Goal: Task Accomplishment & Management: Use online tool/utility

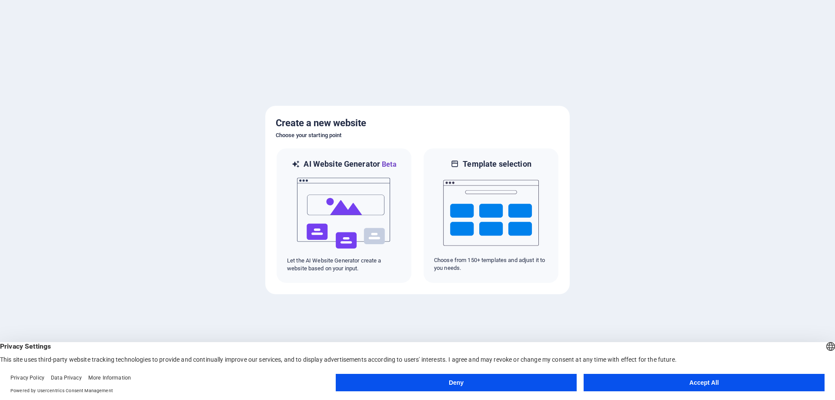
click at [699, 382] on button "Accept All" at bounding box center [704, 382] width 241 height 17
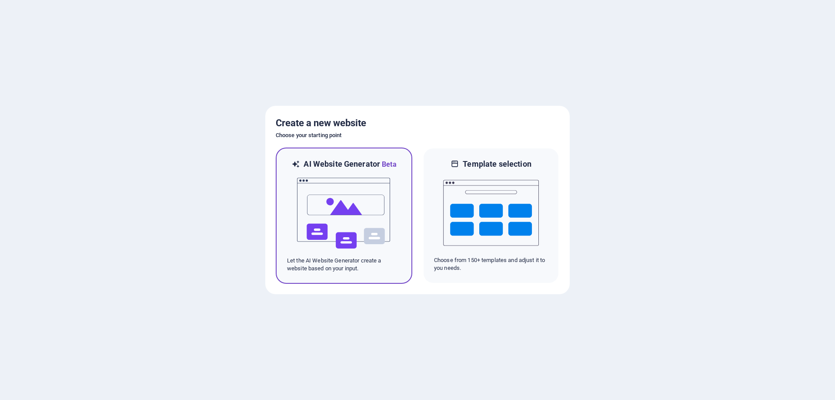
click at [357, 219] on img at bounding box center [344, 213] width 96 height 87
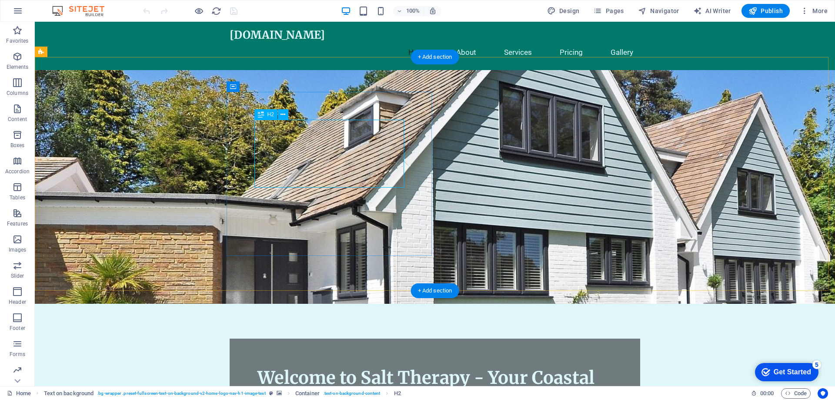
click at [348, 366] on div "Welcome to Salt Therapy - Your Coastal Retreat" at bounding box center [434, 388] width 355 height 45
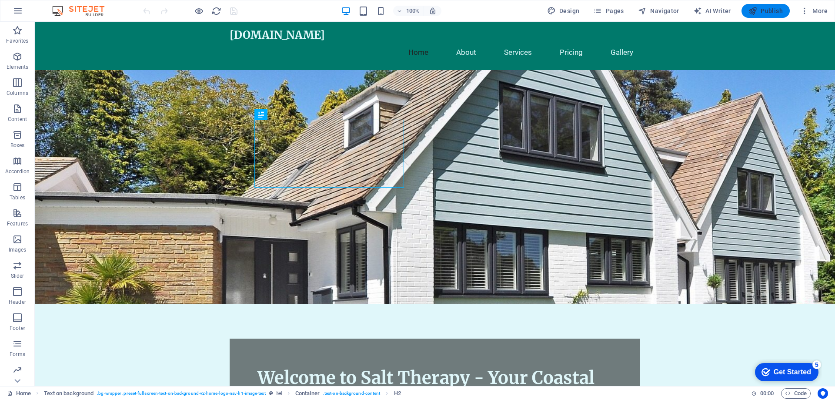
click at [770, 9] on span "Publish" at bounding box center [766, 11] width 34 height 9
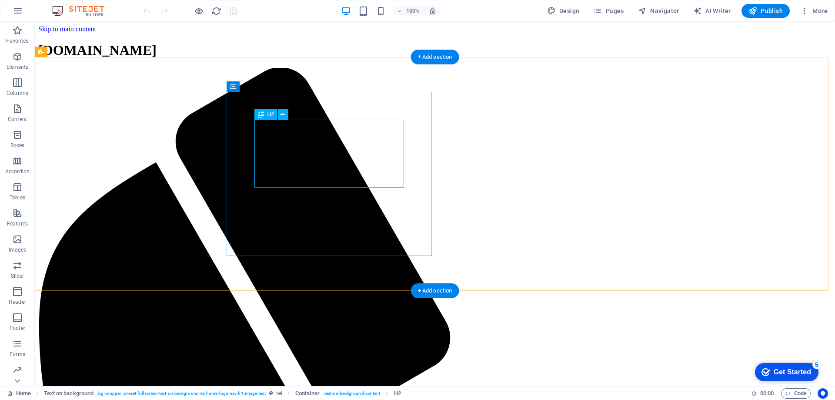
drag, startPoint x: 354, startPoint y: 152, endPoint x: 377, endPoint y: 162, distance: 25.0
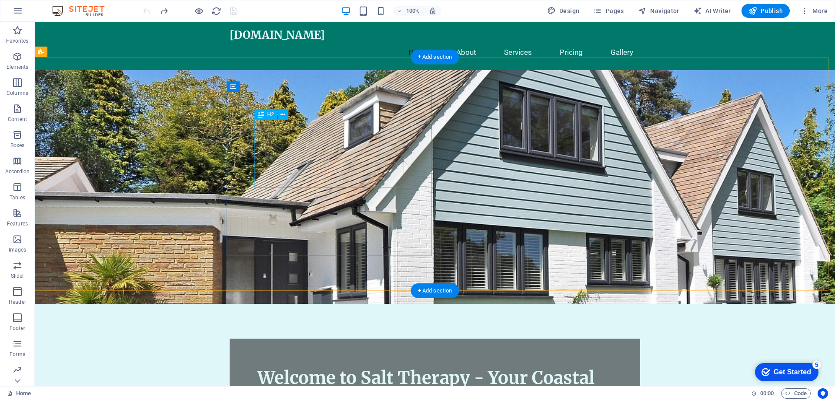
click at [307, 366] on div "Welcome to Salt Therapy - Your Coastal Retreat" at bounding box center [434, 388] width 355 height 45
click at [314, 366] on div "Welcome to Salt Therapy - Your Coastal Retreat" at bounding box center [434, 388] width 355 height 45
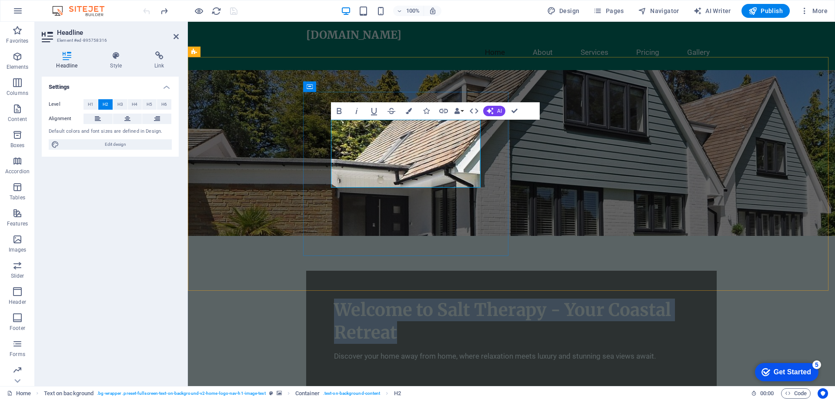
click at [417, 299] on span "Welcome to Salt Therapy - Your Coastal Retreat" at bounding box center [502, 321] width 337 height 44
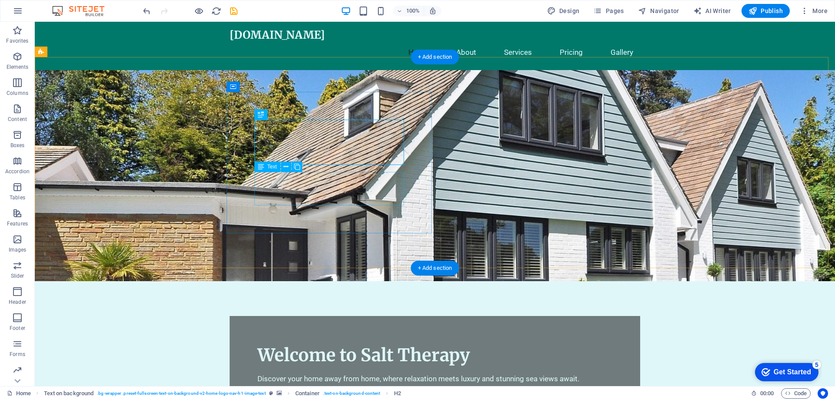
click at [313, 373] on div "Discover your home away from home, where relaxation meets luxury and stunning s…" at bounding box center [434, 378] width 355 height 11
click at [309, 373] on div "Discover your home away from home, where relaxation meets luxury and stunning s…" at bounding box center [434, 378] width 355 height 11
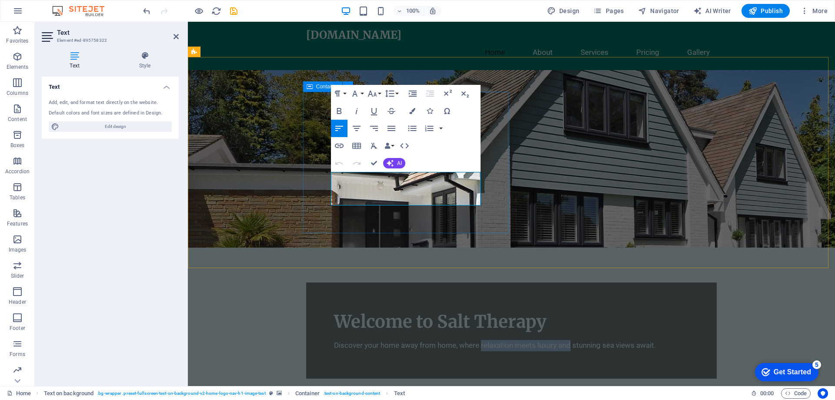
drag, startPoint x: 422, startPoint y: 188, endPoint x: 330, endPoint y: 188, distance: 92.2
click at [330, 282] on div "Welcome to Salt Therapy Discover your home away from home, where relaxation mee…" at bounding box center [511, 330] width 411 height 97
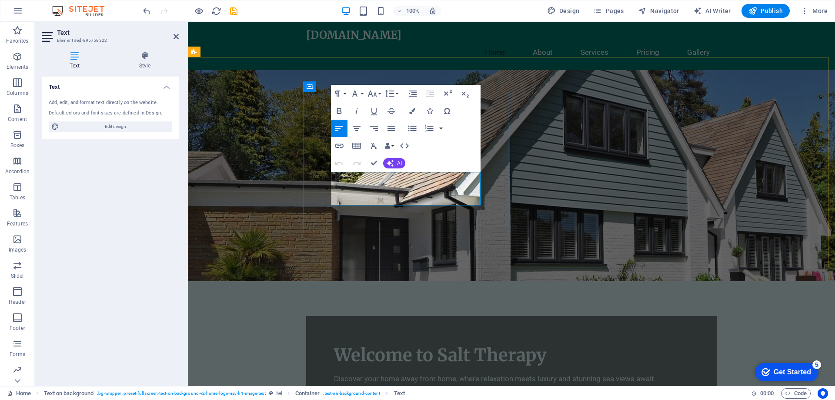
click at [368, 373] on p "Discover your home away from home, where relaxation meets luxury and stunning s…" at bounding box center [511, 378] width 355 height 11
click at [390, 373] on p "Discover your home away from home, where relaxation meets luxury and stunning s…" at bounding box center [511, 378] width 355 height 11
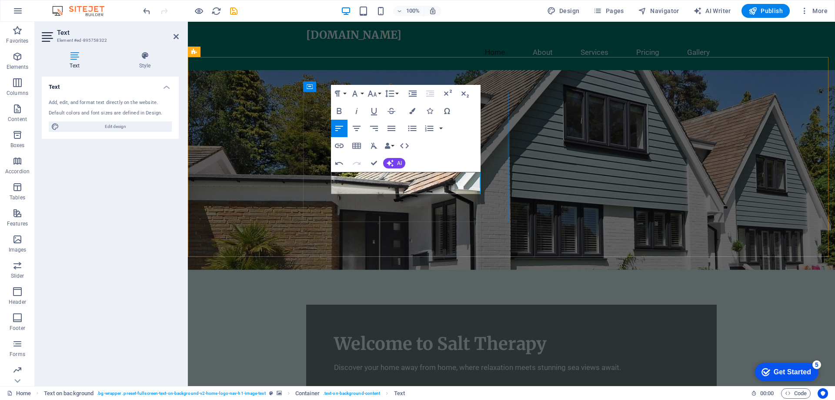
click at [458, 362] on p "Discover your home away from home, where relaxation meets stunning sea views aw…" at bounding box center [511, 367] width 355 height 11
click at [364, 362] on p "Discover your home away from home, where relaxation meets stunning sea views aw…" at bounding box center [511, 367] width 355 height 11
click at [500, 304] on div "Welcome to Salt Therapy Discover your home away from home, where relaxation and…" at bounding box center [511, 352] width 411 height 97
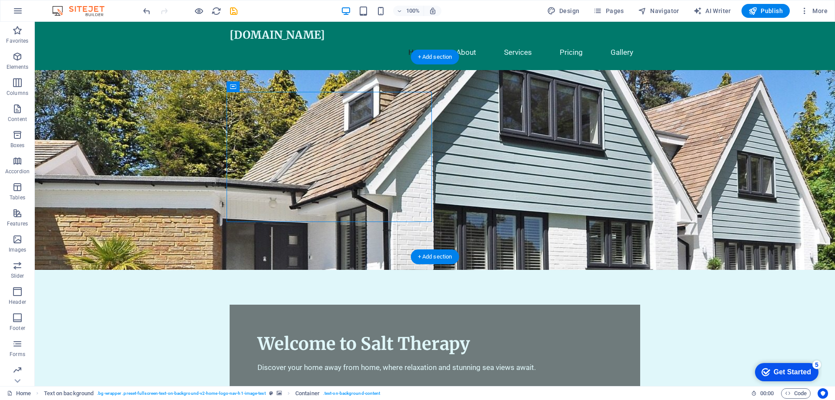
click at [557, 163] on figure at bounding box center [435, 170] width 800 height 200
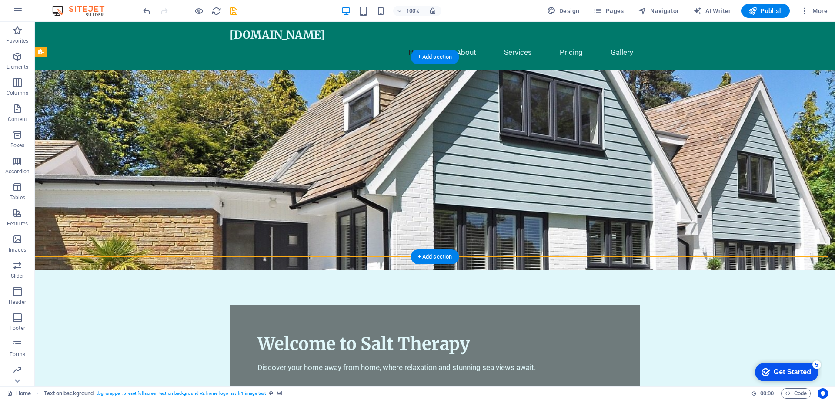
click at [592, 151] on figure at bounding box center [435, 170] width 800 height 200
click at [438, 151] on figure at bounding box center [435, 170] width 800 height 200
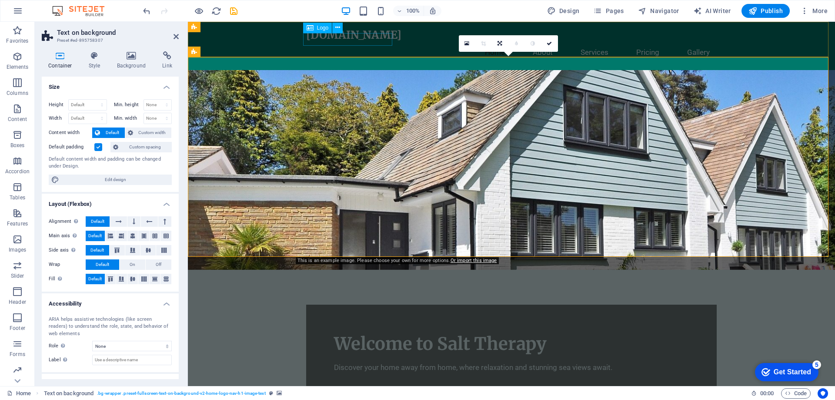
click at [376, 42] on div "[DOMAIN_NAME]" at bounding box center [511, 35] width 411 height 13
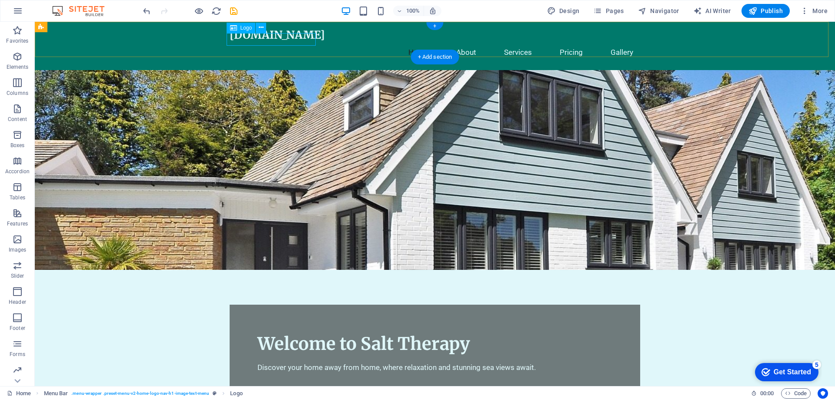
click at [283, 39] on div "[DOMAIN_NAME]" at bounding box center [435, 35] width 411 height 13
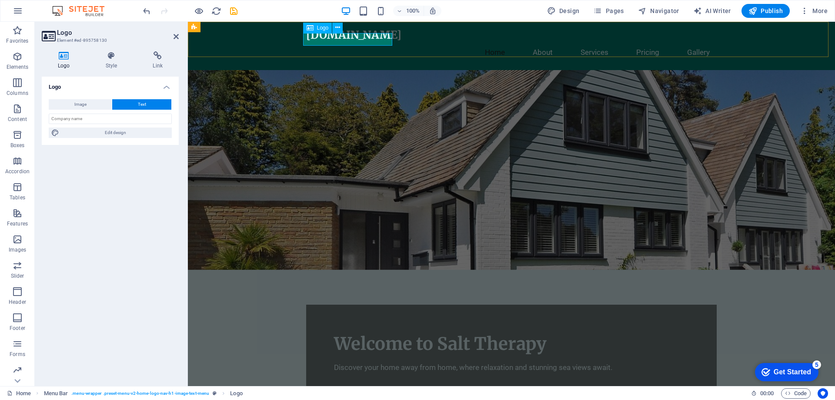
click at [351, 40] on div "[DOMAIN_NAME]" at bounding box center [511, 35] width 411 height 13
click at [107, 57] on icon at bounding box center [112, 55] width 44 height 9
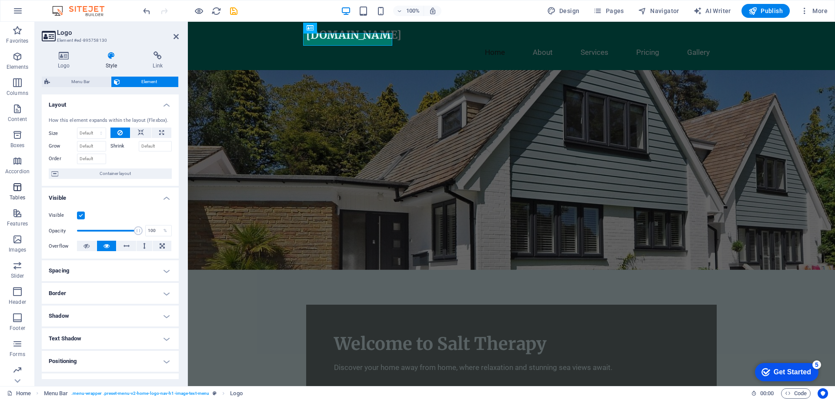
scroll to position [27, 0]
click at [339, 28] on icon at bounding box center [337, 27] width 5 height 9
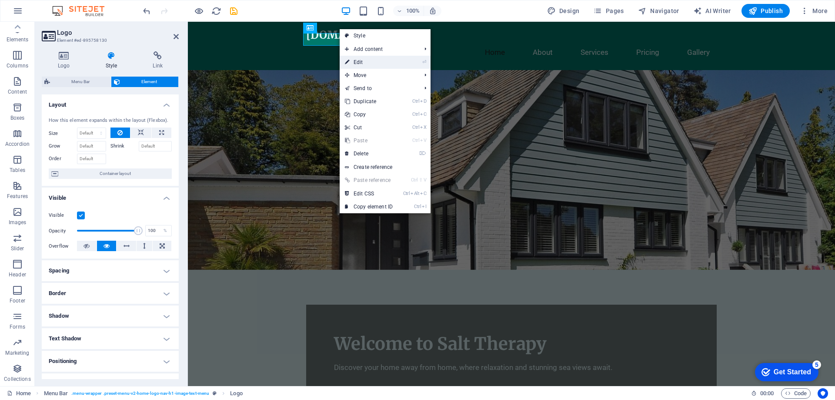
click at [363, 65] on link "⏎ Edit" at bounding box center [369, 62] width 58 height 13
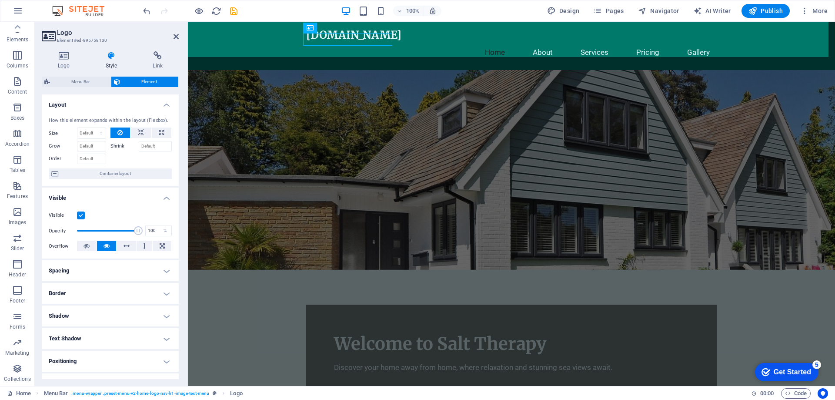
click at [85, 81] on span "Menu Bar" at bounding box center [81, 82] width 56 height 10
select select "rem"
select select "preset-menu-v2-home-logo-nav-h1-image-text-menu"
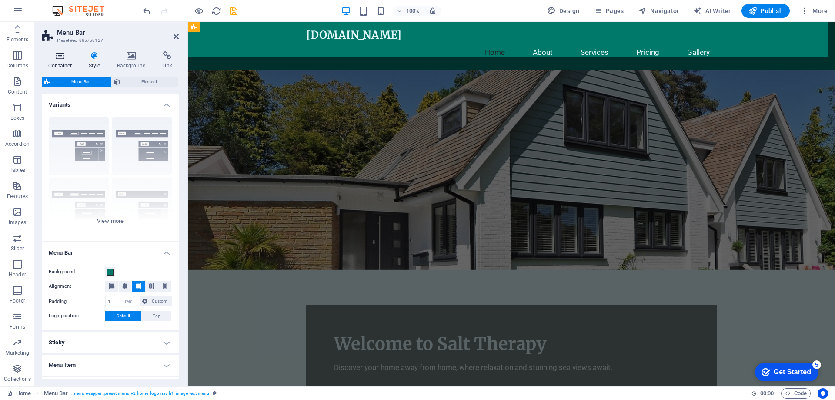
click at [58, 57] on icon at bounding box center [60, 55] width 37 height 9
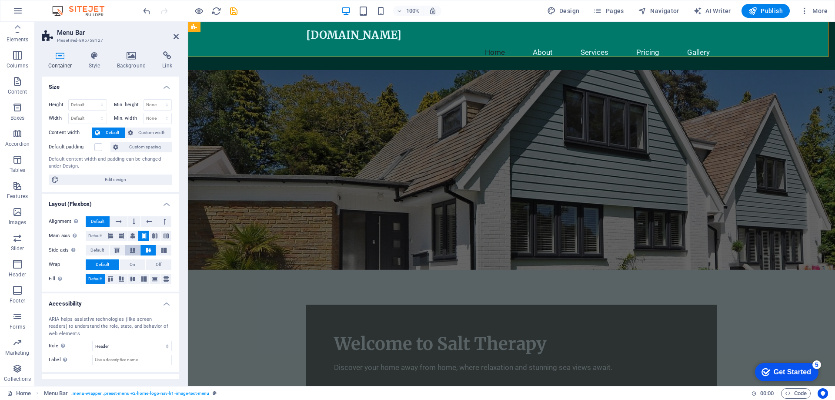
scroll to position [35, 0]
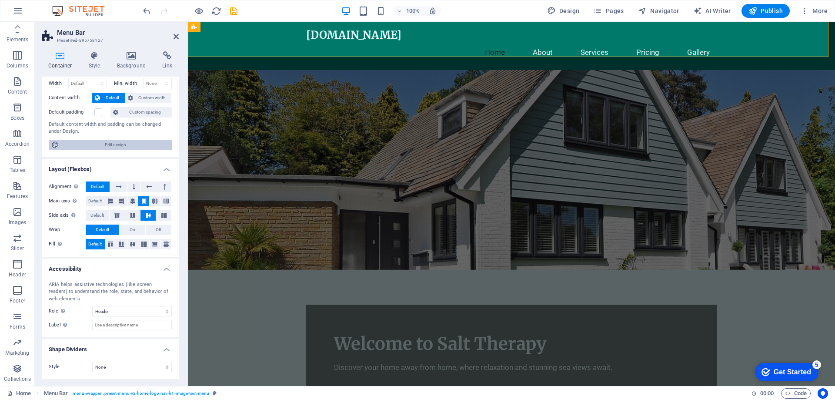
click at [111, 144] on span "Edit design" at bounding box center [115, 145] width 107 height 10
select select "rem"
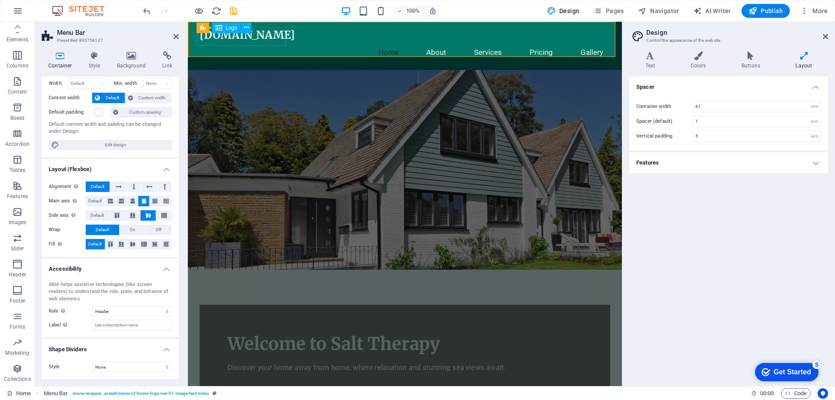
click at [246, 40] on div "[DOMAIN_NAME]" at bounding box center [405, 35] width 411 height 13
click at [221, 25] on icon at bounding box center [218, 28] width 7 height 10
click at [223, 29] on div "Logo" at bounding box center [226, 28] width 29 height 10
click at [224, 26] on div "Logo" at bounding box center [226, 28] width 29 height 10
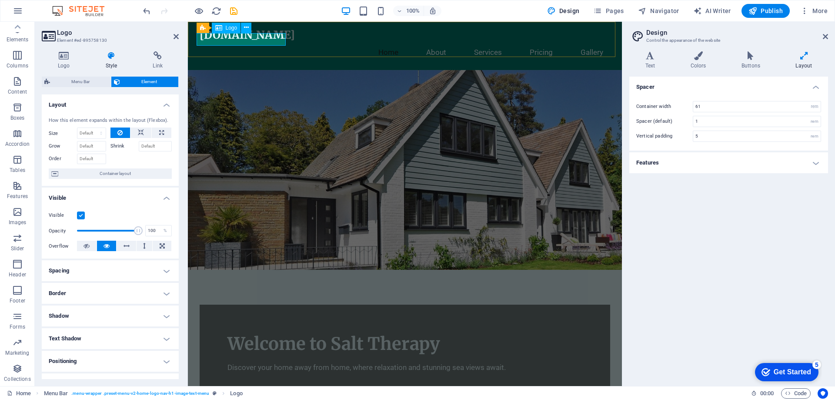
click at [253, 28] on div "Menu Bar Logo" at bounding box center [227, 28] width 61 height 11
click at [246, 29] on icon at bounding box center [246, 27] width 5 height 9
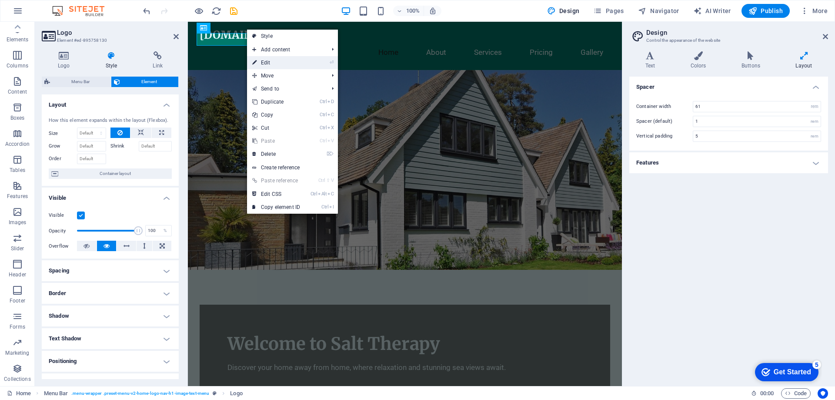
click at [277, 62] on link "⏎ Edit" at bounding box center [276, 62] width 58 height 13
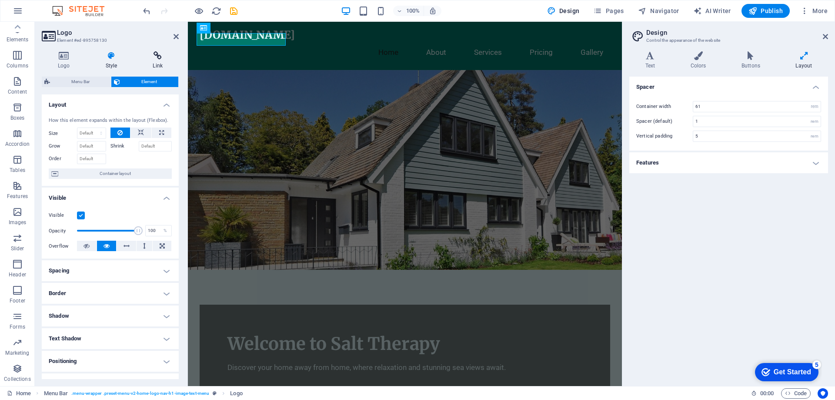
click at [154, 55] on icon at bounding box center [158, 55] width 42 height 9
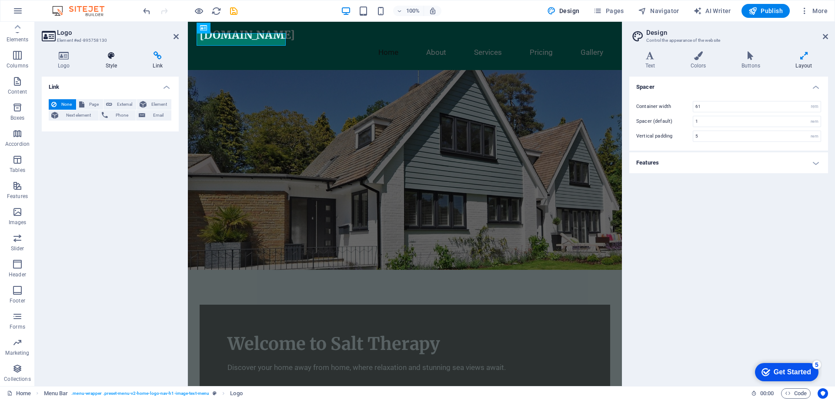
click at [109, 55] on icon at bounding box center [112, 55] width 44 height 9
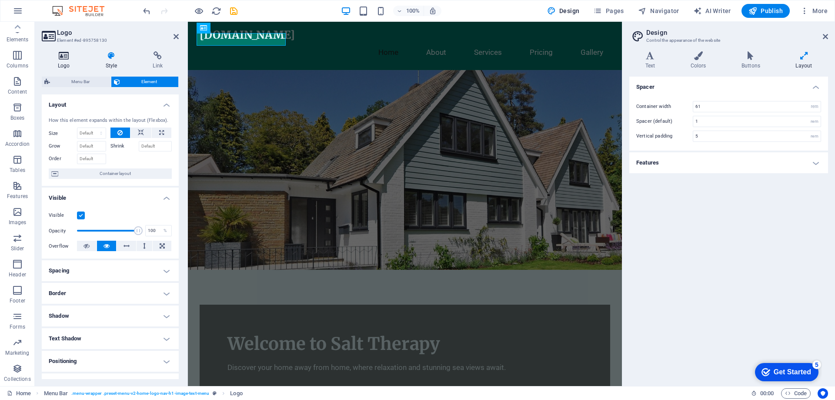
click at [64, 55] on icon at bounding box center [64, 55] width 44 height 9
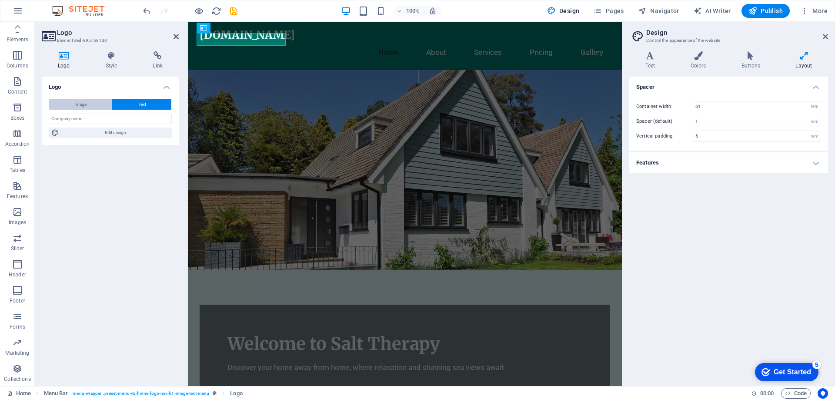
click at [81, 100] on span "Image" at bounding box center [80, 104] width 12 height 10
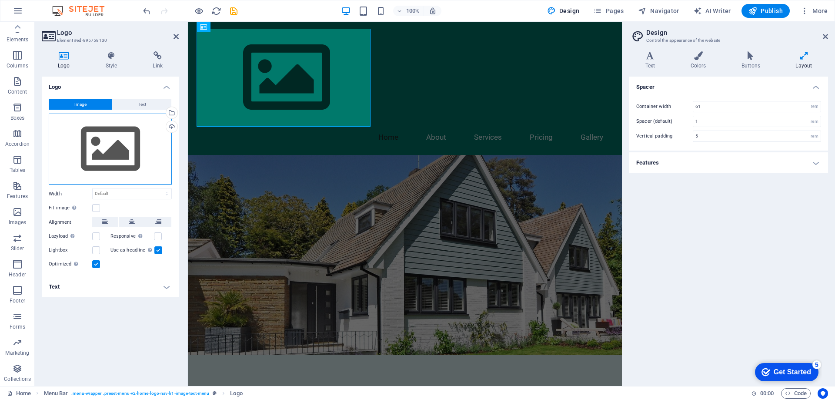
click at [113, 144] on div "Drag files here, click to choose files or select files from Files or our free s…" at bounding box center [110, 149] width 123 height 71
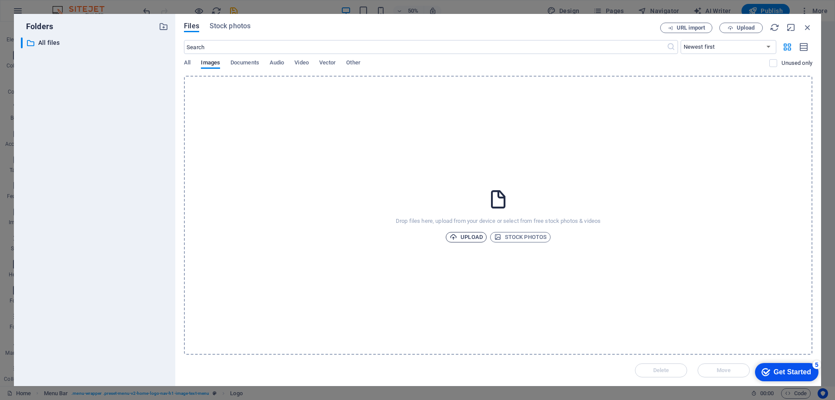
click at [475, 234] on span "Upload" at bounding box center [466, 237] width 33 height 10
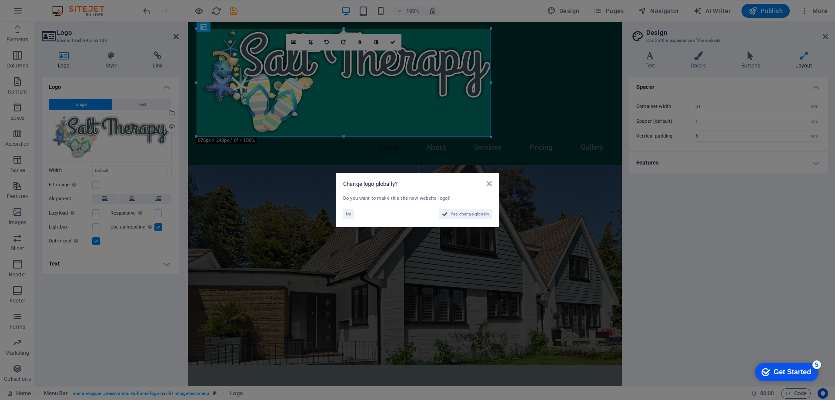
click at [490, 134] on aside "Change logo globally? Do you want to make this the new website logo? No Yes, ch…" at bounding box center [417, 200] width 835 height 400
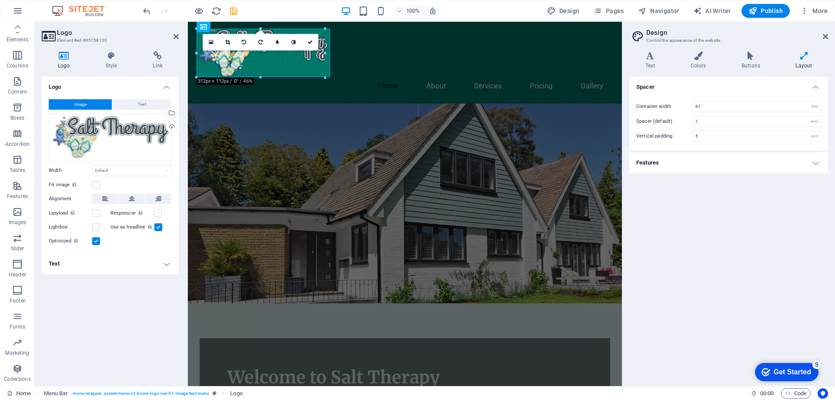
drag, startPoint x: 491, startPoint y: 137, endPoint x: 284, endPoint y: 76, distance: 215.5
type input "295"
select select "px"
click at [494, 119] on figure at bounding box center [405, 204] width 434 height 200
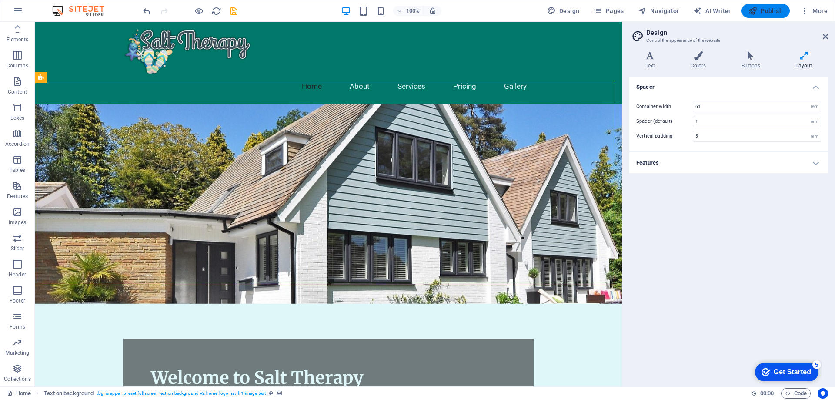
click at [767, 5] on button "Publish" at bounding box center [766, 11] width 48 height 14
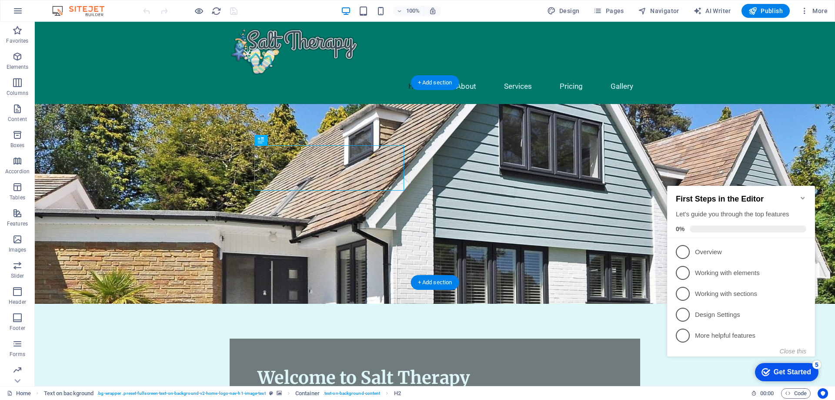
click at [147, 178] on figure at bounding box center [435, 204] width 800 height 200
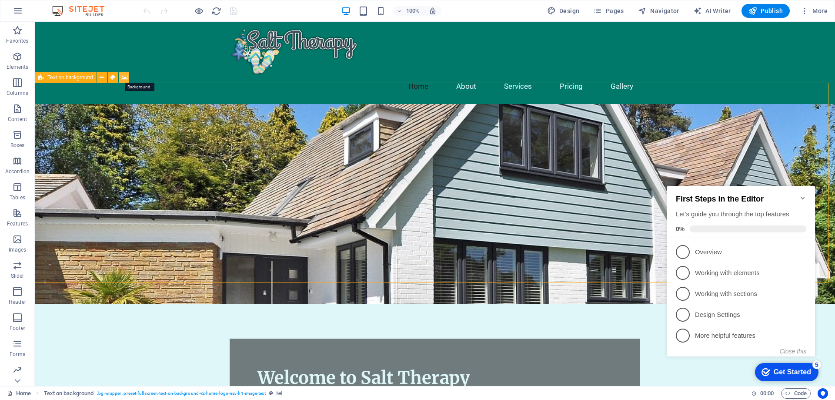
click at [123, 76] on icon at bounding box center [124, 77] width 7 height 9
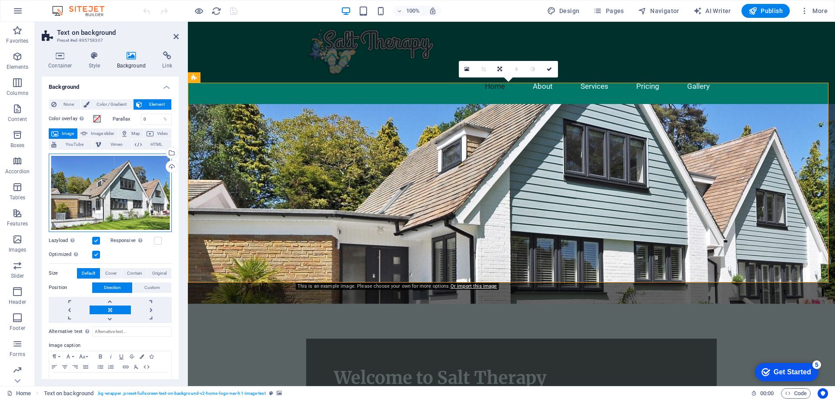
click at [119, 183] on div "Drag files here, click to choose files or select files from Files or our free s…" at bounding box center [110, 193] width 123 height 78
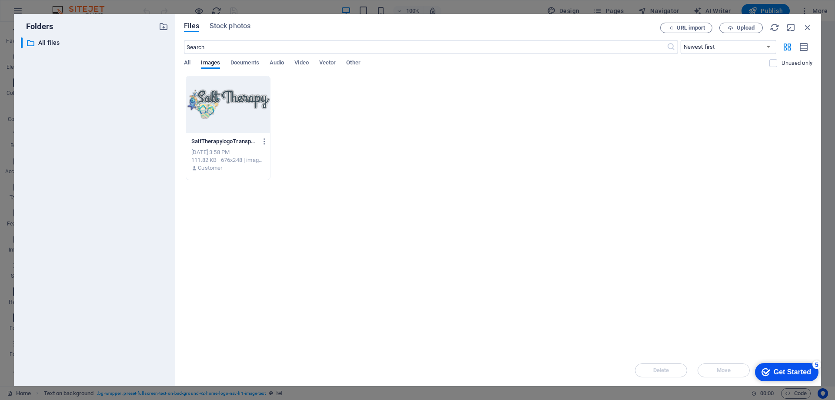
click at [789, 371] on div "Get Started" at bounding box center [792, 372] width 37 height 8
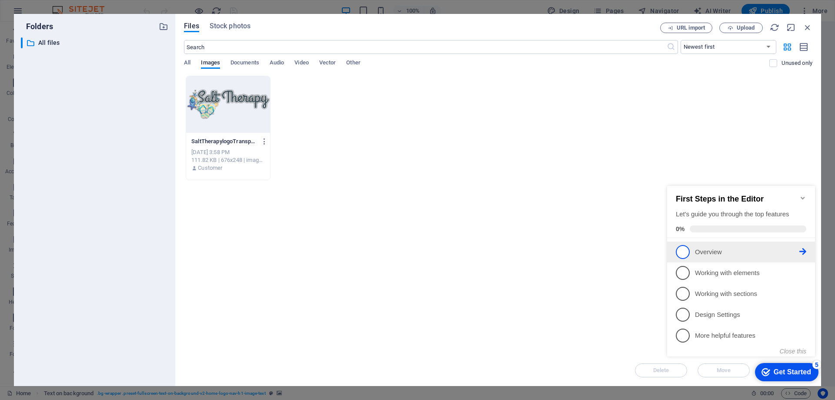
click at [683, 250] on span "1" at bounding box center [683, 252] width 14 height 14
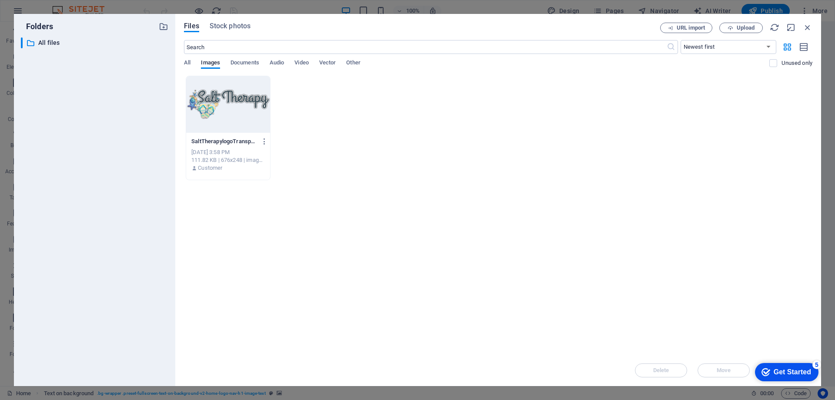
click at [788, 371] on div "Get Started" at bounding box center [792, 372] width 37 height 8
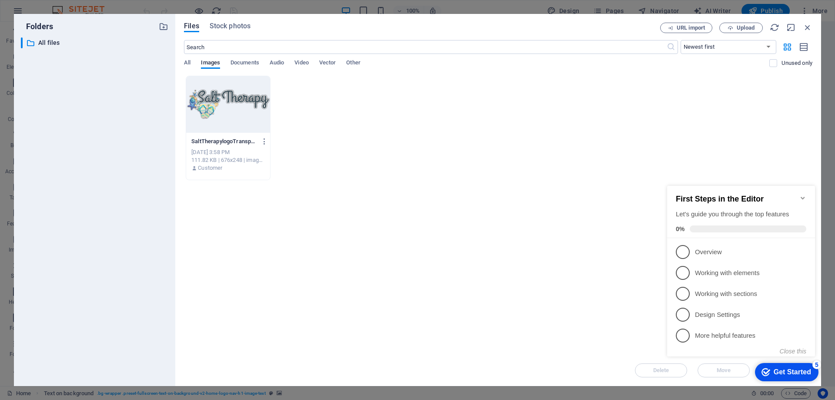
click at [712, 250] on p "Overview - incomplete" at bounding box center [747, 251] width 104 height 9
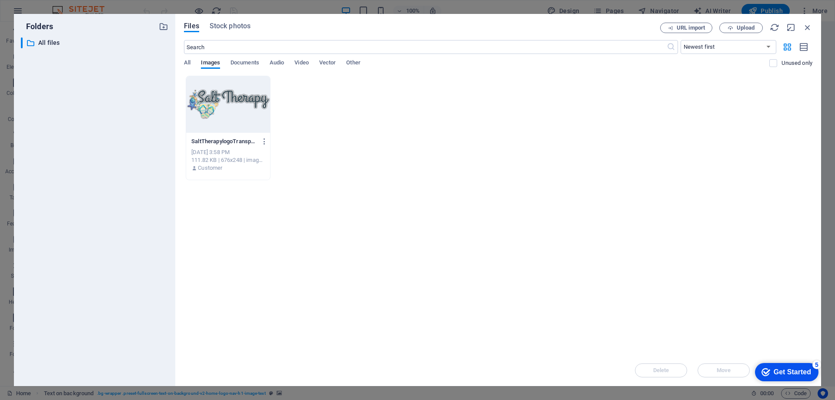
click at [786, 372] on div "Get Started" at bounding box center [792, 372] width 37 height 8
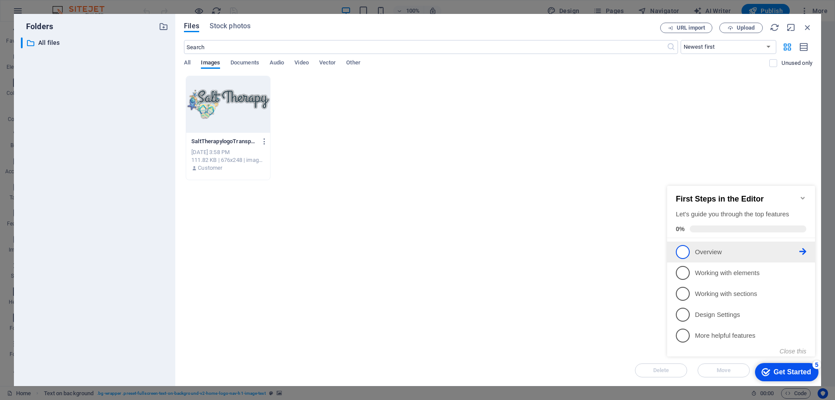
click at [803, 249] on icon at bounding box center [802, 251] width 7 height 7
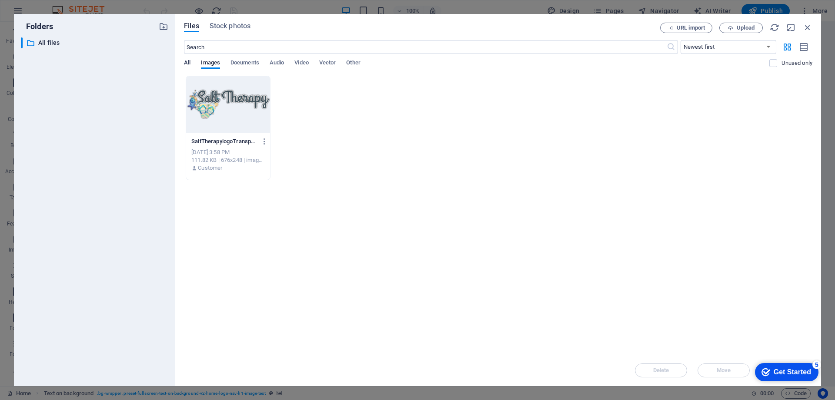
click at [187, 61] on span "All" at bounding box center [187, 63] width 7 height 12
drag, startPoint x: 345, startPoint y: 119, endPoint x: 605, endPoint y: 161, distance: 262.7
click at [601, 168] on div "SaltTherapylogoTransparent-yg4ZSzmdAUezzUXfTxLEFg.png SaltTherapylogoTransparen…" at bounding box center [498, 128] width 629 height 104
click at [806, 27] on icon "button" at bounding box center [808, 28] width 10 height 10
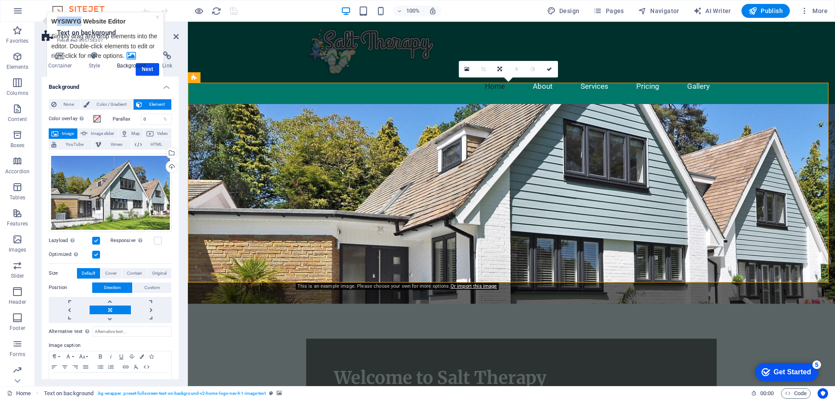
drag, startPoint x: 58, startPoint y: 20, endPoint x: 82, endPoint y: 19, distance: 23.9
click at [82, 19] on strong "WYSIWYG Website Editor" at bounding box center [88, 21] width 74 height 7
click at [156, 16] on link "×" at bounding box center [157, 16] width 3 height 7
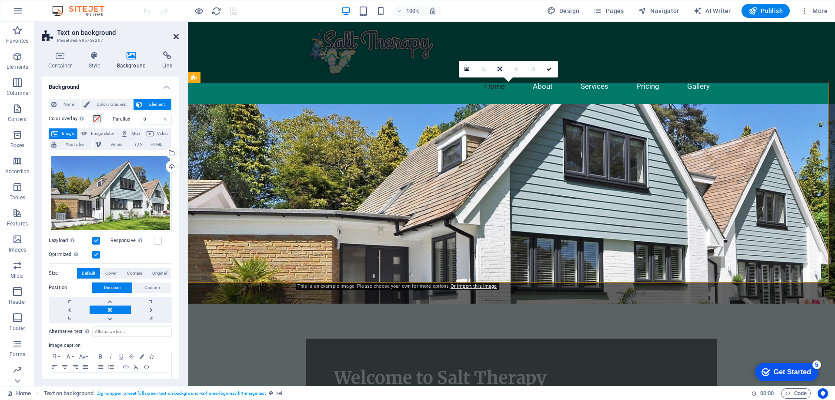
click at [176, 34] on icon at bounding box center [176, 36] width 5 height 7
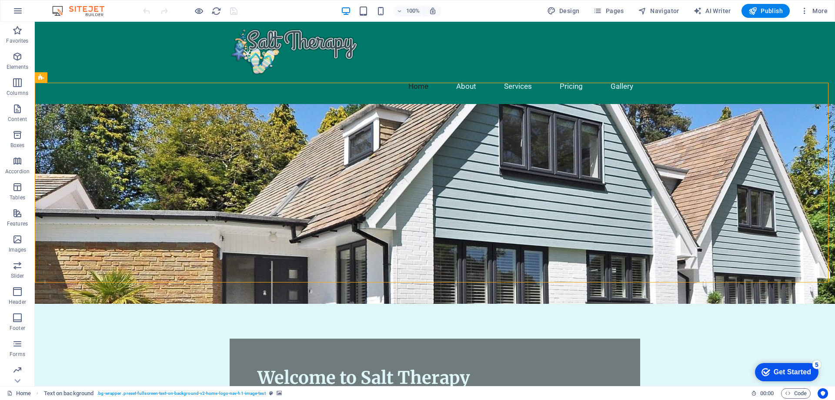
click at [797, 369] on div "Get Started" at bounding box center [792, 372] width 37 height 8
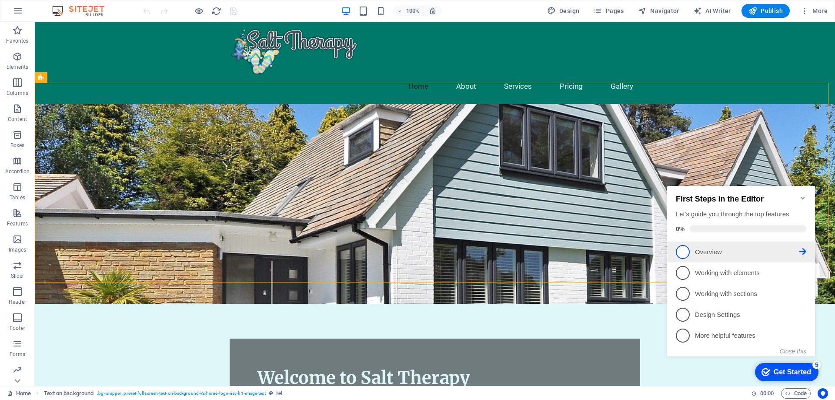
click at [801, 248] on icon at bounding box center [802, 251] width 7 height 7
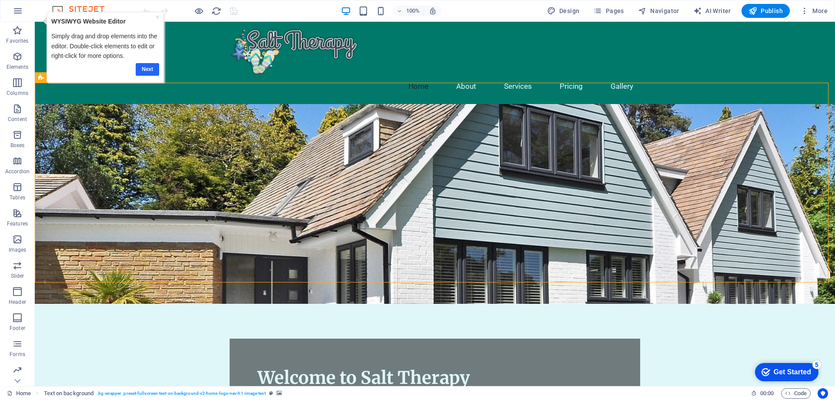
click at [142, 69] on link "Next" at bounding box center [147, 69] width 23 height 13
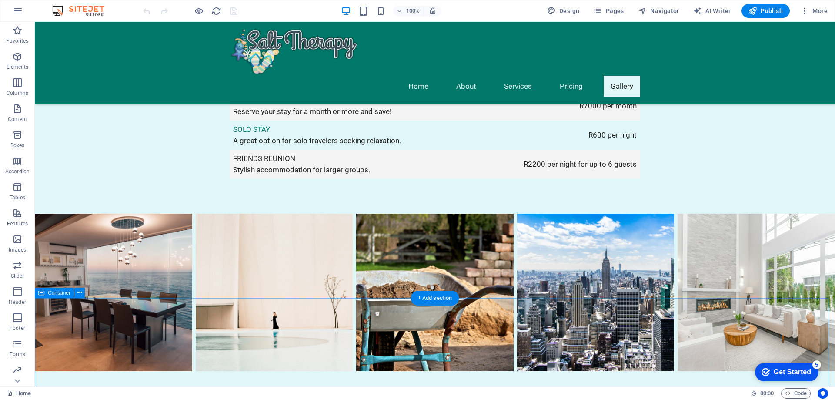
scroll to position [1783, 0]
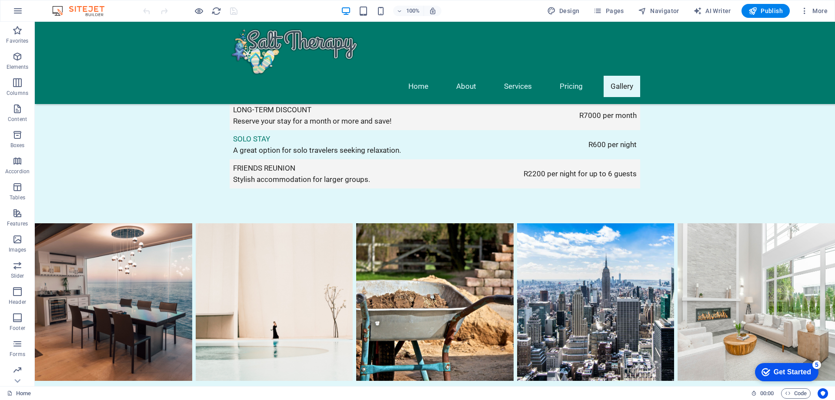
click at [803, 372] on div "Get Started" at bounding box center [792, 372] width 37 height 8
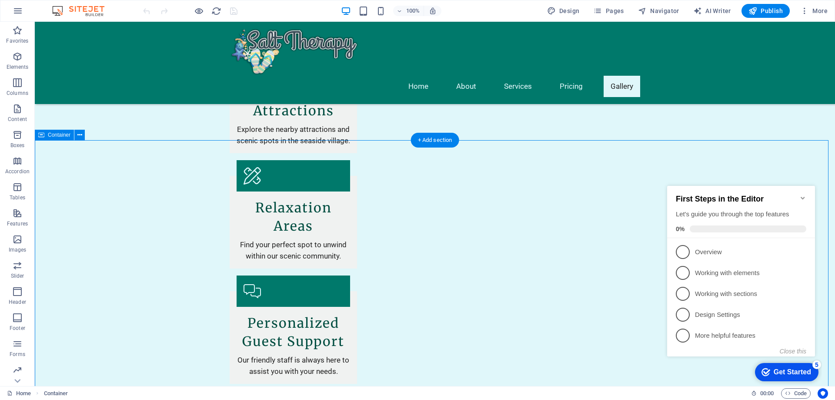
scroll to position [1217, 0]
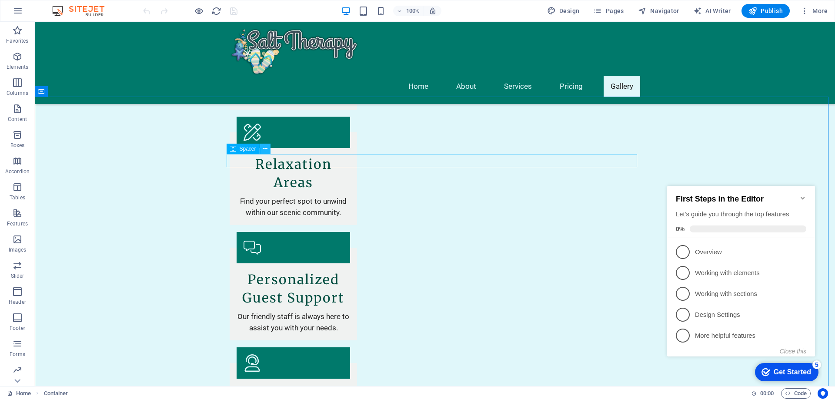
click at [268, 149] on icon at bounding box center [265, 148] width 5 height 9
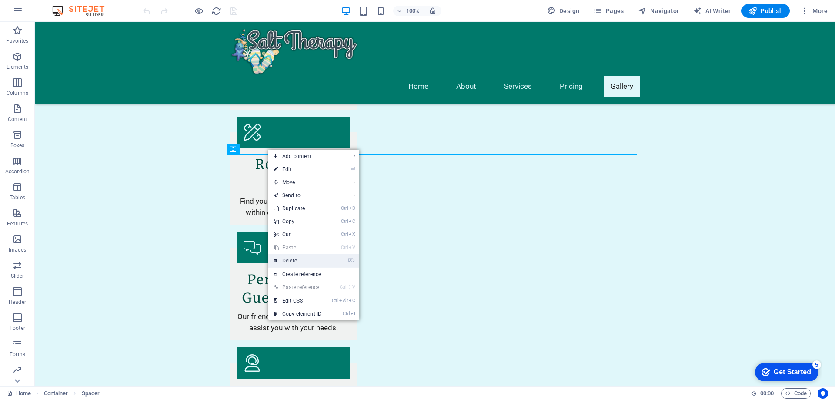
click at [307, 264] on link "⌦ Delete" at bounding box center [297, 260] width 58 height 13
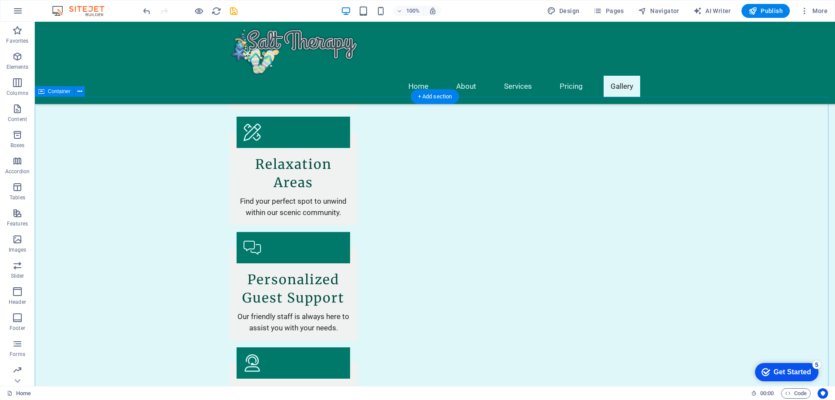
click at [278, 147] on icon at bounding box center [278, 148] width 5 height 9
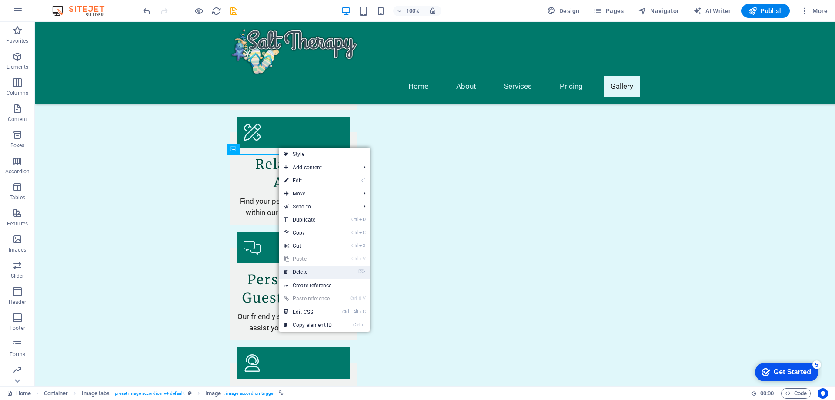
click at [300, 274] on link "⌦ Delete" at bounding box center [308, 271] width 58 height 13
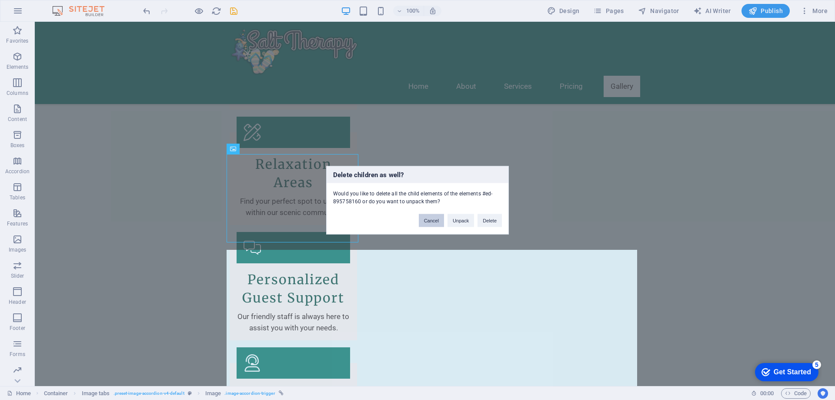
click at [437, 221] on button "Cancel" at bounding box center [431, 220] width 25 height 13
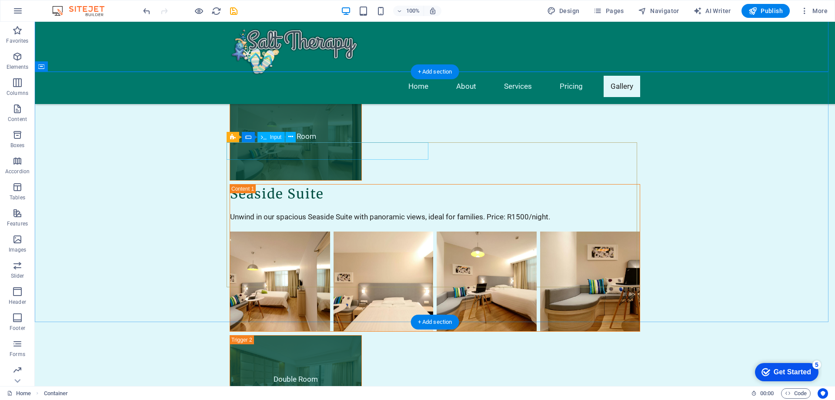
scroll to position [2161, 0]
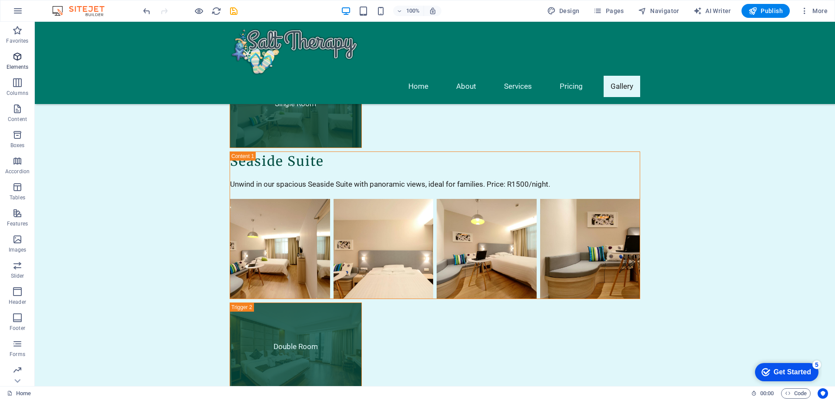
click at [17, 60] on icon "button" at bounding box center [17, 56] width 10 height 10
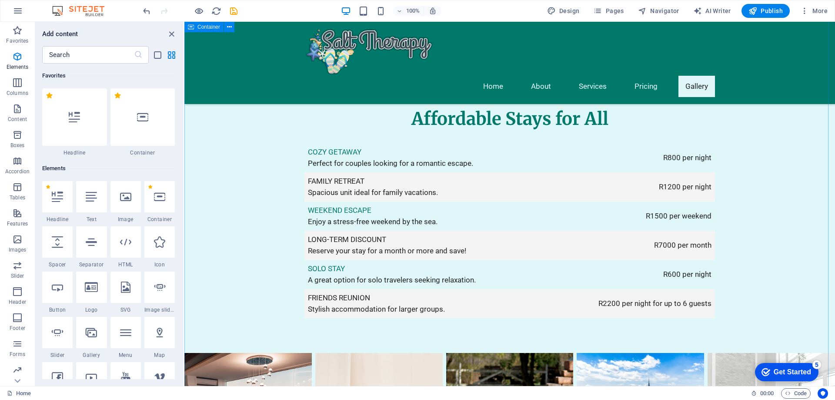
scroll to position [1653, 0]
click at [643, 76] on nav "Home About Services Pricing Gallery" at bounding box center [509, 86] width 411 height 21
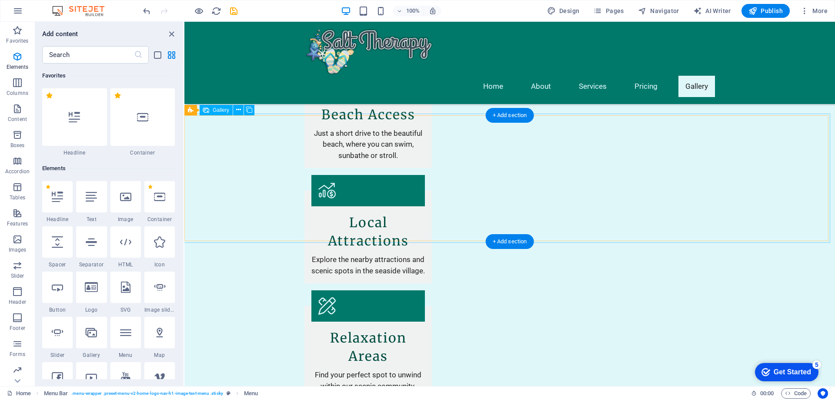
scroll to position [696, 0]
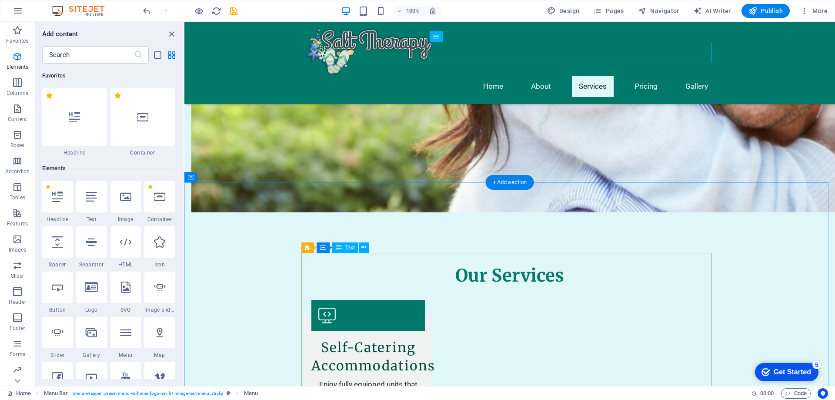
click at [364, 247] on icon at bounding box center [363, 247] width 5 height 9
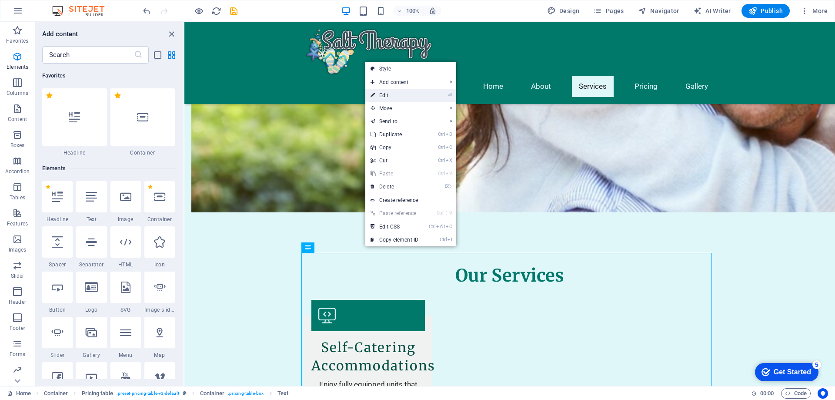
click at [399, 95] on link "⏎ Edit" at bounding box center [394, 95] width 58 height 13
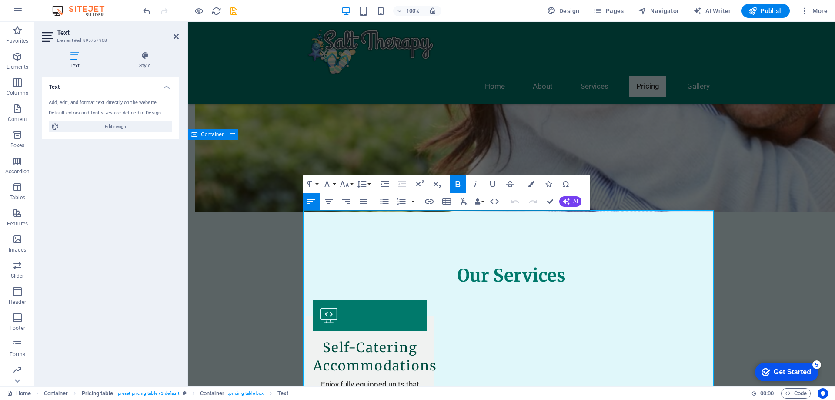
scroll to position [739, 0]
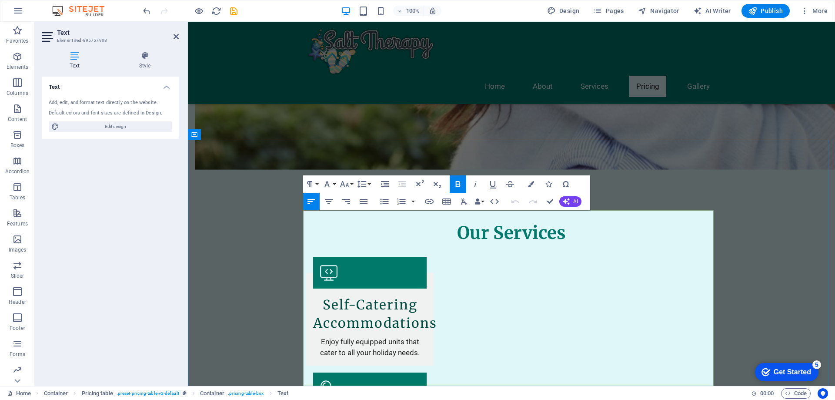
drag, startPoint x: 374, startPoint y: 216, endPoint x: 285, endPoint y: 217, distance: 88.3
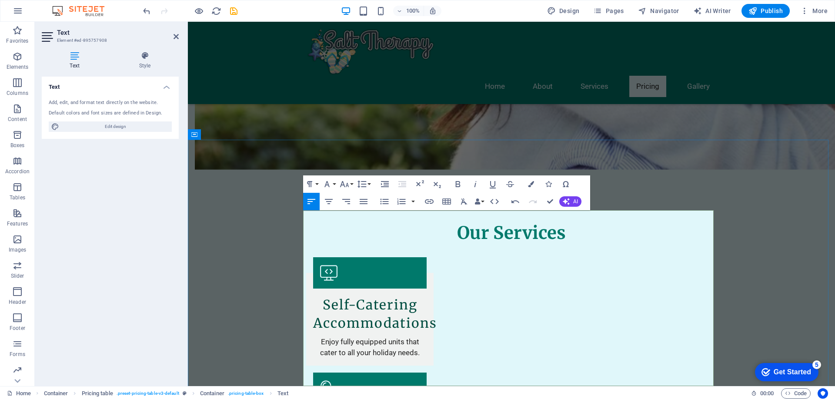
drag, startPoint x: 520, startPoint y: 233, endPoint x: 306, endPoint y: 233, distance: 214.0
drag, startPoint x: 306, startPoint y: 217, endPoint x: 520, endPoint y: 227, distance: 213.8
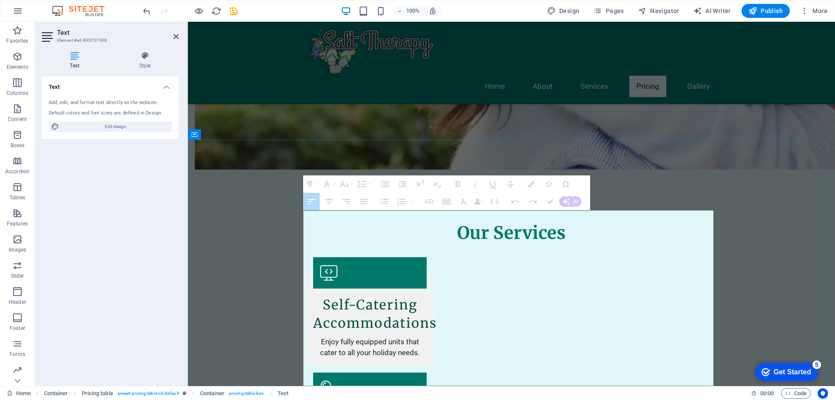
drag, startPoint x: 529, startPoint y: 228, endPoint x: 292, endPoint y: 222, distance: 237.1
copy tbody "Out of Season Perfect for pensioner and couples looking for a romantic escape."
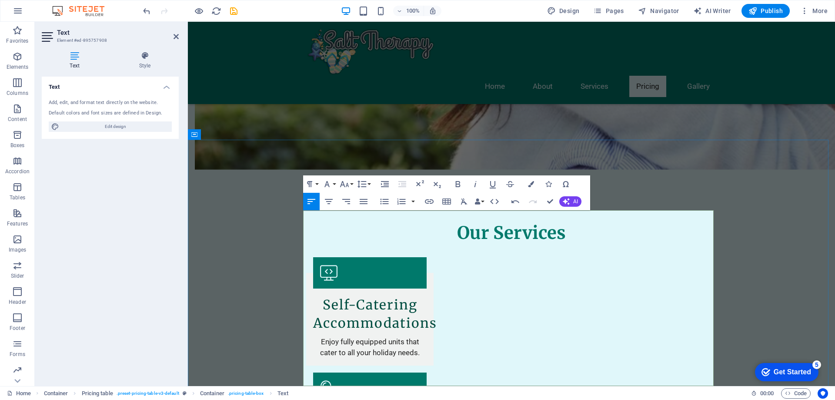
drag, startPoint x: 364, startPoint y: 247, endPoint x: 305, endPoint y: 246, distance: 59.6
drag, startPoint x: 437, startPoint y: 259, endPoint x: 295, endPoint y: 248, distance: 142.2
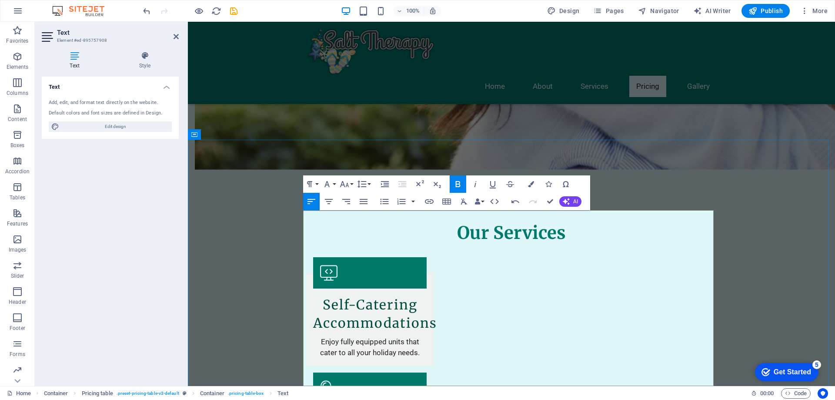
drag, startPoint x: 439, startPoint y: 260, endPoint x: 308, endPoint y: 253, distance: 132.0
copy td "SEASON Spacious unit ideal for family vacations."
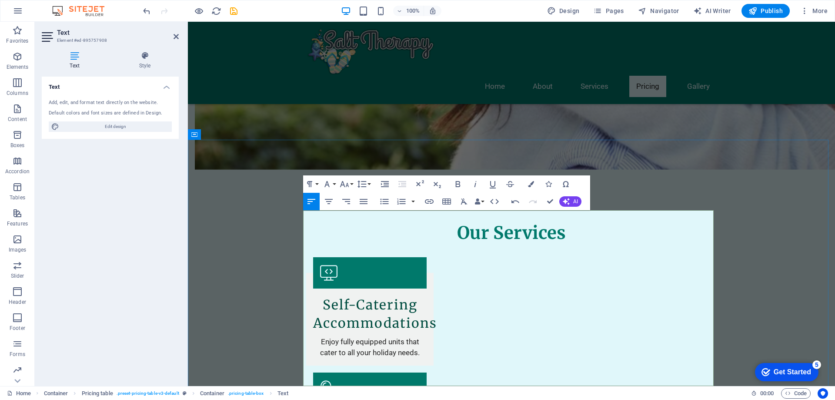
drag, startPoint x: 444, startPoint y: 261, endPoint x: 305, endPoint y: 260, distance: 138.3
drag, startPoint x: 363, startPoint y: 259, endPoint x: 306, endPoint y: 259, distance: 57.0
drag, startPoint x: 664, startPoint y: 251, endPoint x: 673, endPoint y: 252, distance: 8.7
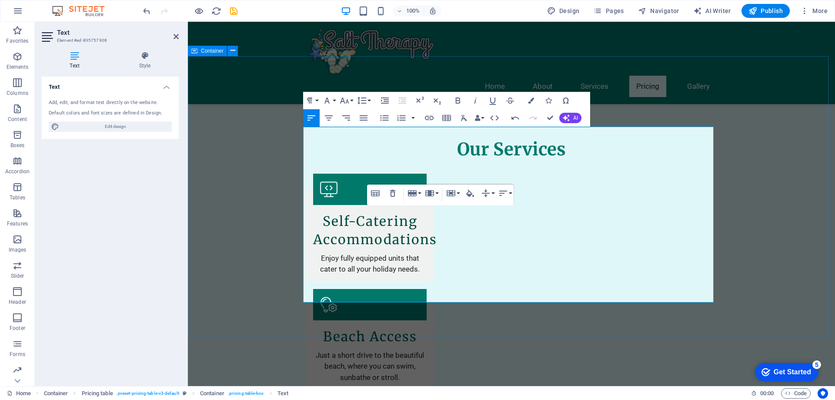
scroll to position [826, 0]
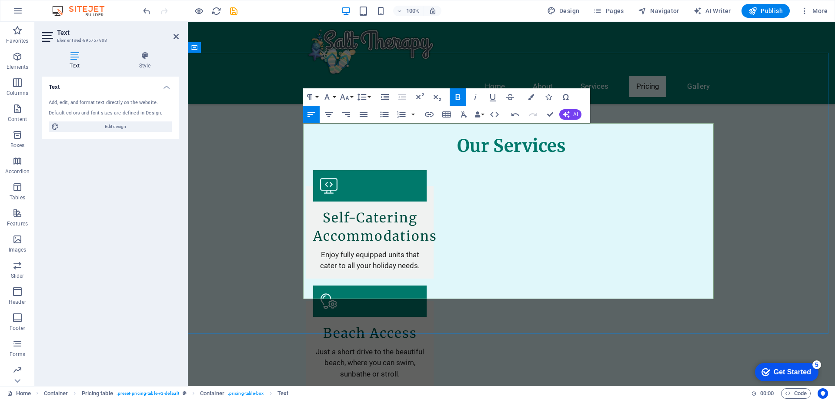
drag, startPoint x: 667, startPoint y: 254, endPoint x: 673, endPoint y: 254, distance: 5.7
drag, startPoint x: 382, startPoint y: 192, endPoint x: 307, endPoint y: 190, distance: 74.8
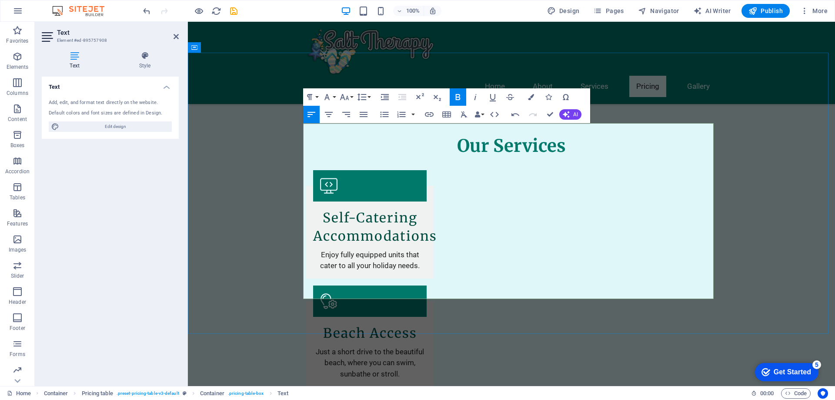
drag, startPoint x: 308, startPoint y: 200, endPoint x: 399, endPoint y: 202, distance: 90.9
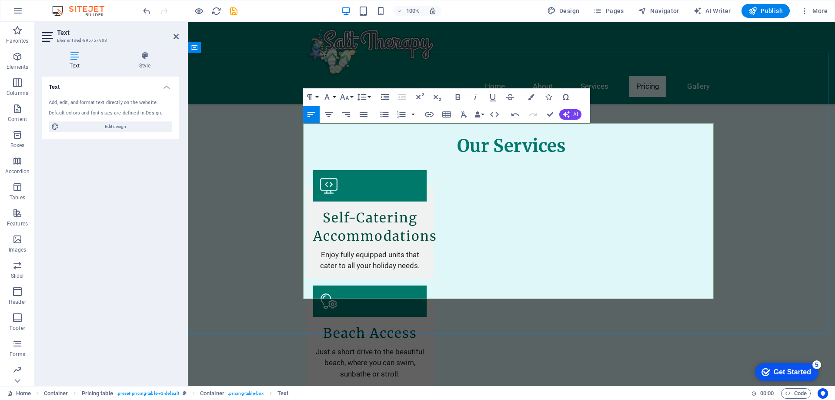
drag, startPoint x: 438, startPoint y: 202, endPoint x: 308, endPoint y: 198, distance: 130.5
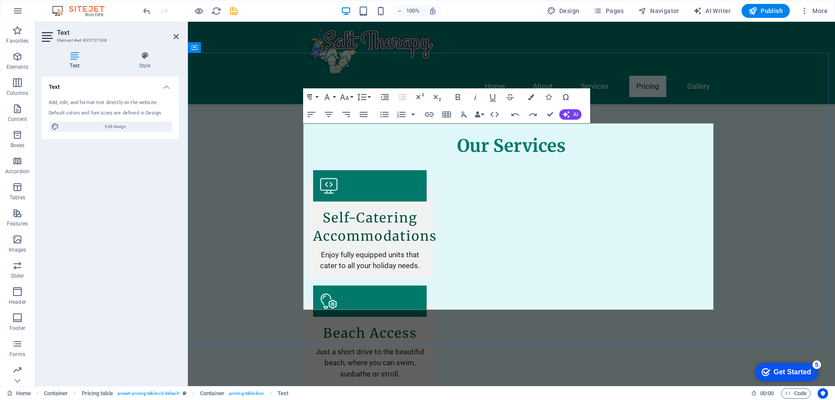
drag, startPoint x: 351, startPoint y: 258, endPoint x: 340, endPoint y: 258, distance: 11.3
drag, startPoint x: 501, startPoint y: 271, endPoint x: 323, endPoint y: 262, distance: 177.7
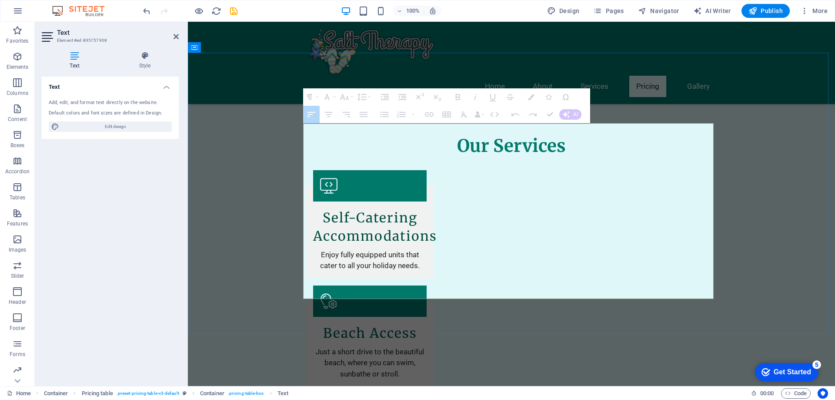
drag, startPoint x: 709, startPoint y: 259, endPoint x: 662, endPoint y: 263, distance: 47.6
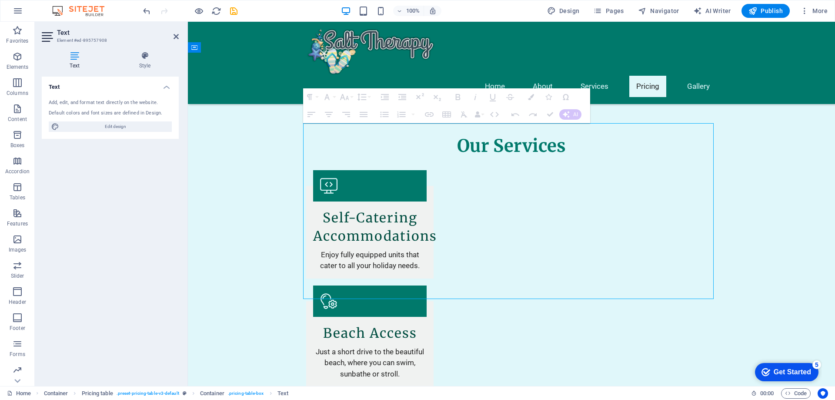
drag, startPoint x: 306, startPoint y: 278, endPoint x: 313, endPoint y: 278, distance: 7.0
drag, startPoint x: 308, startPoint y: 276, endPoint x: 475, endPoint y: 288, distance: 167.9
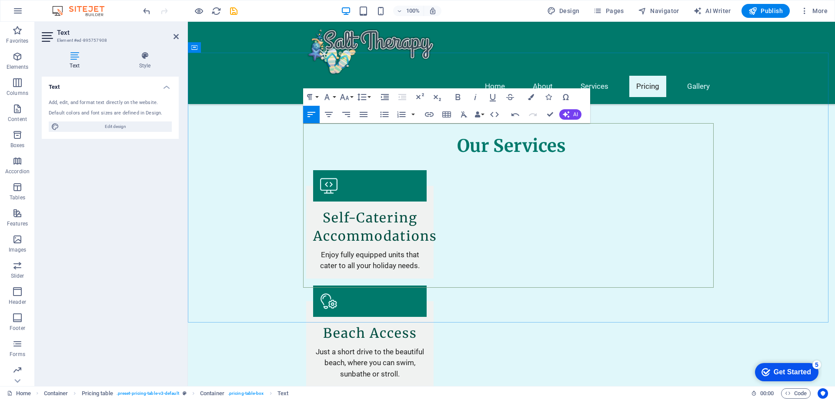
drag, startPoint x: 591, startPoint y: 277, endPoint x: 709, endPoint y: 277, distance: 118.3
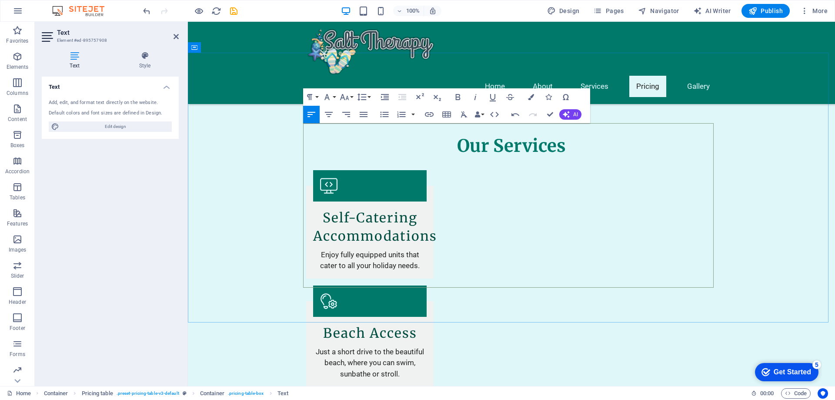
click at [415, 249] on icon "button" at bounding box center [413, 247] width 5 height 7
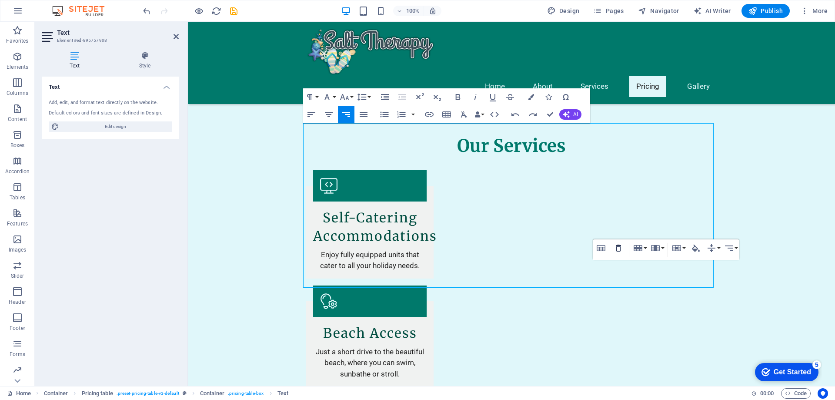
click at [619, 247] on icon "button" at bounding box center [618, 248] width 10 height 10
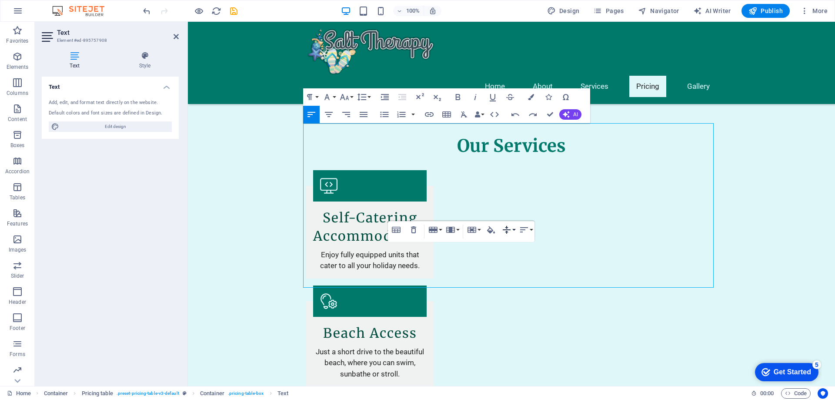
click at [507, 231] on icon "button" at bounding box center [507, 230] width 8 height 8
click at [440, 228] on button "Row" at bounding box center [435, 229] width 17 height 17
click at [447, 275] on link "Delete row" at bounding box center [460, 272] width 67 height 13
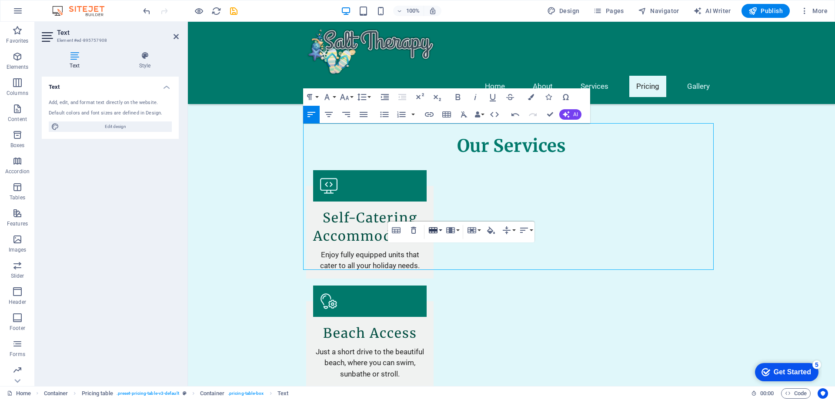
click at [438, 229] on button "Row" at bounding box center [435, 229] width 17 height 17
click at [446, 274] on link "Delete row" at bounding box center [460, 273] width 67 height 13
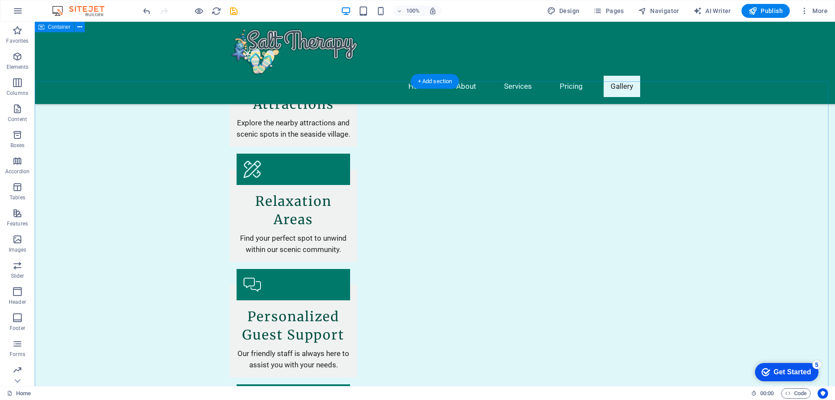
scroll to position [1174, 0]
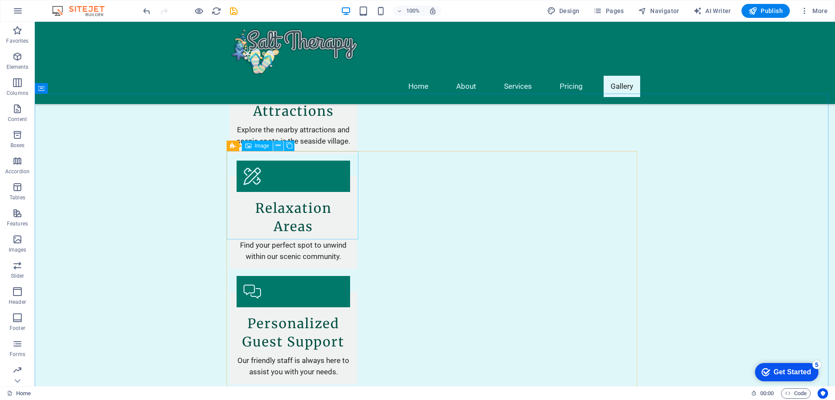
click at [278, 147] on icon at bounding box center [278, 145] width 5 height 9
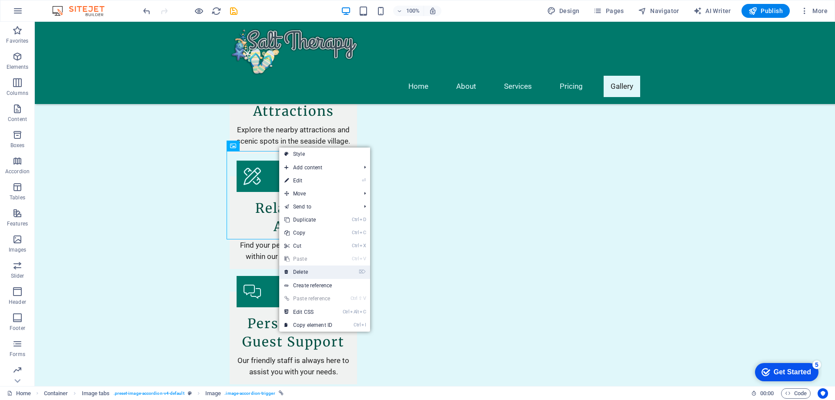
click at [299, 268] on link "⌦ Delete" at bounding box center [308, 271] width 58 height 13
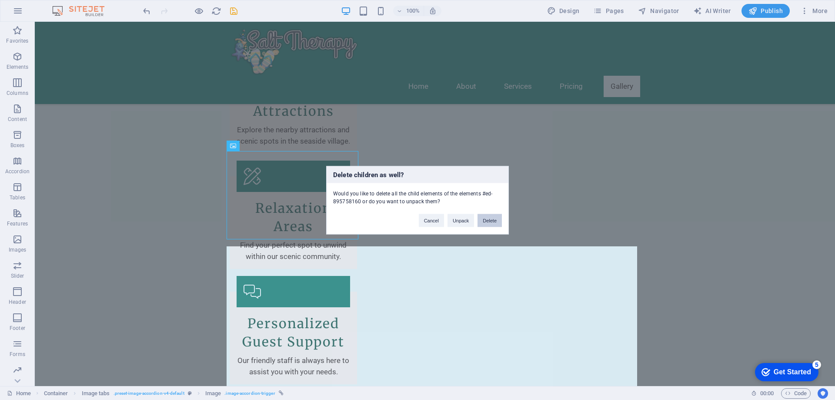
click at [493, 220] on button "Delete" at bounding box center [490, 220] width 24 height 13
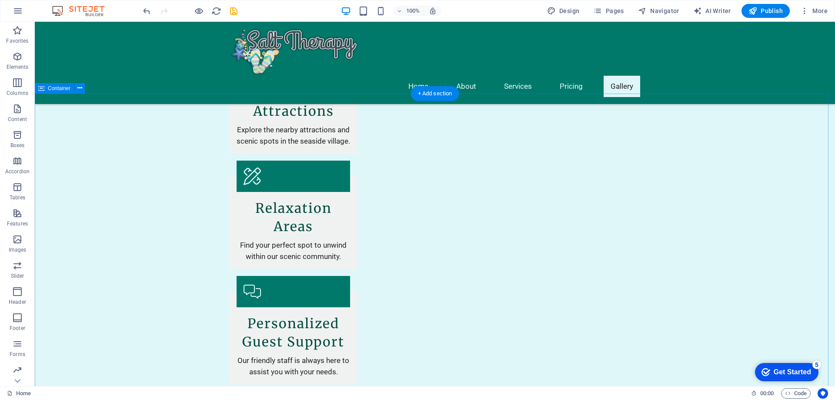
click at [261, 267] on button at bounding box center [259, 268] width 10 height 10
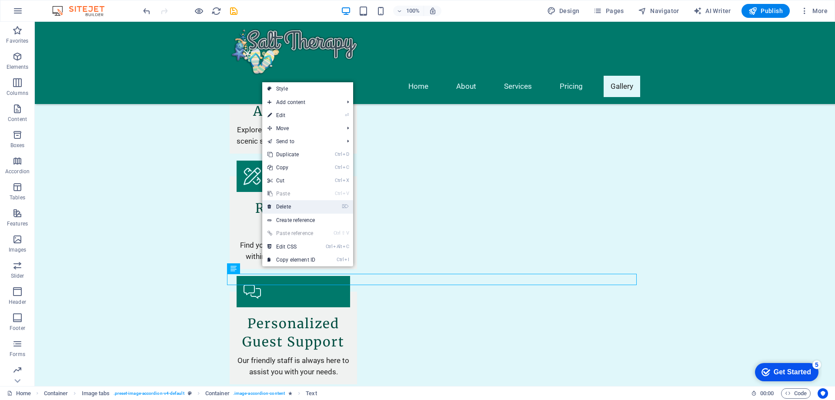
click at [283, 206] on link "⌦ Delete" at bounding box center [291, 206] width 58 height 13
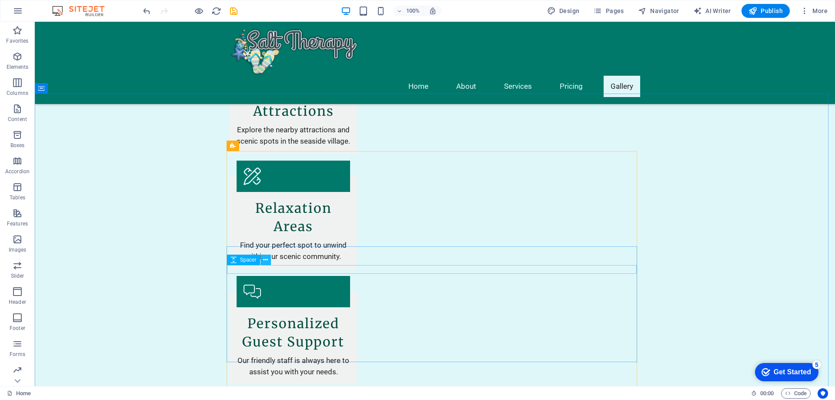
click at [268, 260] on icon at bounding box center [265, 259] width 5 height 9
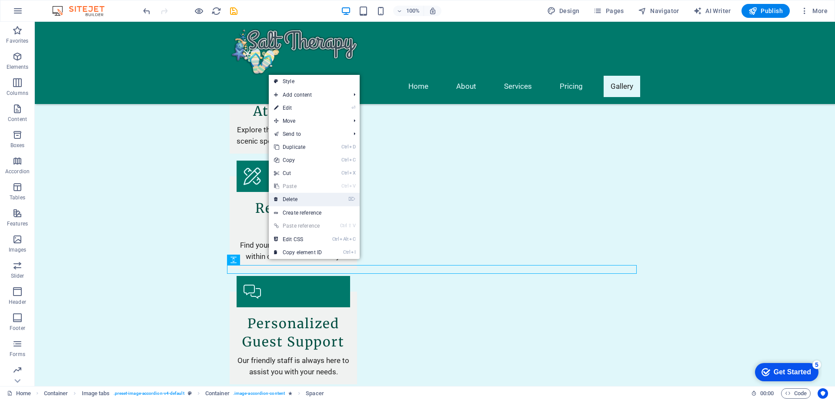
click at [302, 201] on link "⌦ Delete" at bounding box center [298, 199] width 58 height 13
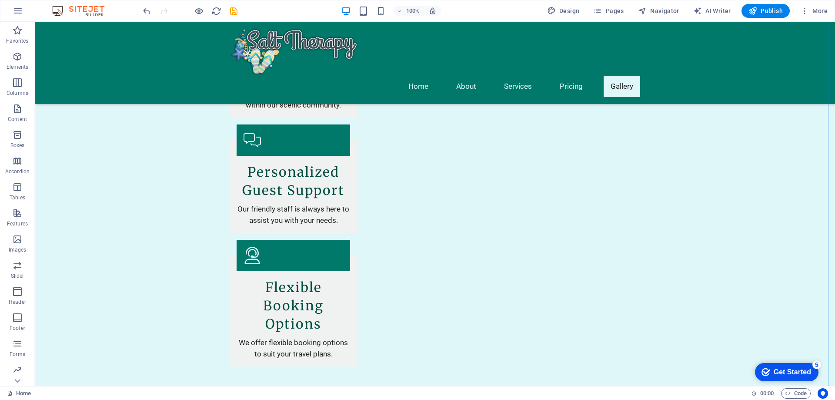
scroll to position [1348, 0]
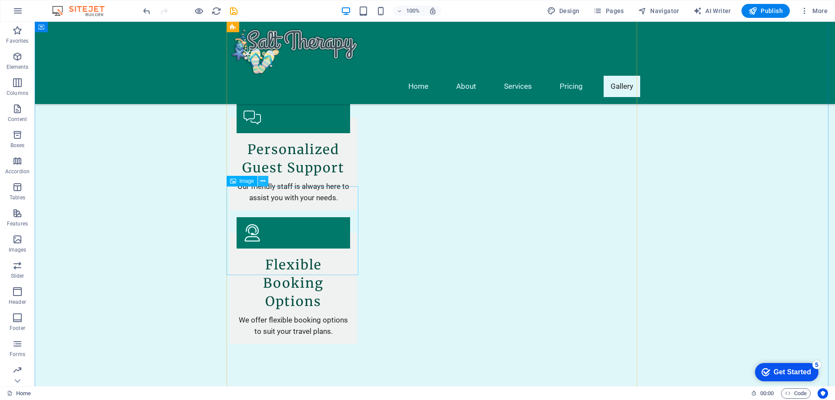
click at [267, 181] on button at bounding box center [263, 181] width 10 height 10
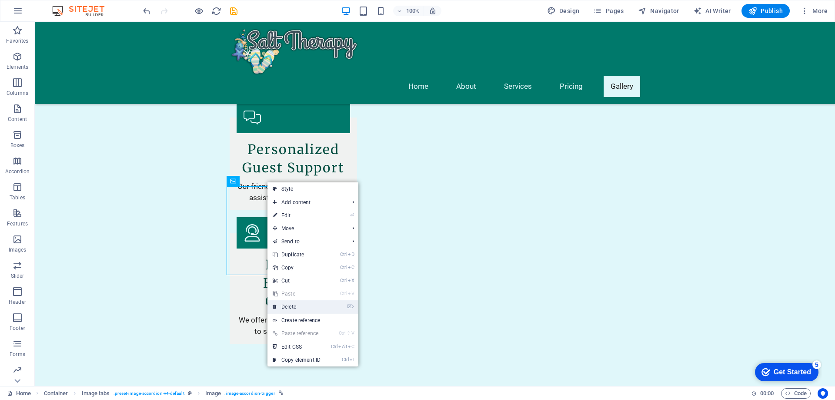
click at [290, 305] on link "⌦ Delete" at bounding box center [297, 306] width 58 height 13
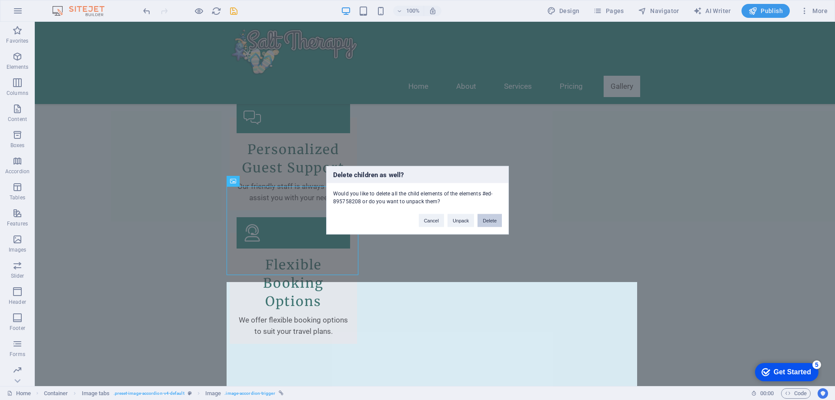
click at [488, 222] on button "Delete" at bounding box center [490, 220] width 24 height 13
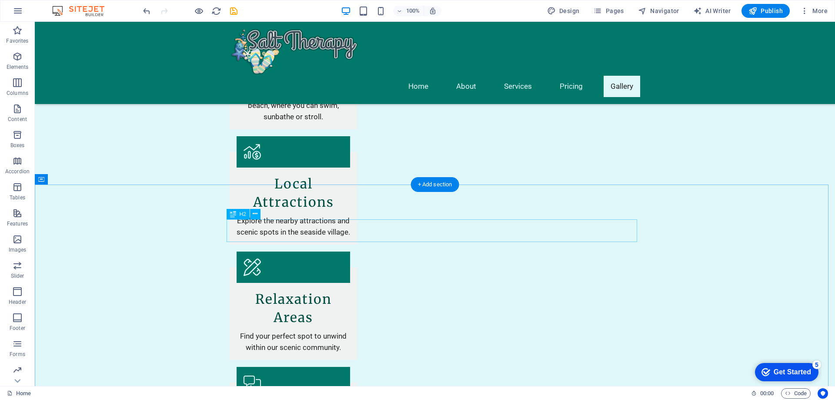
scroll to position [1174, 0]
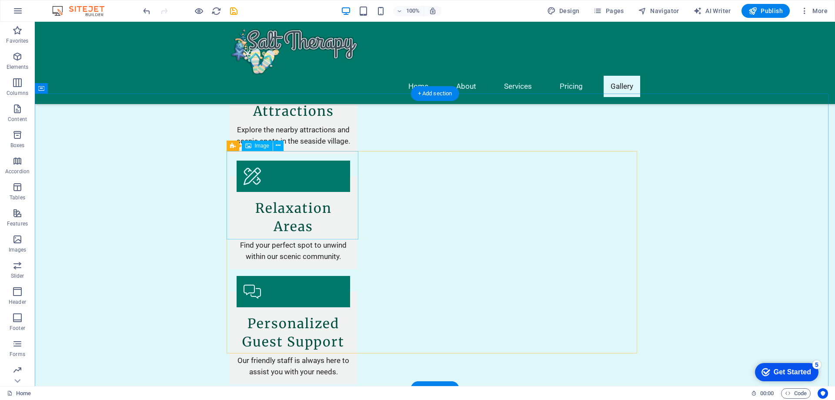
click at [258, 146] on span "Image" at bounding box center [262, 145] width 14 height 5
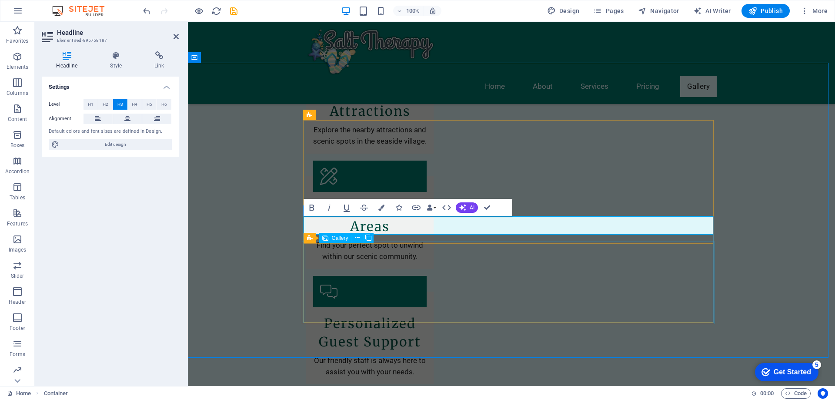
scroll to position [1204, 0]
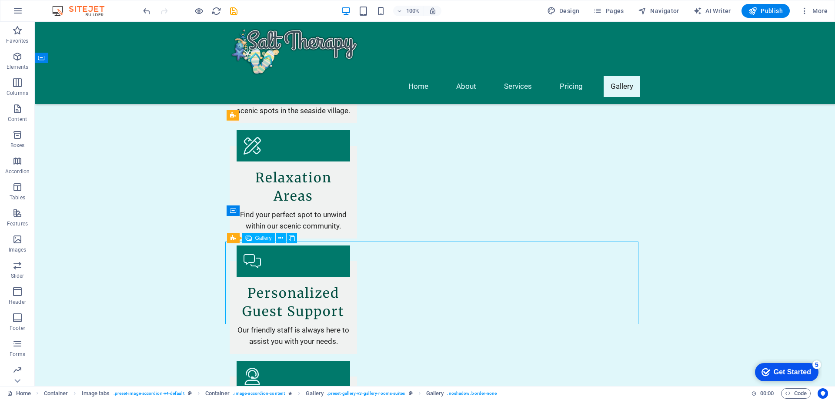
click at [265, 235] on span "Gallery" at bounding box center [263, 237] width 17 height 5
select select "4"
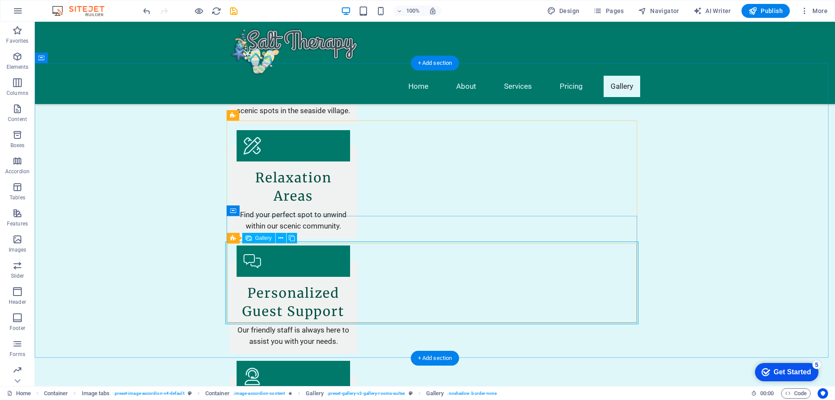
select select "px"
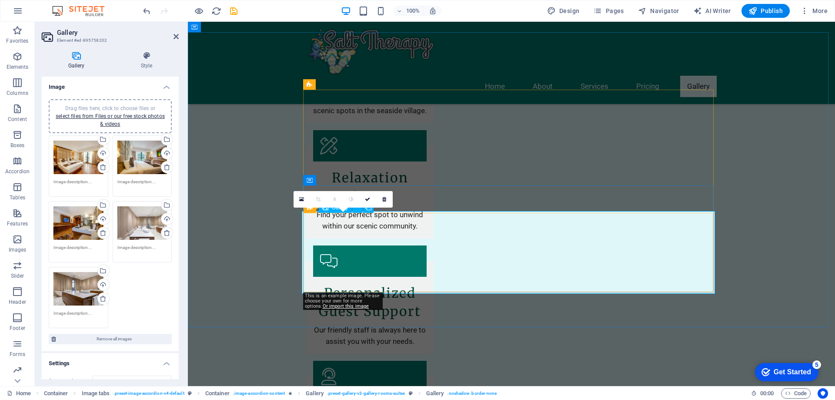
click at [300, 200] on icon at bounding box center [301, 199] width 5 height 6
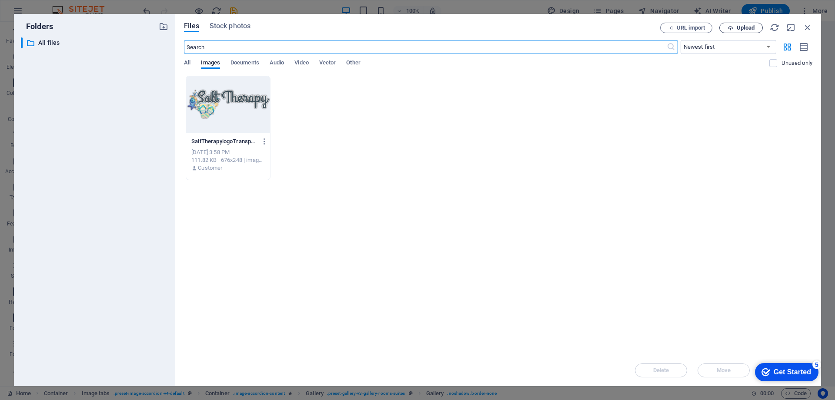
click at [737, 28] on span "Upload" at bounding box center [746, 27] width 18 height 5
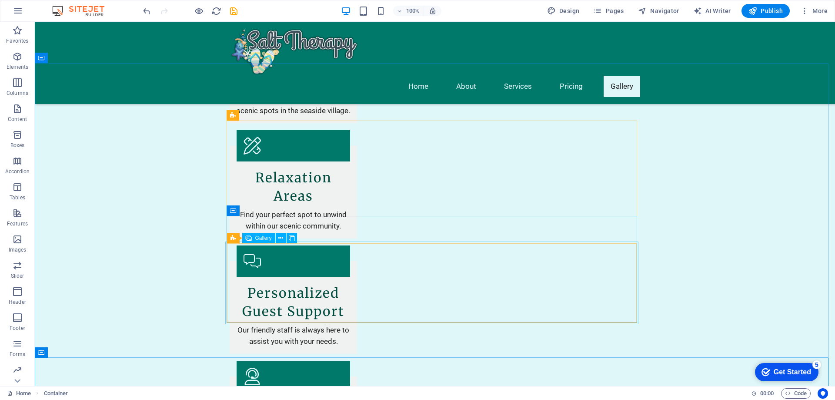
click at [258, 238] on span "Gallery" at bounding box center [263, 237] width 17 height 5
click at [264, 239] on span "Gallery" at bounding box center [263, 237] width 17 height 5
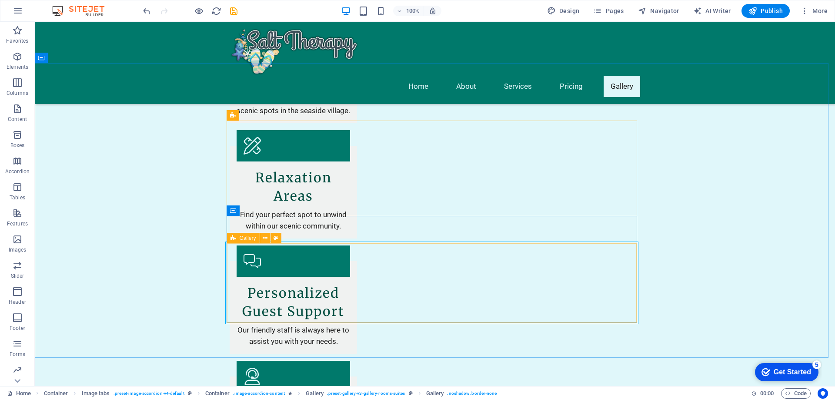
click at [237, 238] on div "Gallery" at bounding box center [243, 238] width 33 height 10
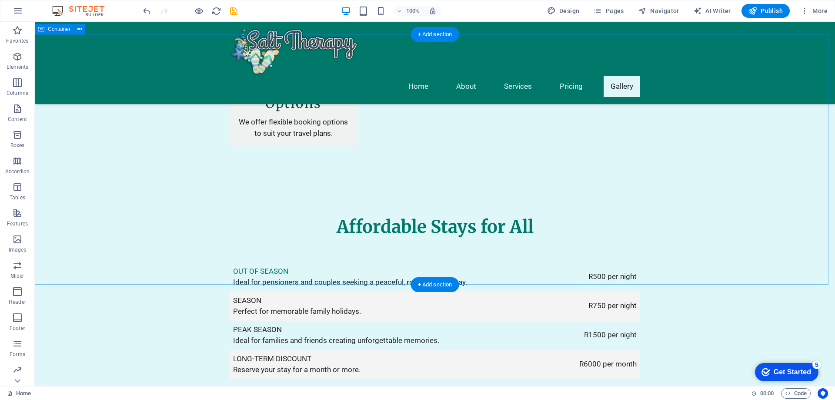
scroll to position [1552, 0]
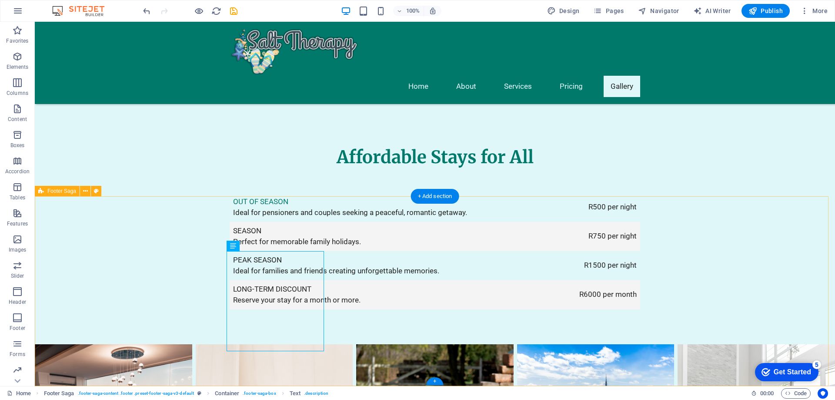
scroll to position [1615, 0]
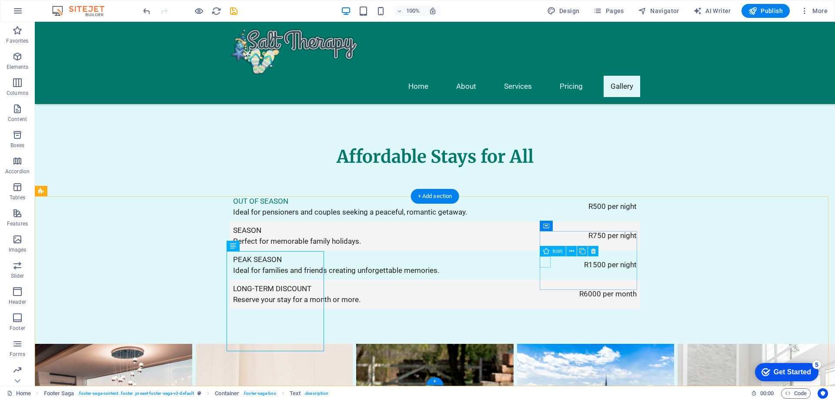
click at [551, 251] on div "Text" at bounding box center [564, 251] width 26 height 10
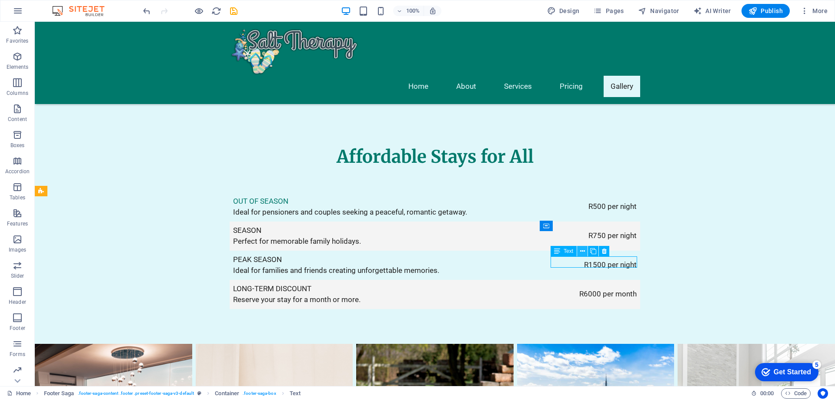
click at [582, 251] on icon at bounding box center [582, 251] width 5 height 9
click at [19, 316] on icon "button" at bounding box center [17, 317] width 10 height 10
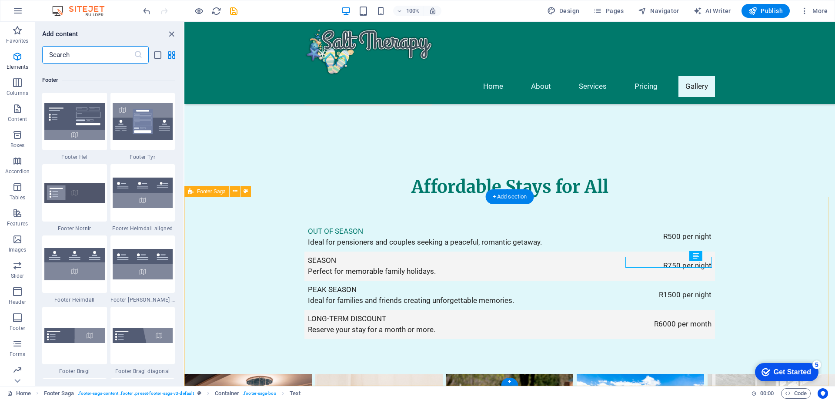
scroll to position [5758, 0]
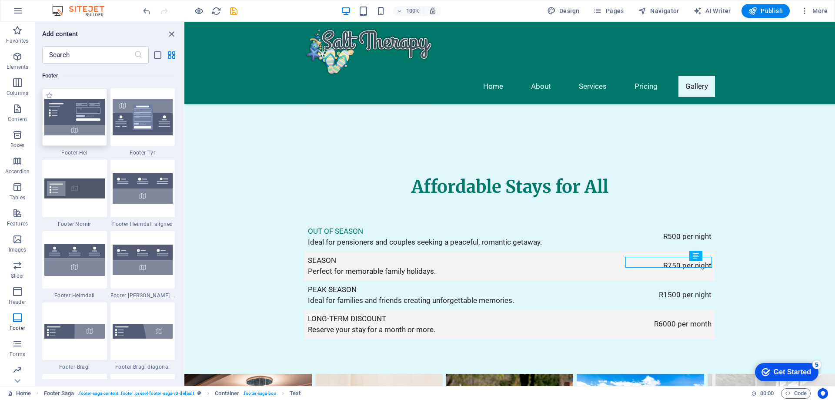
click at [80, 127] on img at bounding box center [74, 117] width 60 height 37
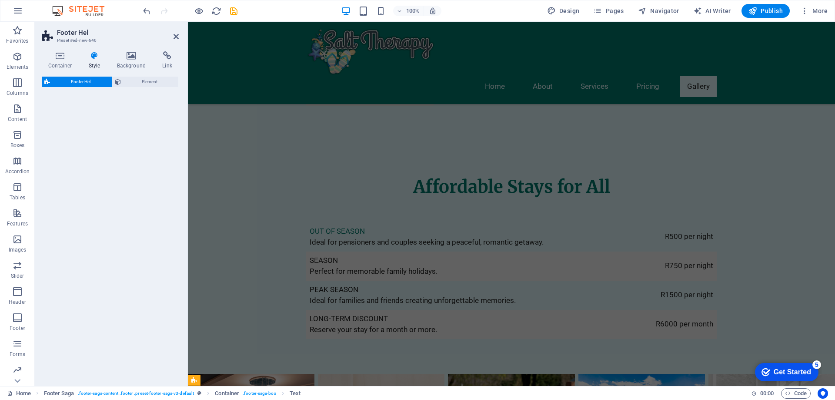
select select "%"
select select "rem"
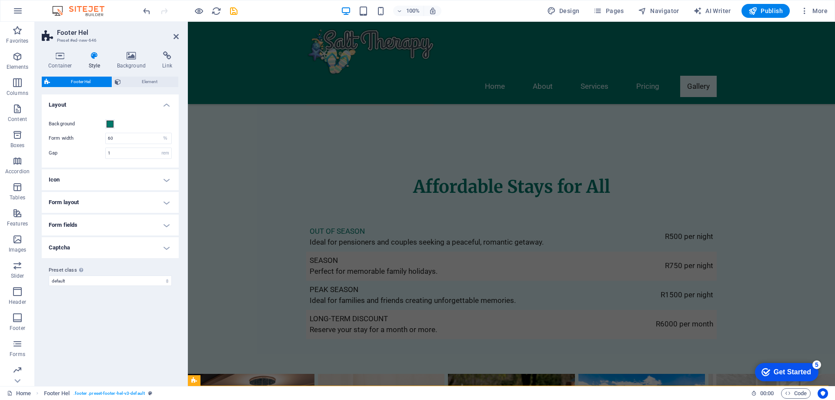
scroll to position [1585, 0]
click at [168, 59] on icon at bounding box center [167, 55] width 23 height 9
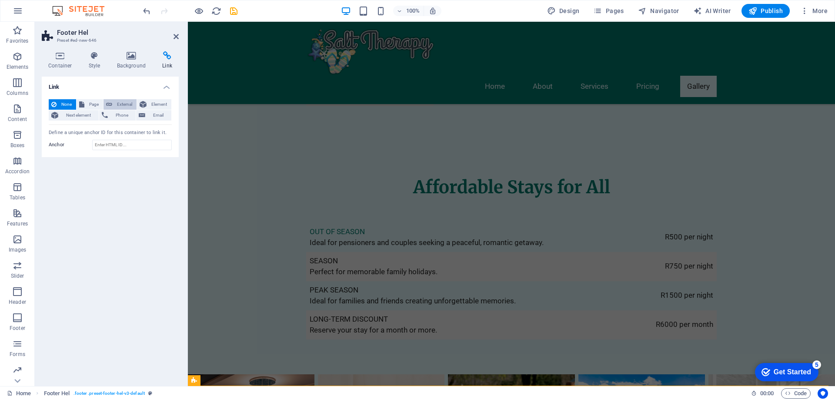
click at [123, 104] on span "External" at bounding box center [124, 104] width 19 height 10
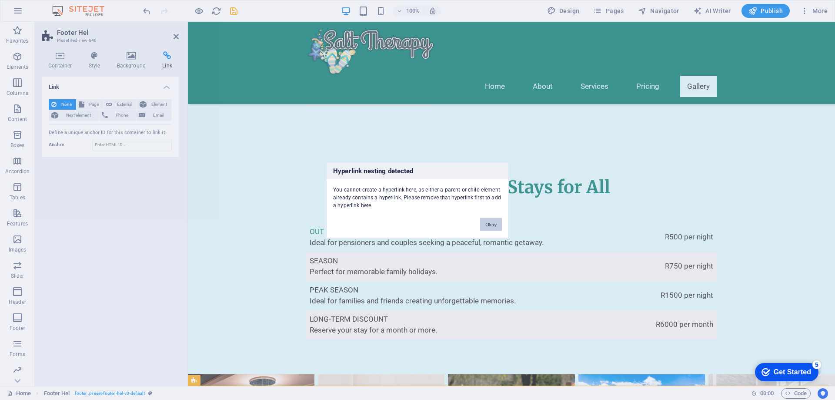
click at [492, 226] on button "Okay" at bounding box center [491, 223] width 22 height 13
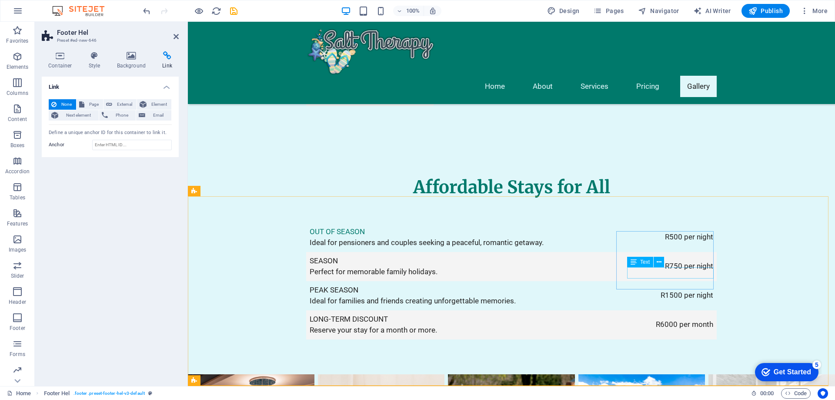
click at [648, 264] on span "Text" at bounding box center [645, 261] width 10 height 5
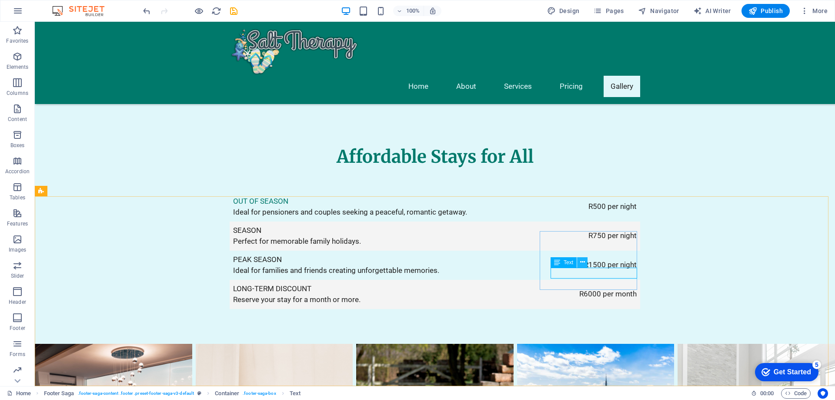
click at [582, 261] on icon at bounding box center [582, 261] width 5 height 9
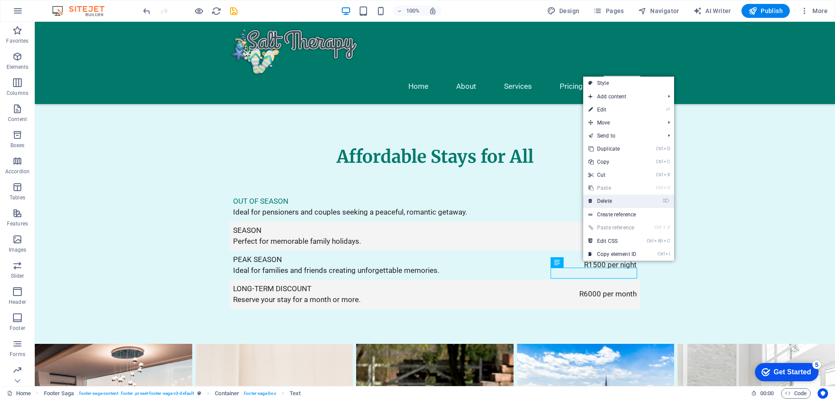
click at [619, 201] on link "⌦ Delete" at bounding box center [612, 200] width 58 height 13
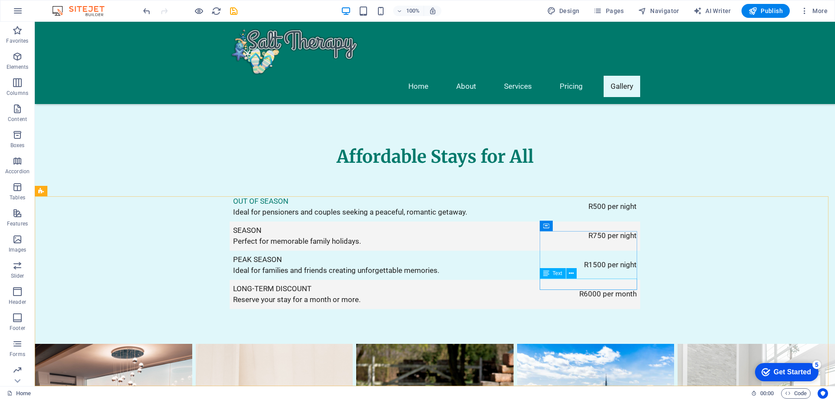
click at [543, 273] on icon at bounding box center [546, 273] width 6 height 10
click at [570, 274] on icon at bounding box center [571, 273] width 5 height 9
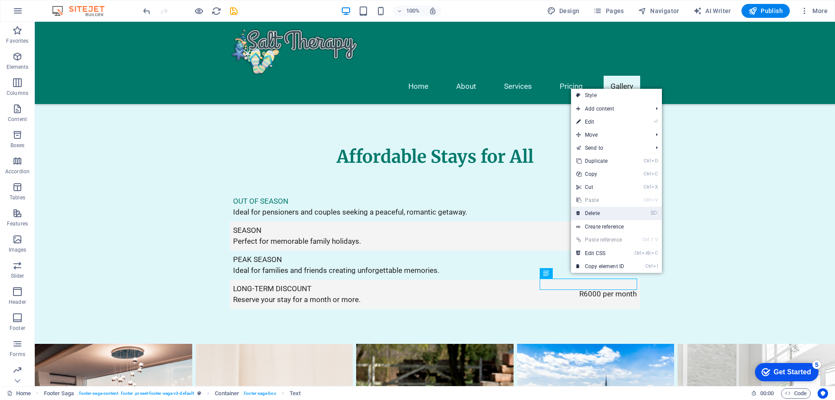
click at [593, 211] on link "⌦ Delete" at bounding box center [600, 213] width 58 height 13
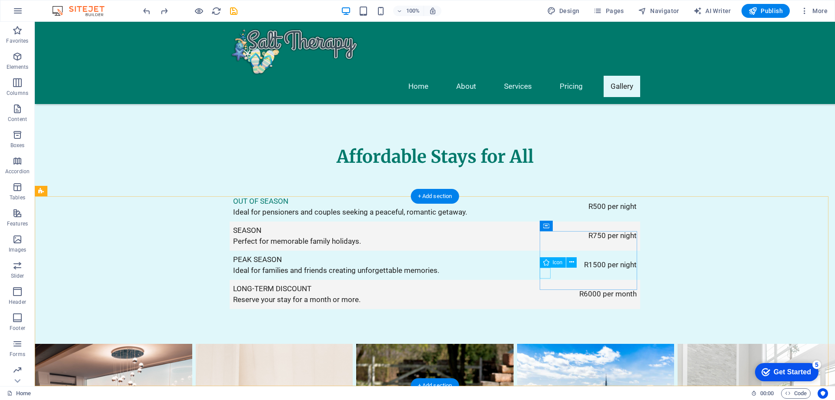
click at [587, 261] on button at bounding box center [582, 262] width 10 height 10
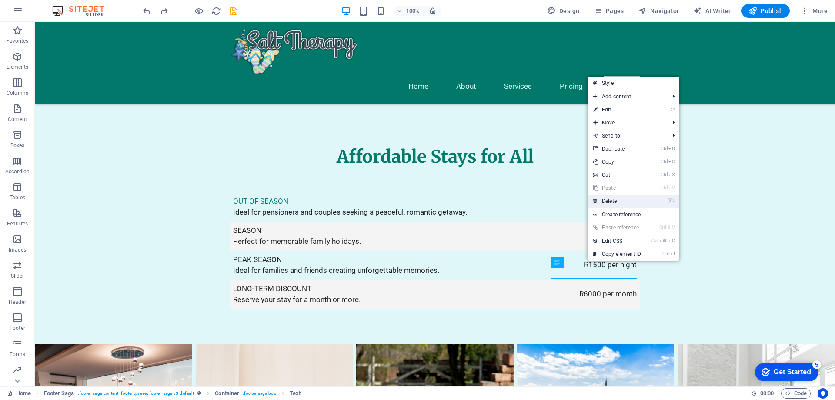
click at [625, 201] on link "⌦ Delete" at bounding box center [617, 200] width 58 height 13
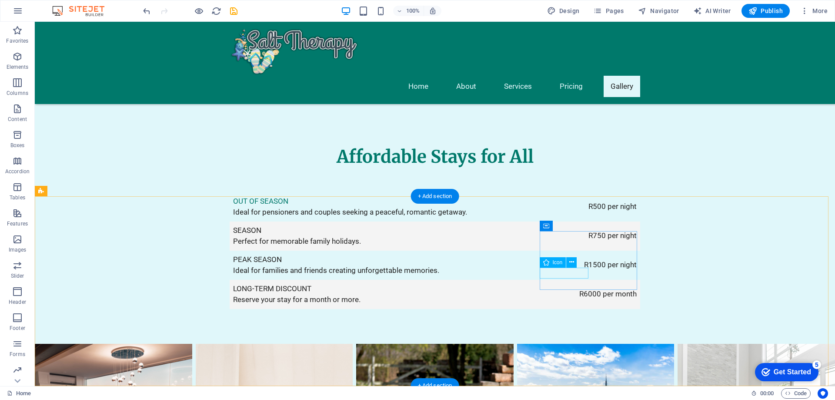
click at [572, 260] on icon at bounding box center [571, 261] width 5 height 9
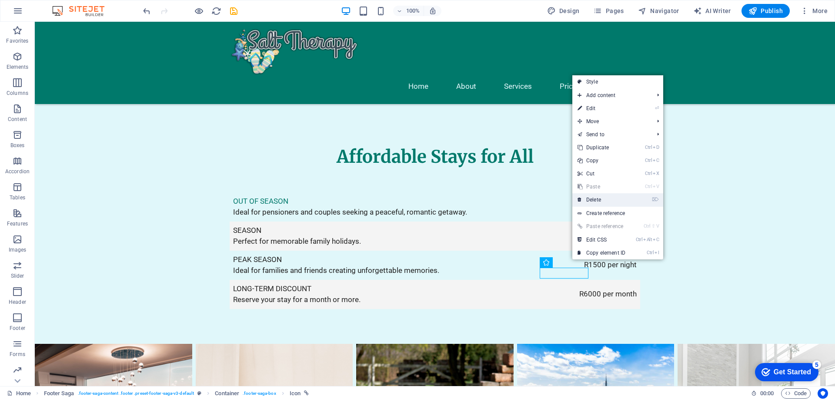
click at [590, 204] on link "⌦ Delete" at bounding box center [601, 199] width 58 height 13
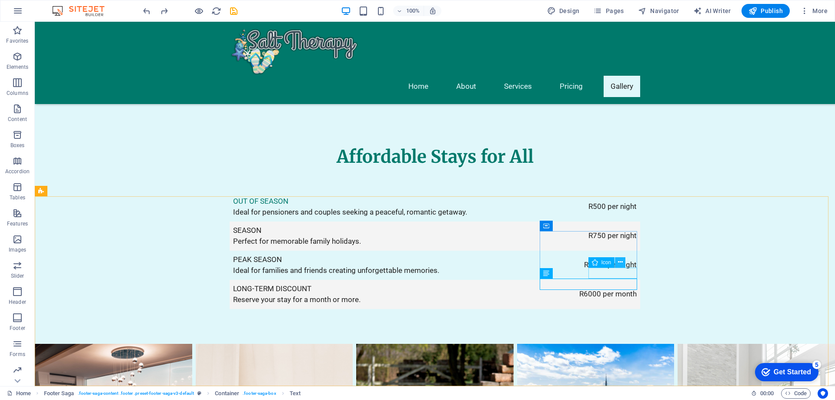
click at [622, 262] on icon at bounding box center [620, 261] width 5 height 9
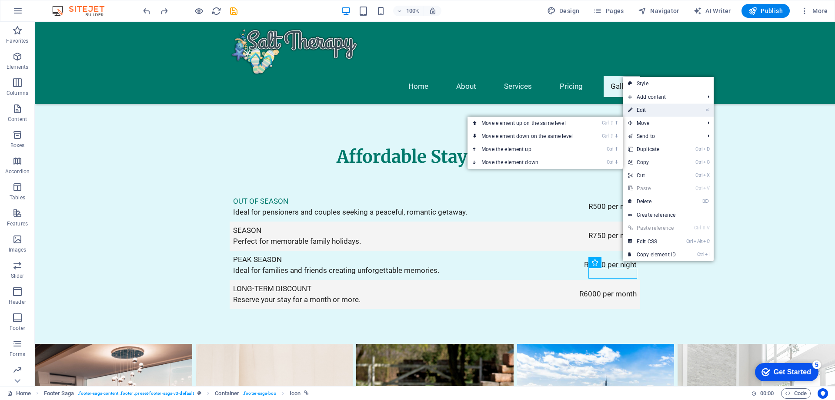
click at [664, 109] on link "⏎ Edit" at bounding box center [652, 110] width 58 height 13
select select "xMidYMid"
select select "px"
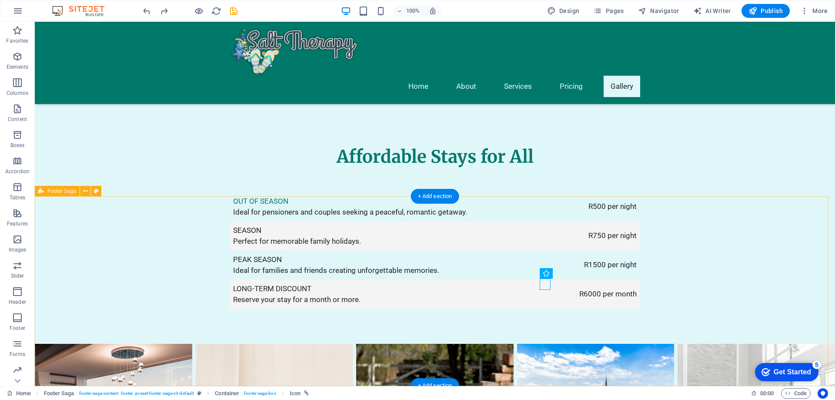
drag, startPoint x: 572, startPoint y: 330, endPoint x: 577, endPoint y: 330, distance: 4.8
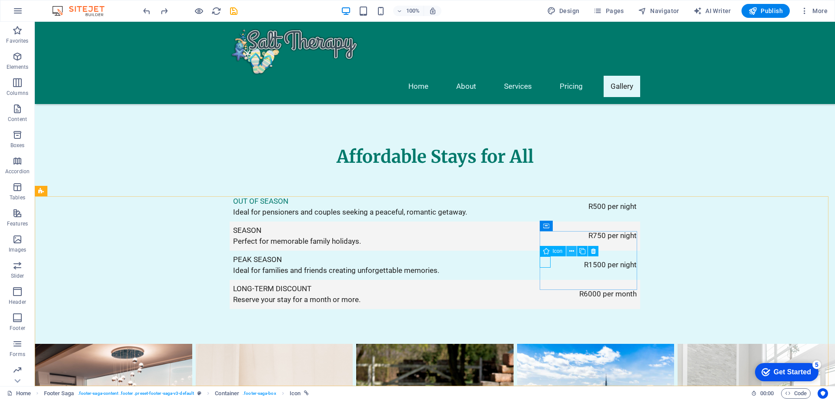
click at [572, 250] on icon at bounding box center [571, 251] width 5 height 9
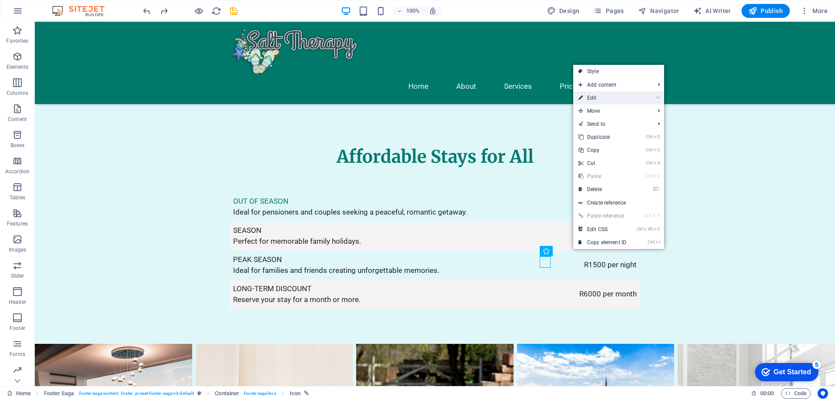
click at [609, 100] on link "⏎ Edit" at bounding box center [602, 97] width 58 height 13
select select "xMidYMid"
select select "px"
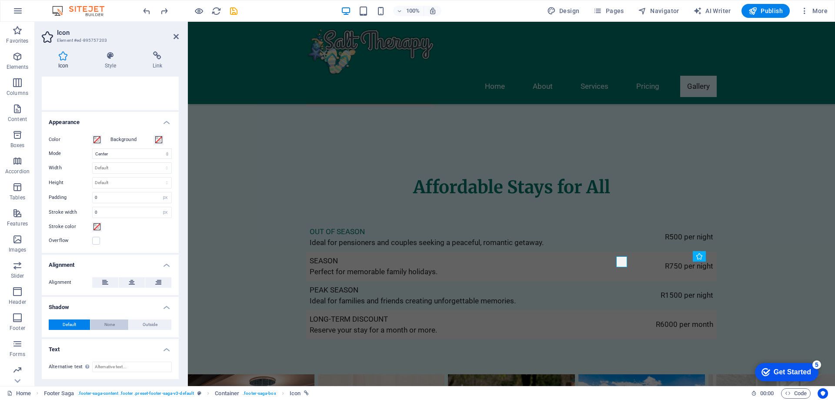
scroll to position [0, 0]
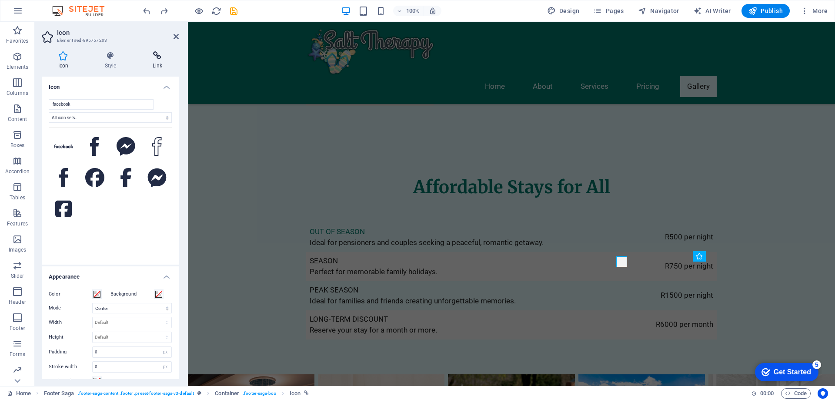
click at [155, 62] on h4 "Link" at bounding box center [157, 60] width 43 height 18
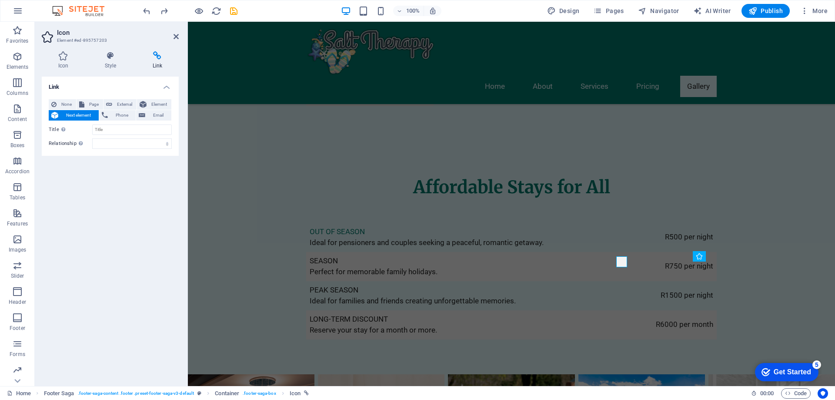
click at [157, 51] on div "Icon Style Link Icon facebook All icon sets... IcoFont Ionicons FontAwesome Bra…" at bounding box center [110, 214] width 151 height 341
click at [93, 104] on span "Page" at bounding box center [93, 104] width 13 height 10
select select
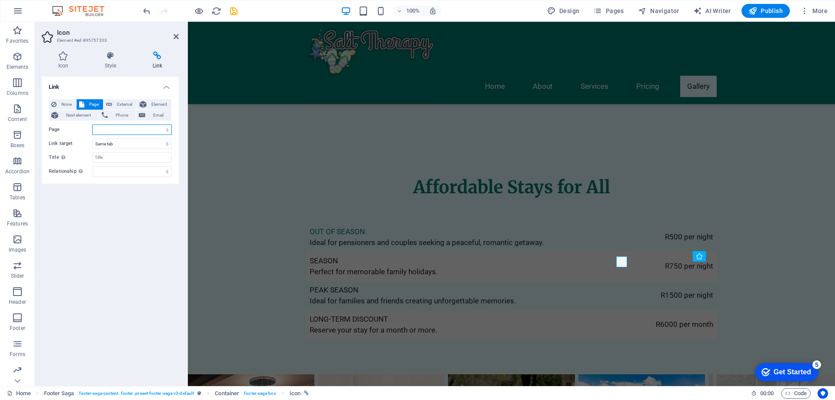
click at [116, 129] on select "Home Subpage Legal Notice Privacy" at bounding box center [132, 129] width 80 height 10
click at [117, 144] on select "New tab Same tab Overlay" at bounding box center [132, 143] width 80 height 10
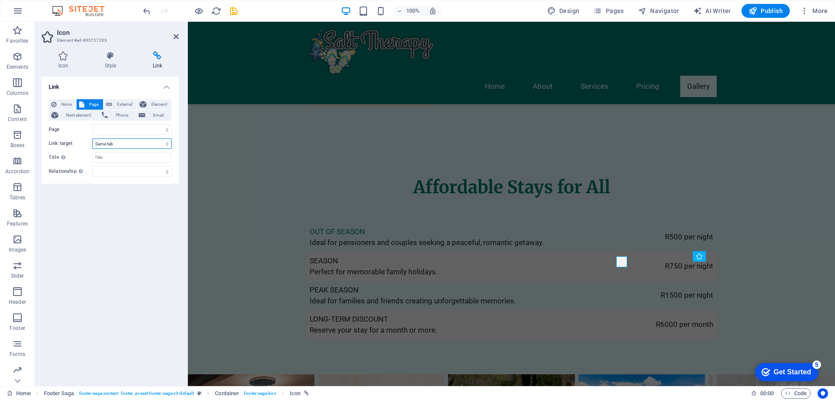
select select "blank"
click at [92, 138] on select "New tab Same tab Overlay" at bounding box center [132, 143] width 80 height 10
click at [110, 130] on select "Home Subpage Legal Notice Privacy" at bounding box center [132, 129] width 80 height 10
select select "3"
click at [92, 124] on select "Home Subpage Legal Notice Privacy" at bounding box center [132, 129] width 80 height 10
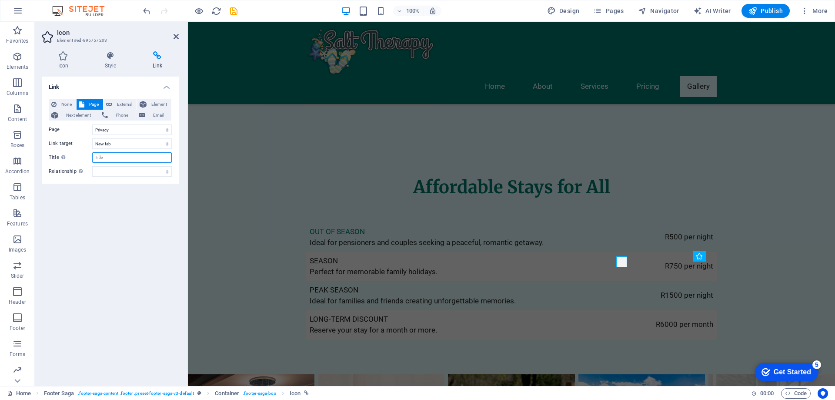
click at [114, 157] on input "Title Additional link description, should not be the same as the link text. The…" at bounding box center [132, 157] width 80 height 10
click at [113, 171] on select "alternate author bookmark external help license next nofollow noreferrer noopen…" at bounding box center [132, 171] width 80 height 10
click at [117, 170] on select "alternate author bookmark external help license next nofollow noreferrer noopen…" at bounding box center [132, 171] width 80 height 10
select select "external"
click at [92, 166] on select "alternate author bookmark external help license next nofollow noreferrer noopen…" at bounding box center [132, 171] width 80 height 10
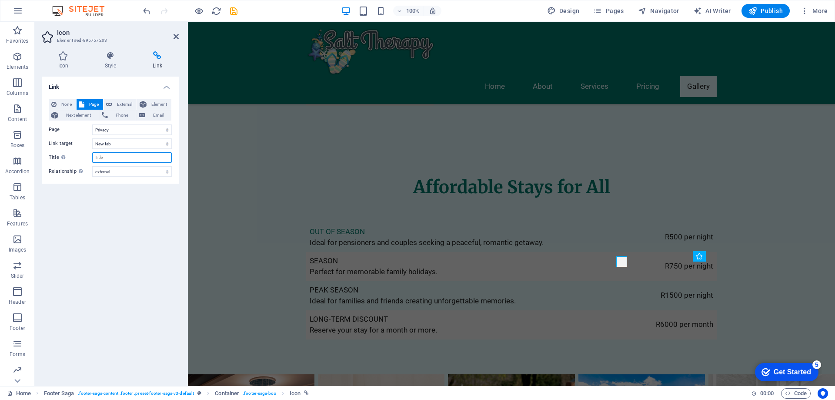
click at [111, 158] on input "Title Additional link description, should not be the same as the link text. The…" at bounding box center [132, 157] width 80 height 10
click at [157, 106] on span "Element" at bounding box center [159, 104] width 20 height 10
select select
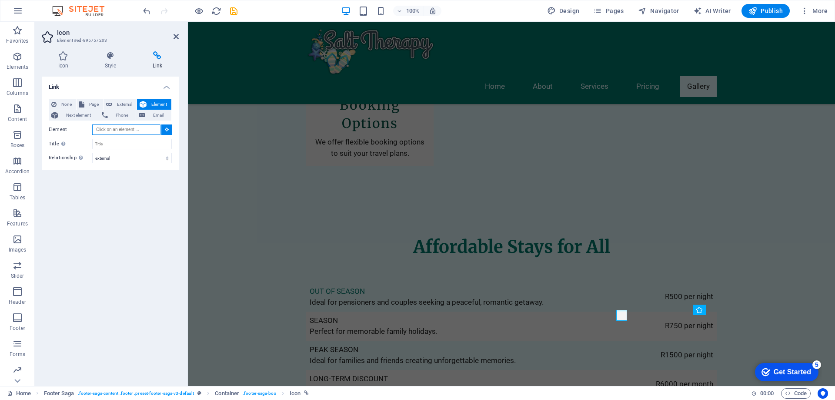
scroll to position [1524, 0]
click at [92, 101] on span "Page" at bounding box center [93, 104] width 13 height 10
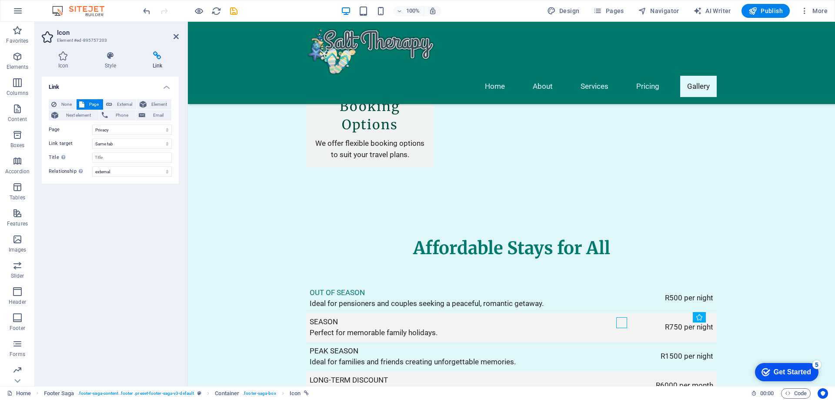
click at [134, 254] on div "Link None Page External Element Next element Phone Email Page Home Subpage Lega…" at bounding box center [110, 228] width 137 height 302
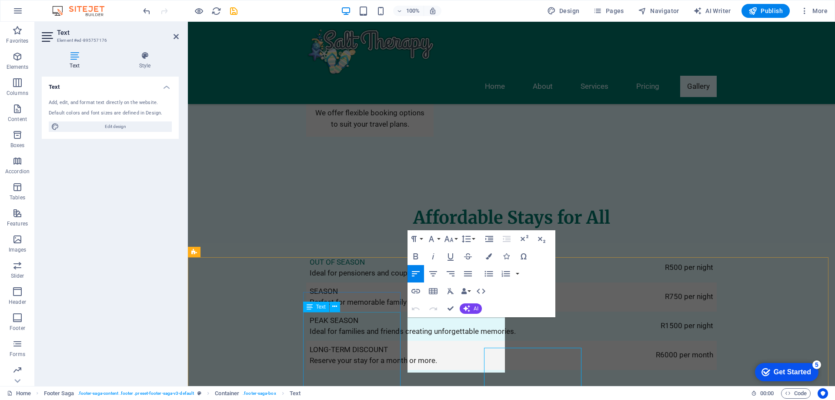
scroll to position [1524, 0]
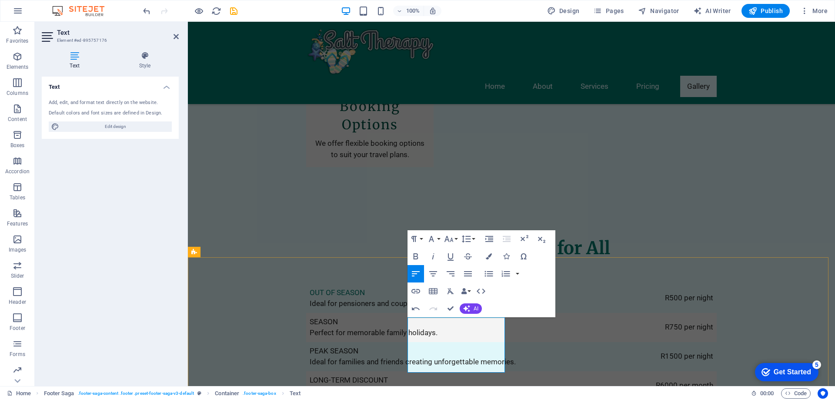
drag, startPoint x: 463, startPoint y: 331, endPoint x: 408, endPoint y: 331, distance: 54.8
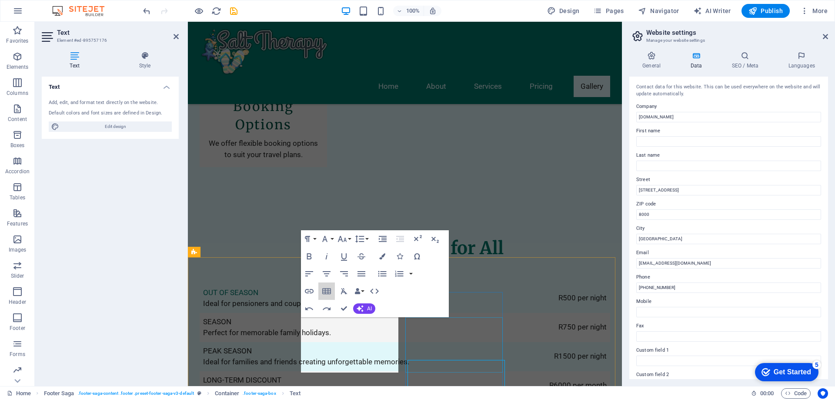
scroll to position [1481, 0]
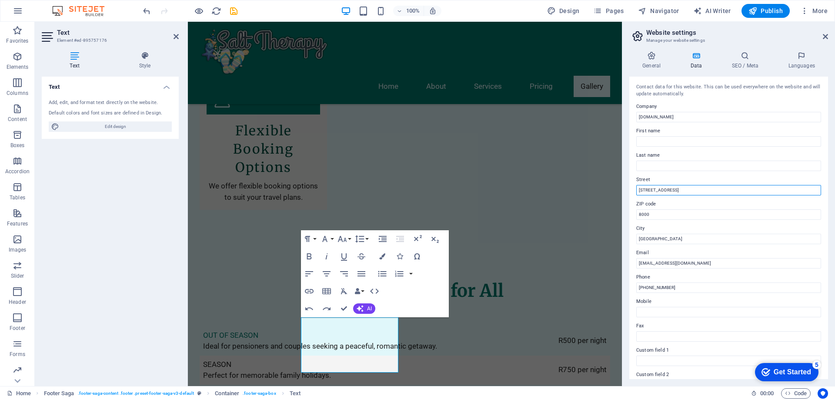
drag, startPoint x: 881, startPoint y: 210, endPoint x: 611, endPoint y: 192, distance: 270.7
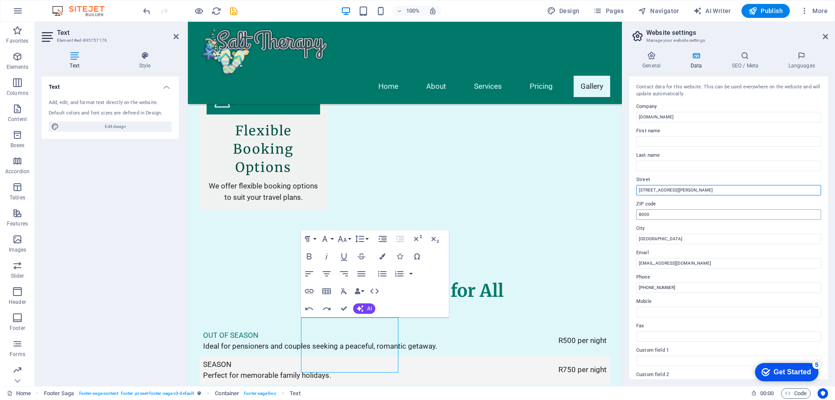
type input "[STREET_ADDRESS][PERSON_NAME]"
drag, startPoint x: 847, startPoint y: 233, endPoint x: 589, endPoint y: 209, distance: 258.6
drag, startPoint x: 853, startPoint y: 261, endPoint x: 589, endPoint y: 238, distance: 264.6
type input "[GEOGRAPHIC_DATA][PERSON_NAME]"
click at [682, 119] on input "[DOMAIN_NAME]" at bounding box center [728, 117] width 185 height 10
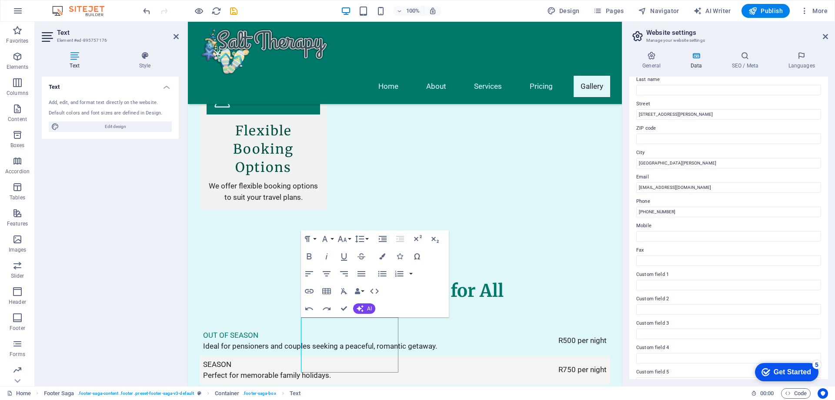
scroll to position [87, 0]
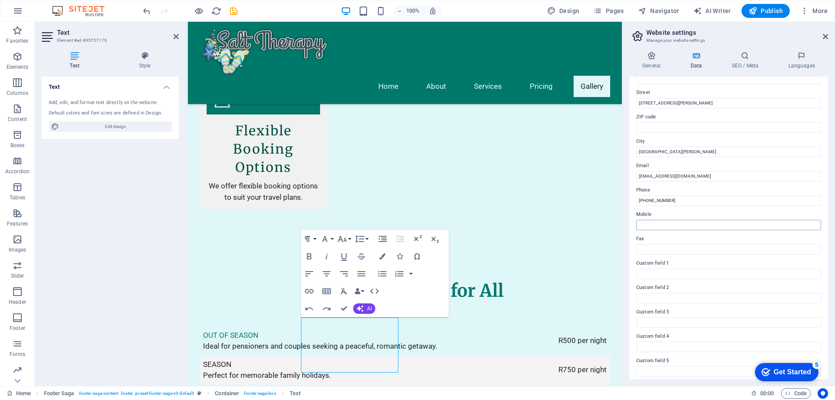
type input "Salt Therapy"
click at [656, 225] on input "Mobile" at bounding box center [728, 225] width 185 height 10
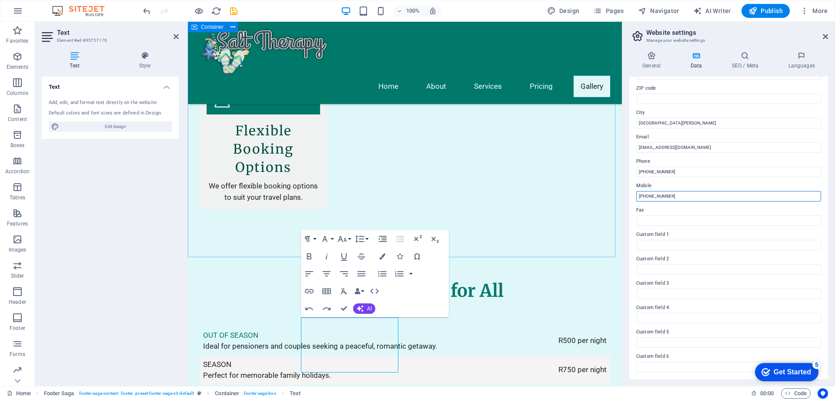
type input "[PHONE_NUMBER]"
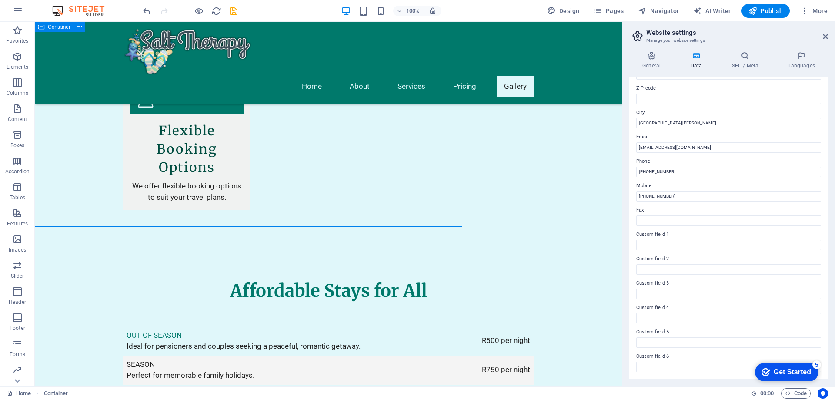
scroll to position [1512, 0]
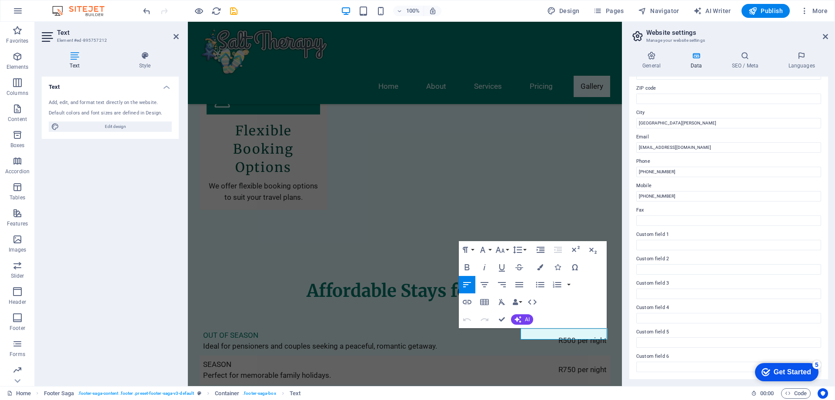
click at [699, 61] on h4 "Data" at bounding box center [697, 60] width 41 height 18
click at [649, 60] on h4 "General" at bounding box center [653, 60] width 48 height 18
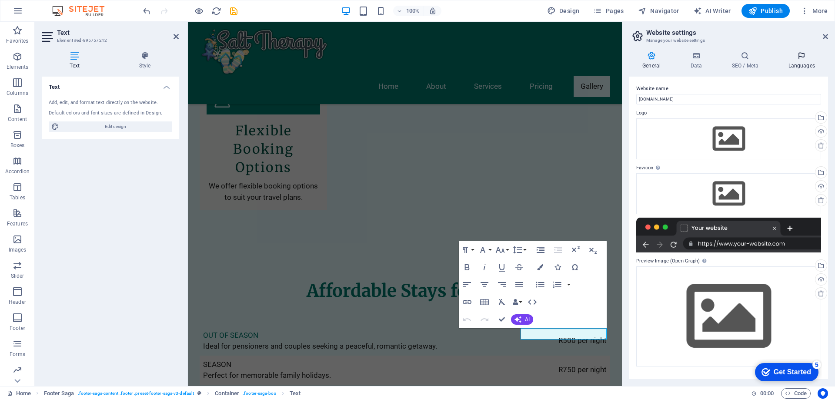
click at [805, 60] on h4 "Languages" at bounding box center [801, 60] width 53 height 18
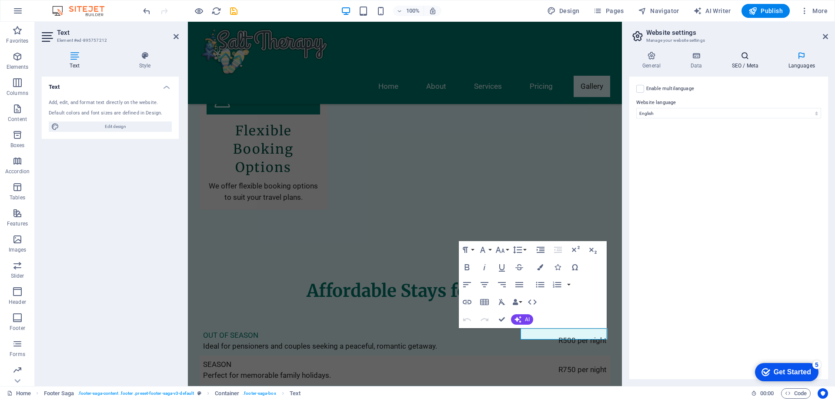
click at [745, 62] on h4 "SEO / Meta" at bounding box center [747, 60] width 57 height 18
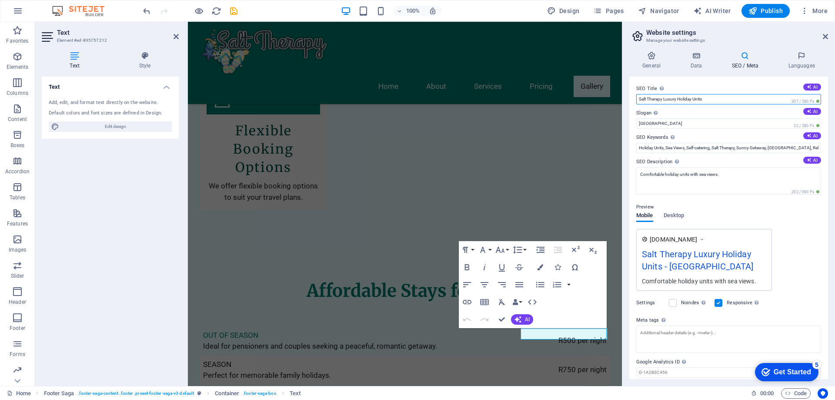
click at [717, 99] on input "Salt Therapy Luxury Holiday Units" at bounding box center [728, 99] width 185 height 10
click at [669, 100] on input "Salt Therapy Luxury Holiday Units" at bounding box center [728, 99] width 185 height 10
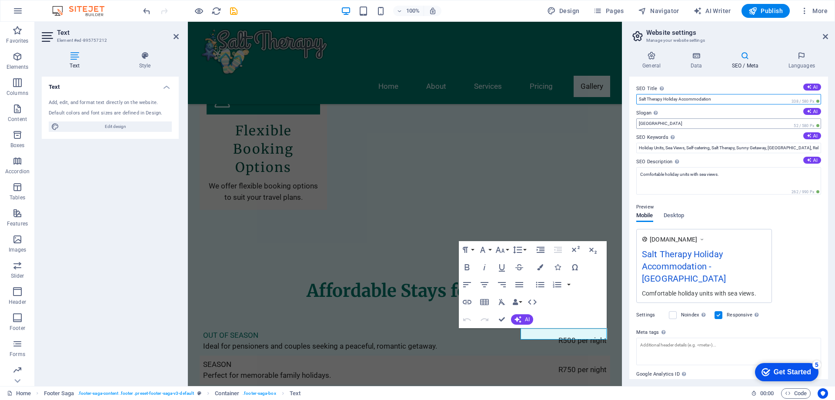
type input "Salt Therapy Holiday Accommodation"
drag, startPoint x: 654, startPoint y: 123, endPoint x: 622, endPoint y: 124, distance: 31.3
click at [622, 124] on aside "Website settings Manage your website settings General Data SEO / Meta Languages…" at bounding box center [728, 204] width 213 height 364
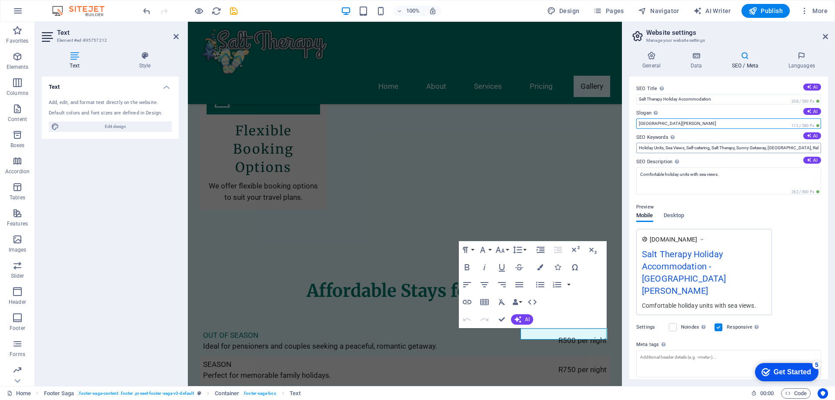
type input "[GEOGRAPHIC_DATA][PERSON_NAME]"
click at [639, 149] on input "Holiday Units, Sea Views, Self-catering, Salt Therapy, Sunny Getaway, [GEOGRAPH…" at bounding box center [728, 148] width 185 height 10
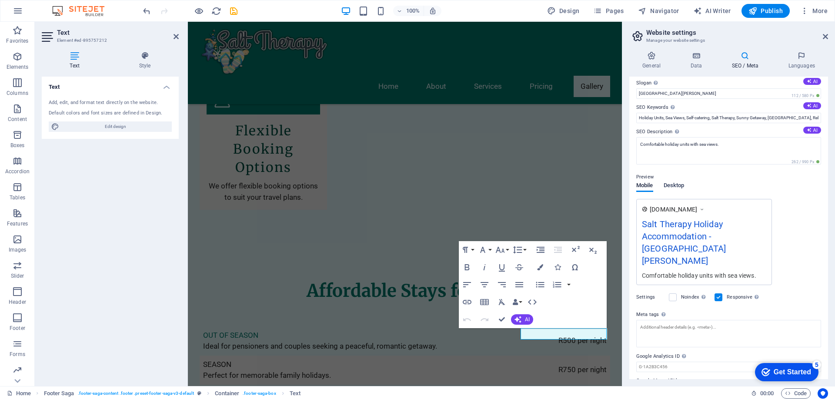
click at [675, 184] on span "Desktop" at bounding box center [674, 186] width 21 height 12
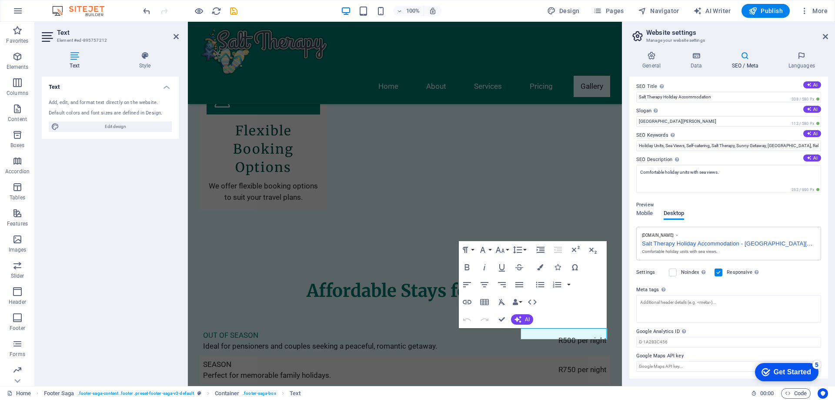
scroll to position [2, 0]
click at [145, 186] on div "Text Add, edit, and format text directly on the website. Default colors and fon…" at bounding box center [110, 228] width 137 height 302
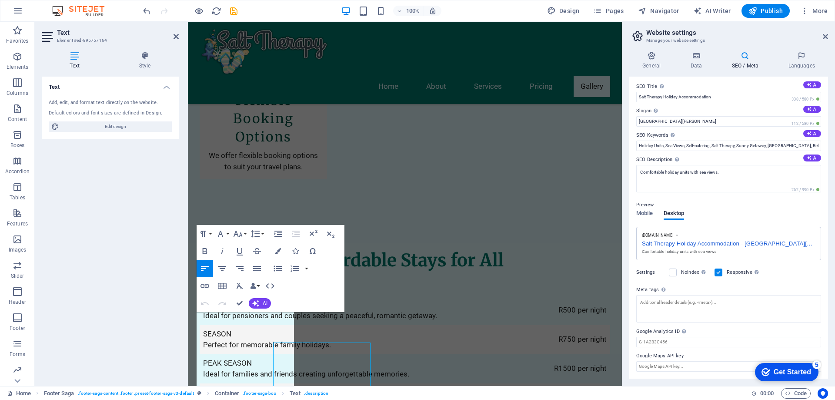
scroll to position [1481, 0]
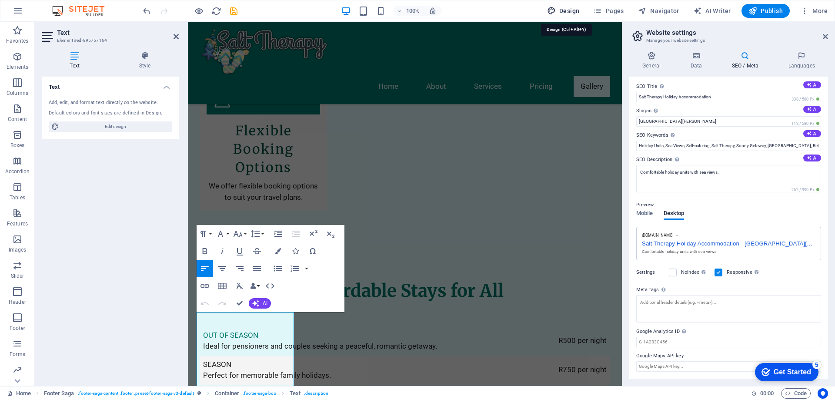
click at [568, 12] on span "Design" at bounding box center [563, 11] width 33 height 9
select select "px"
select select "200"
select select "px"
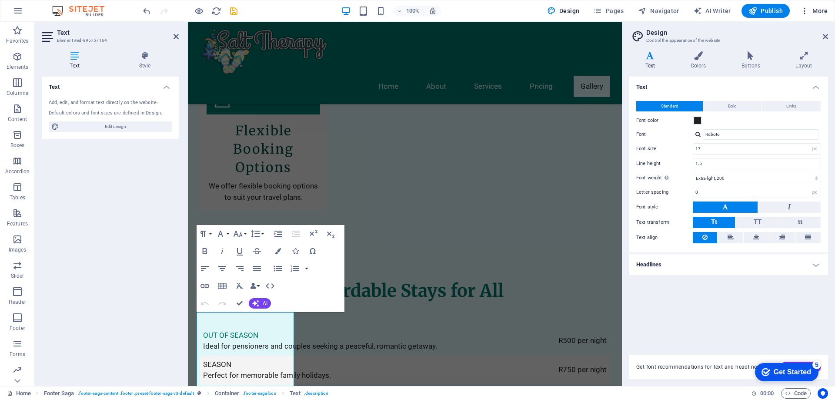
click at [821, 10] on span "More" at bounding box center [813, 11] width 27 height 9
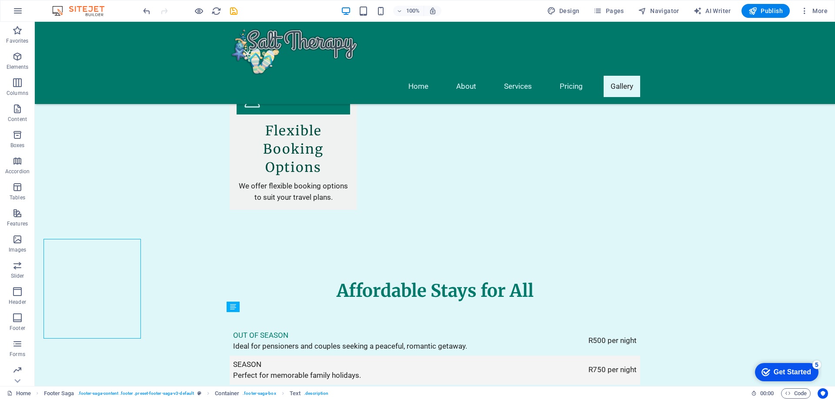
scroll to position [1555, 0]
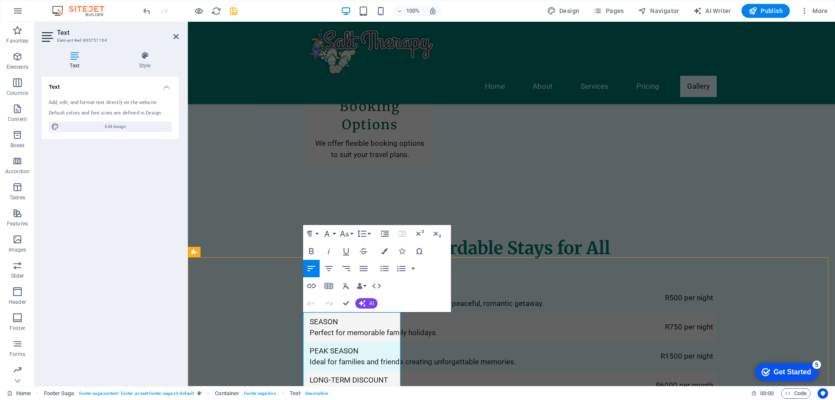
scroll to position [1611, 0]
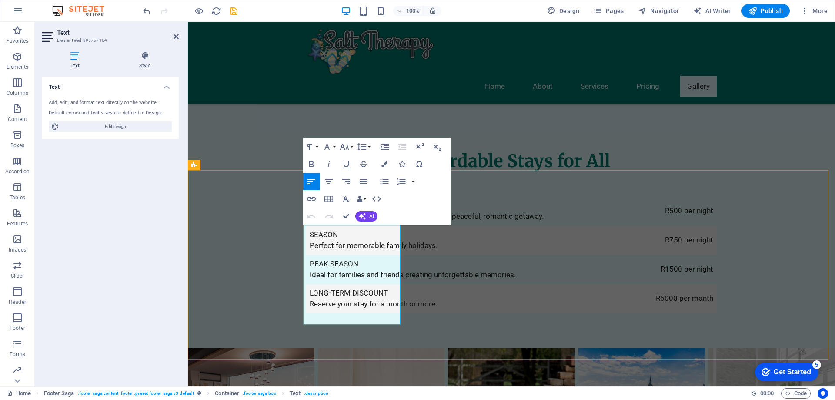
drag, startPoint x: 370, startPoint y: 264, endPoint x: 381, endPoint y: 320, distance: 57.3
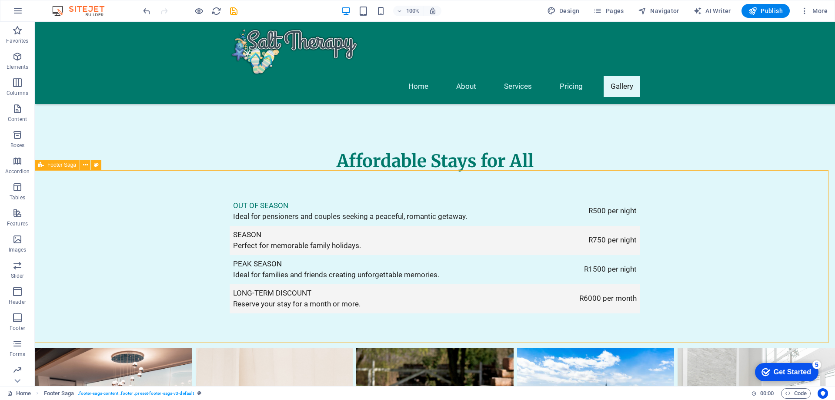
scroll to position [1642, 0]
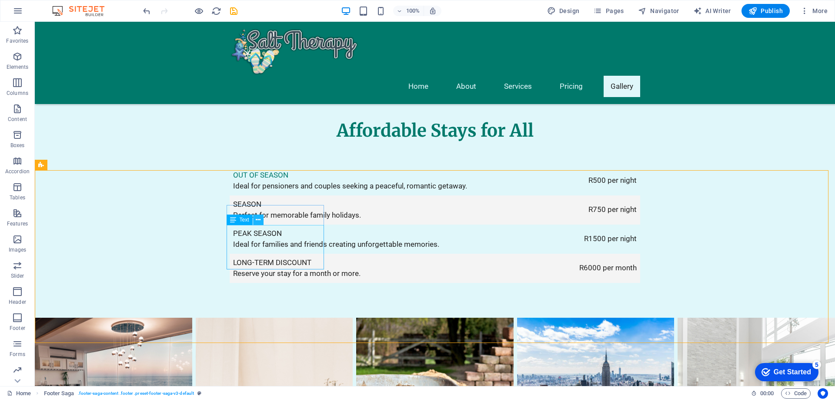
click at [259, 219] on icon at bounding box center [258, 219] width 5 height 9
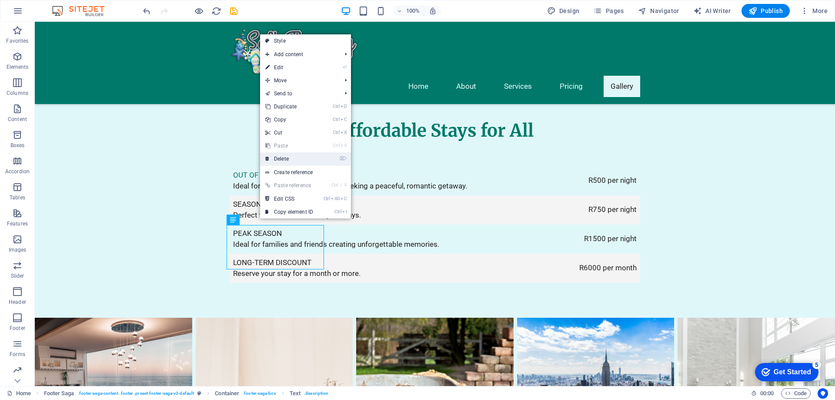
click at [286, 160] on link "⌦ Delete" at bounding box center [289, 158] width 58 height 13
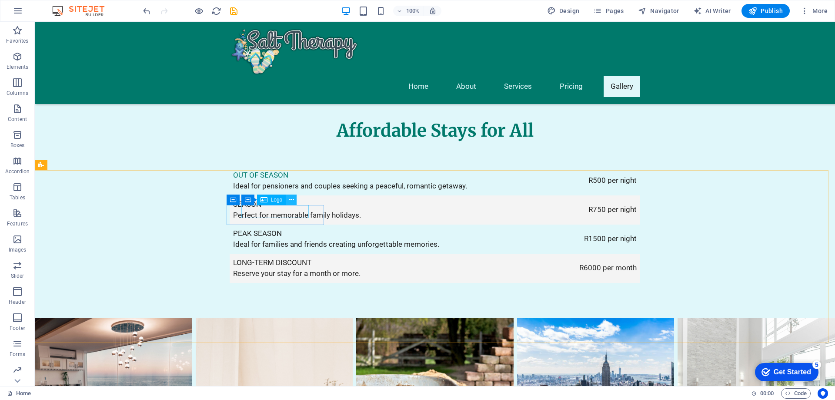
click at [291, 200] on icon at bounding box center [291, 199] width 5 height 9
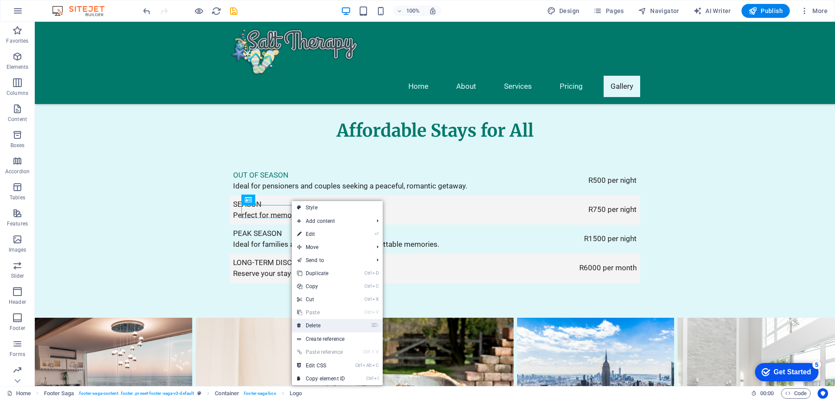
click at [307, 329] on link "⌦ Delete" at bounding box center [321, 325] width 58 height 13
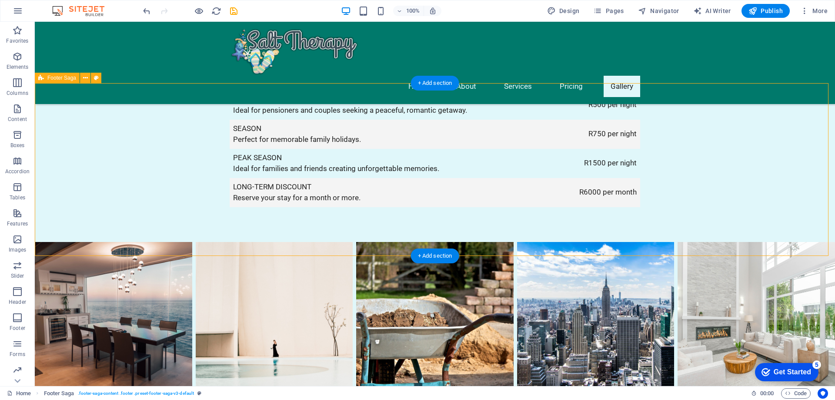
scroll to position [1685, 0]
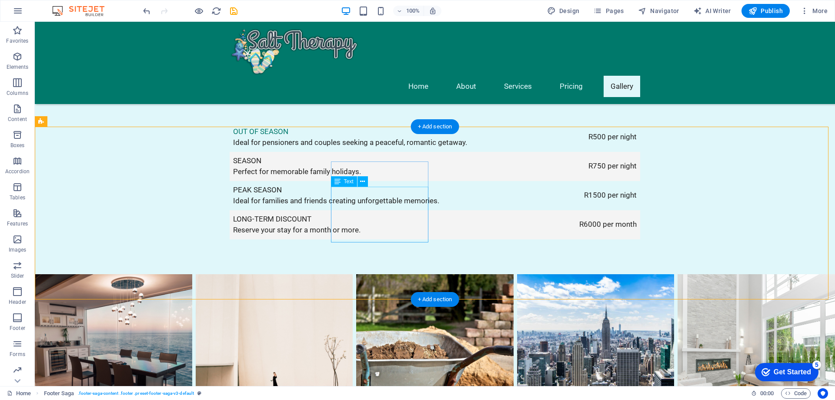
click at [85, 120] on icon at bounding box center [85, 121] width 5 height 9
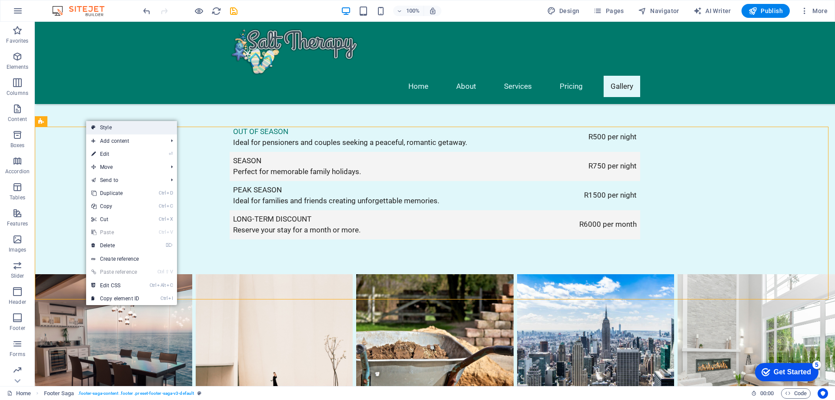
click at [114, 131] on link "Style" at bounding box center [131, 127] width 91 height 13
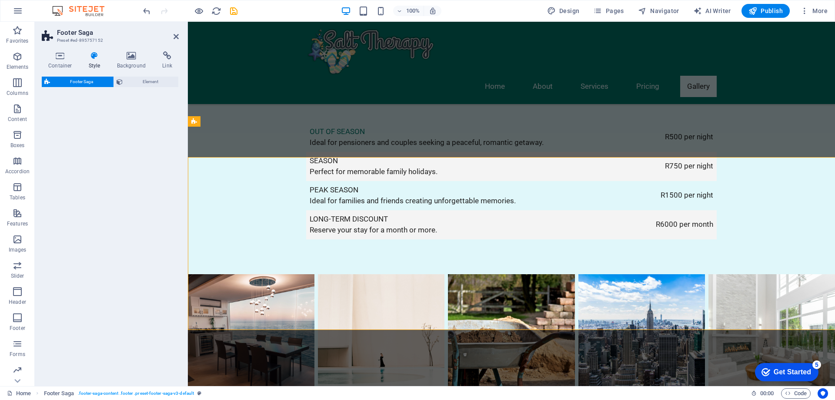
scroll to position [1655, 0]
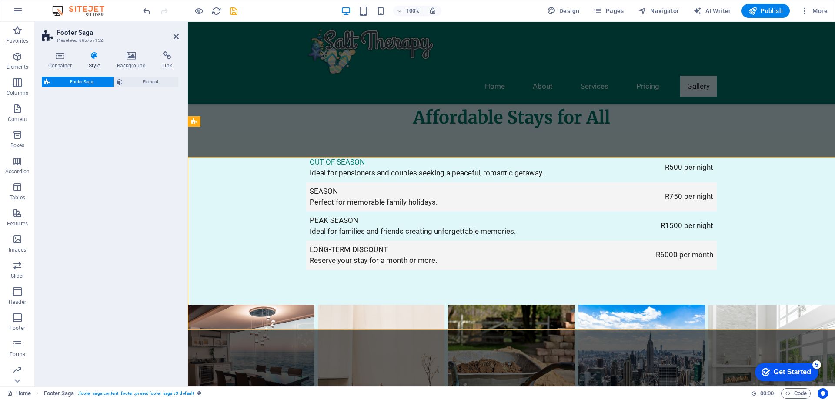
select select "rem"
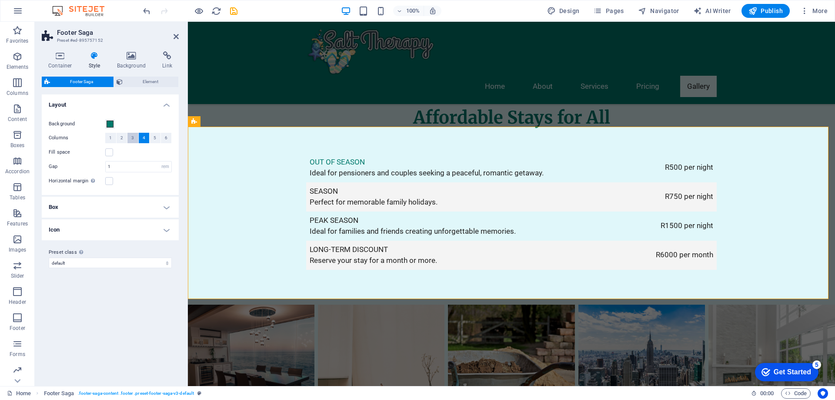
click at [132, 138] on span "3" at bounding box center [132, 138] width 3 height 10
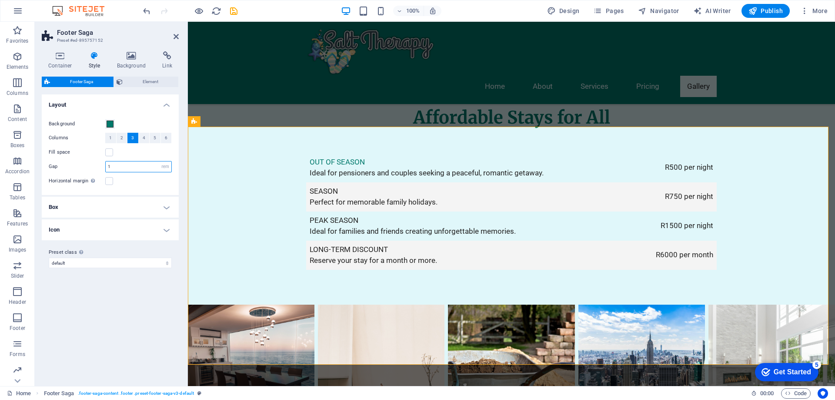
click at [118, 166] on input "1" at bounding box center [139, 166] width 66 height 10
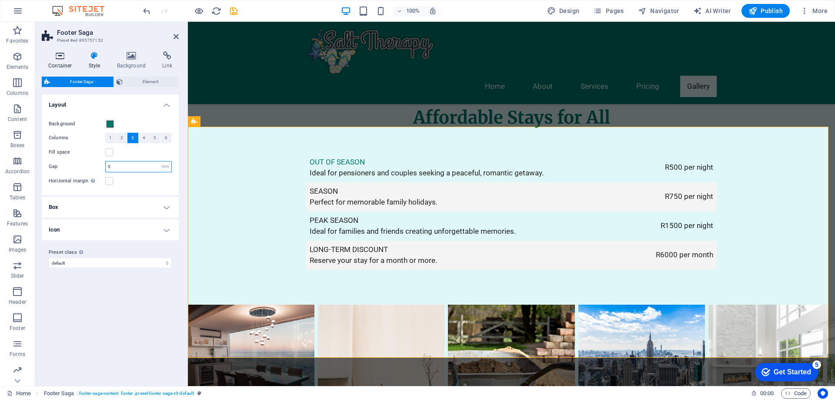
type input "0"
click at [60, 56] on icon at bounding box center [60, 55] width 37 height 9
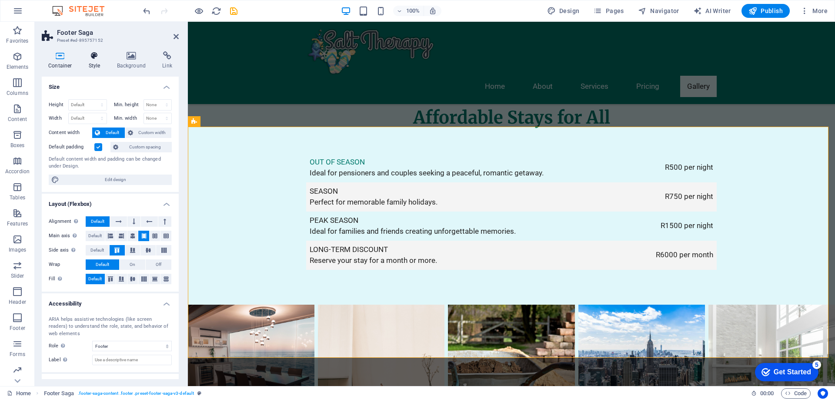
click at [101, 61] on h4 "Style" at bounding box center [96, 60] width 28 height 18
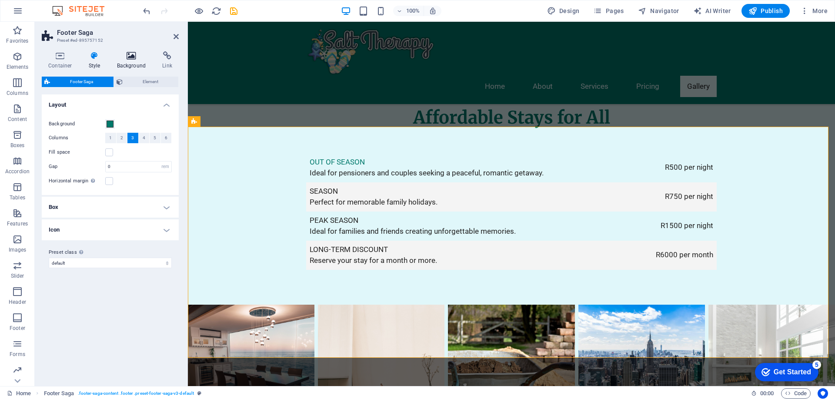
click at [129, 61] on h4 "Background" at bounding box center [133, 60] width 46 height 18
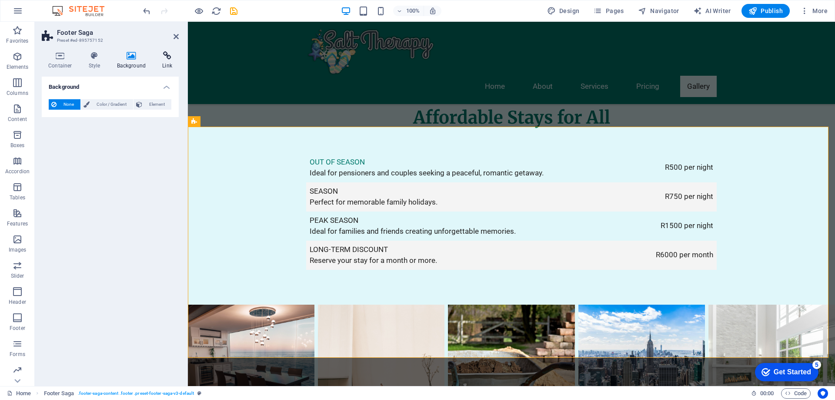
click at [162, 59] on icon at bounding box center [167, 55] width 23 height 9
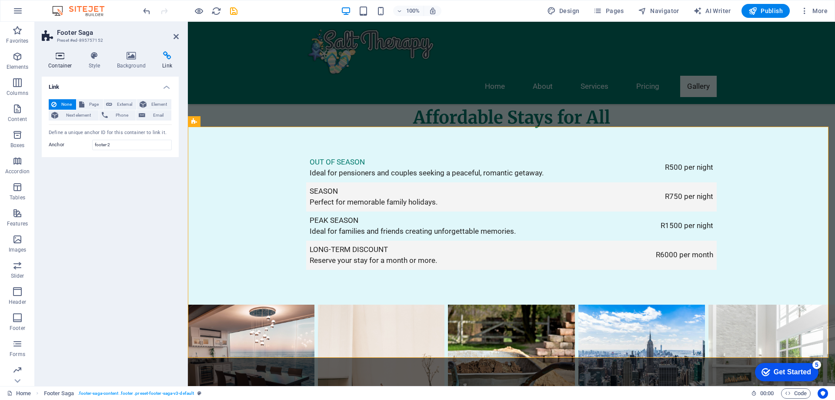
click at [61, 60] on icon at bounding box center [60, 55] width 37 height 9
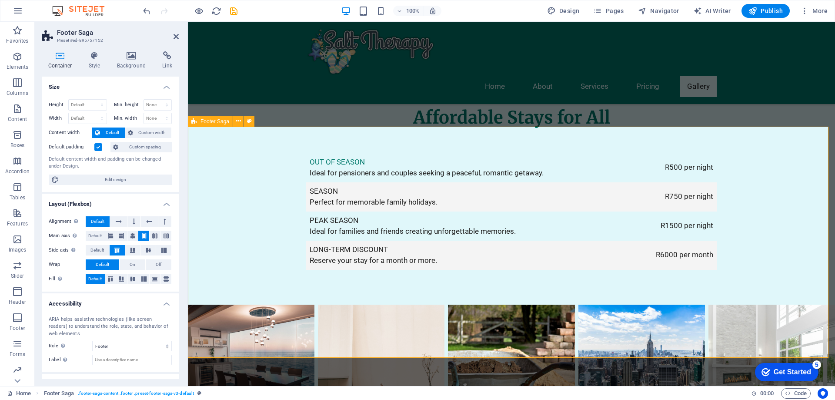
click at [212, 120] on span "Footer Saga" at bounding box center [215, 121] width 29 height 5
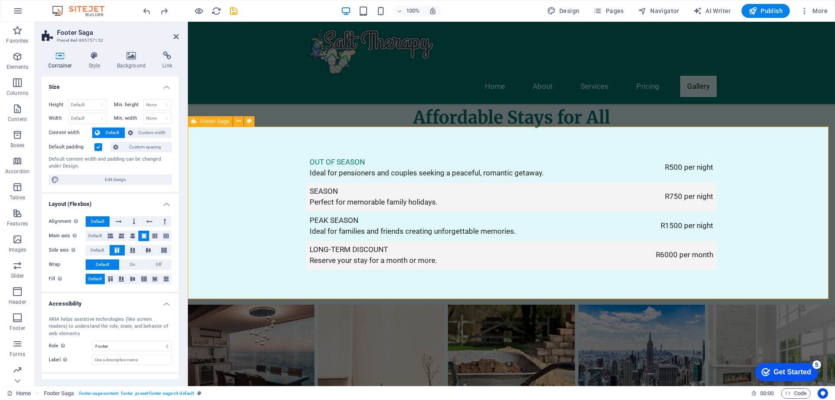
click at [106, 61] on h4 "Style" at bounding box center [96, 60] width 28 height 18
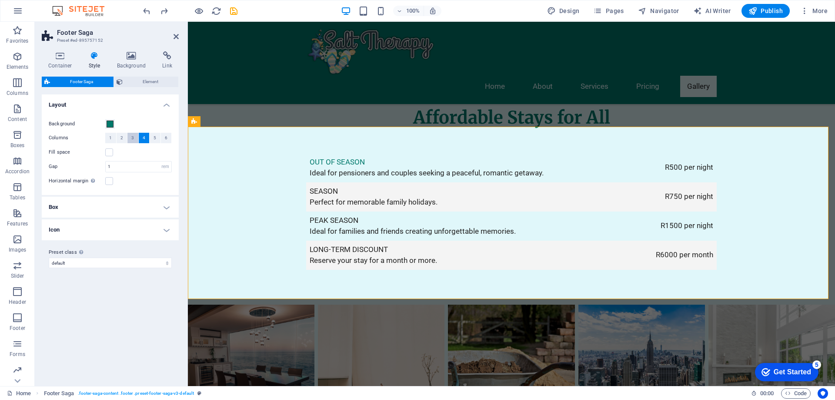
click at [134, 139] on span "3" at bounding box center [132, 138] width 3 height 10
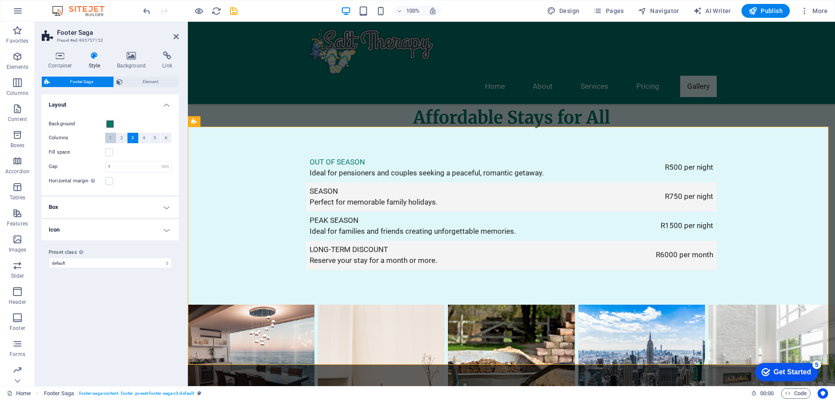
click at [108, 137] on button "1" at bounding box center [110, 138] width 11 height 10
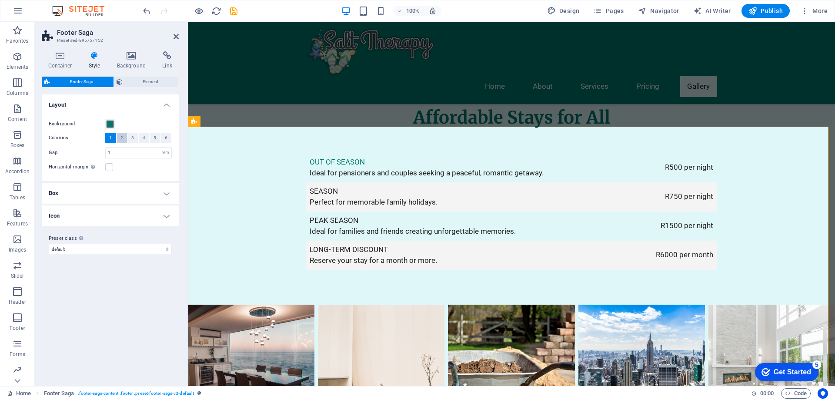
click at [120, 138] on span "2" at bounding box center [121, 138] width 3 height 10
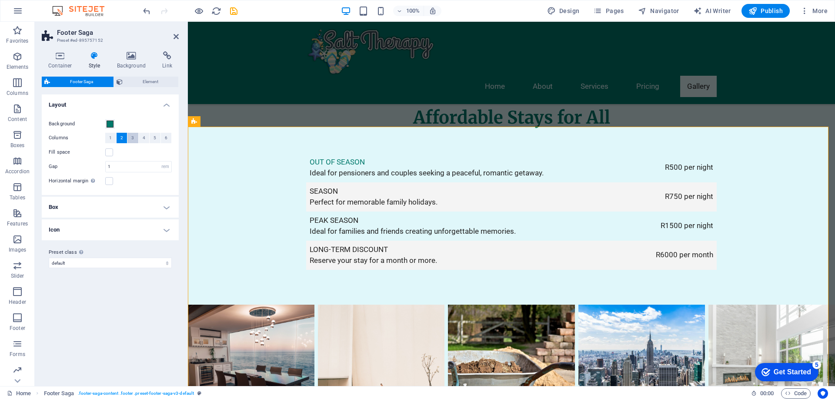
click at [130, 138] on button "3" at bounding box center [132, 138] width 11 height 10
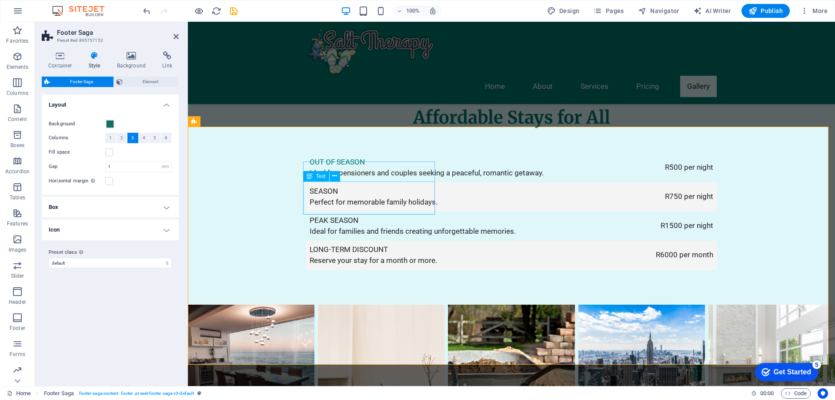
click at [334, 173] on icon at bounding box center [334, 175] width 5 height 9
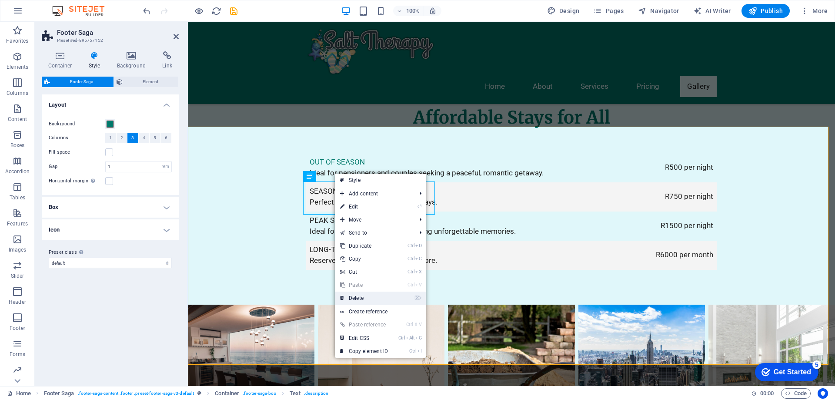
click at [360, 298] on link "⌦ Delete" at bounding box center [364, 297] width 58 height 13
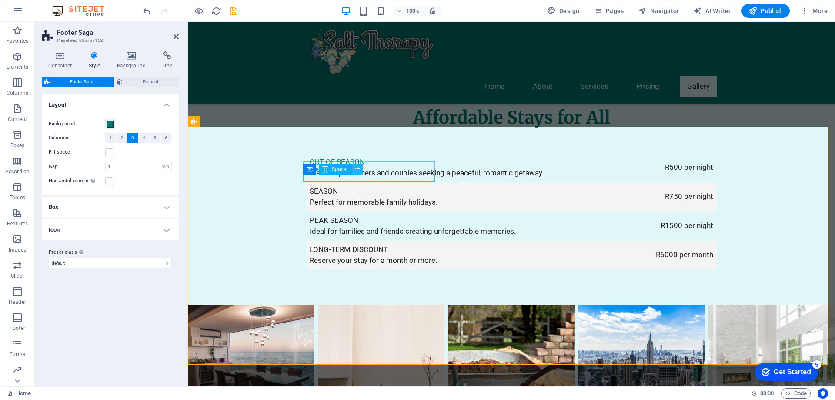
click at [355, 167] on icon at bounding box center [357, 168] width 5 height 9
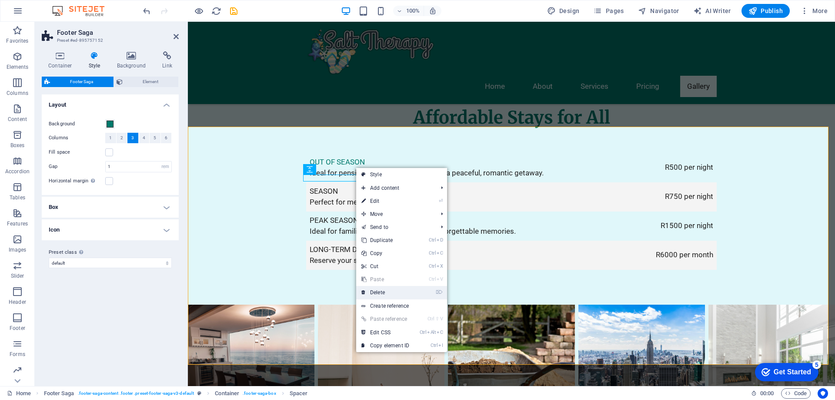
click at [369, 288] on link "⌦ Delete" at bounding box center [385, 292] width 58 height 13
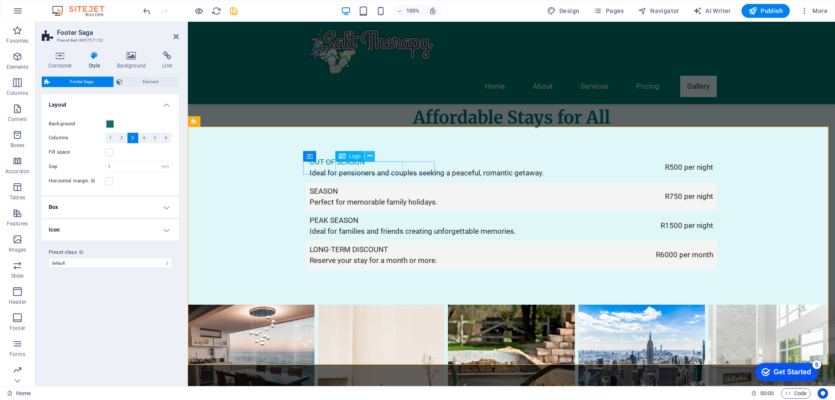
click at [368, 155] on icon at bounding box center [370, 155] width 5 height 9
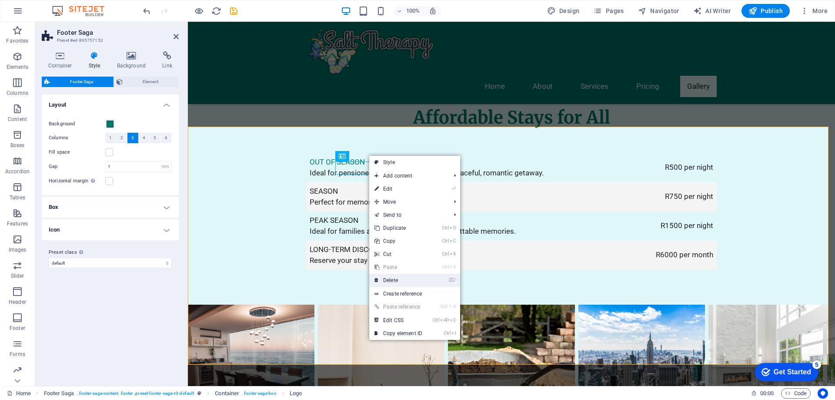
click at [390, 279] on link "⌦ Delete" at bounding box center [398, 280] width 58 height 13
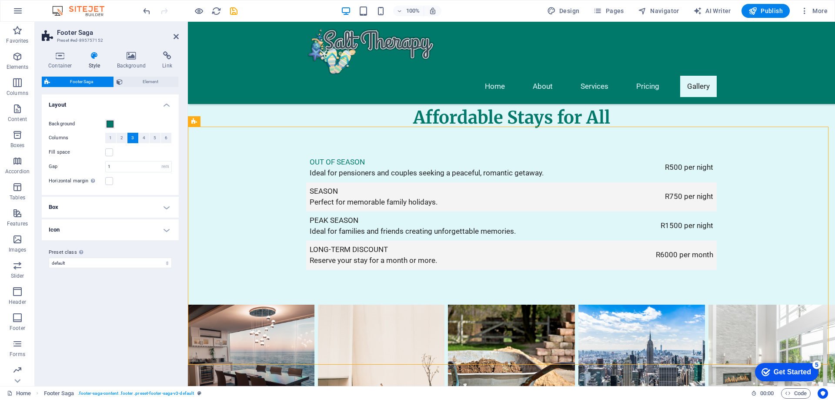
drag, startPoint x: 387, startPoint y: 285, endPoint x: 390, endPoint y: 196, distance: 89.6
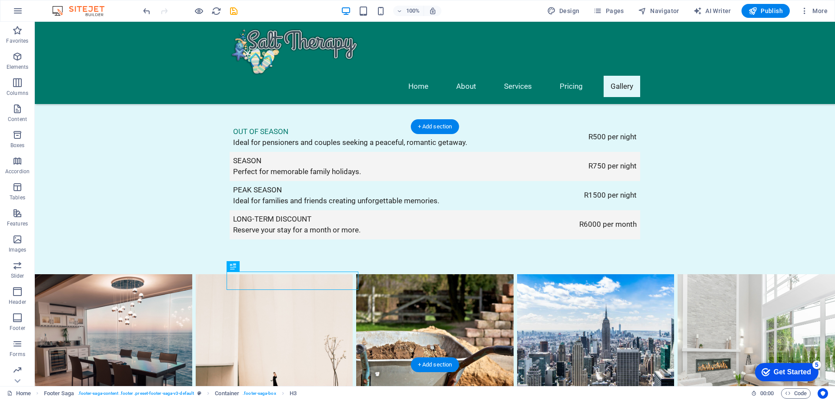
drag, startPoint x: 186, startPoint y: 280, endPoint x: 351, endPoint y: 197, distance: 184.6
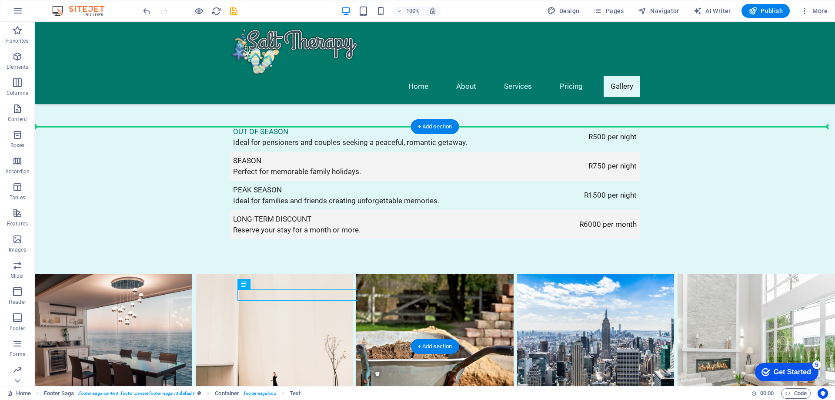
drag, startPoint x: 305, startPoint y: 294, endPoint x: 290, endPoint y: 181, distance: 114.1
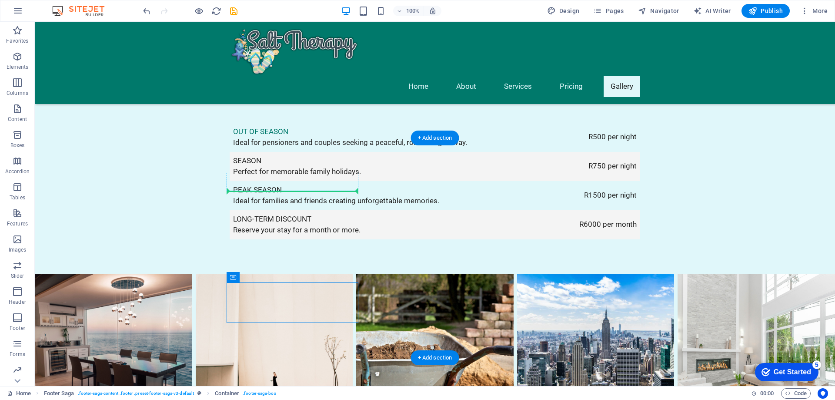
drag, startPoint x: 268, startPoint y: 299, endPoint x: 251, endPoint y: 189, distance: 111.3
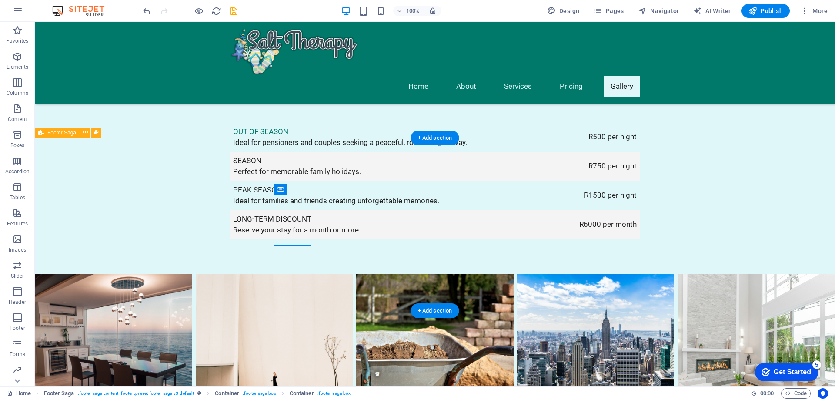
drag, startPoint x: 310, startPoint y: 245, endPoint x: 232, endPoint y: 217, distance: 83.1
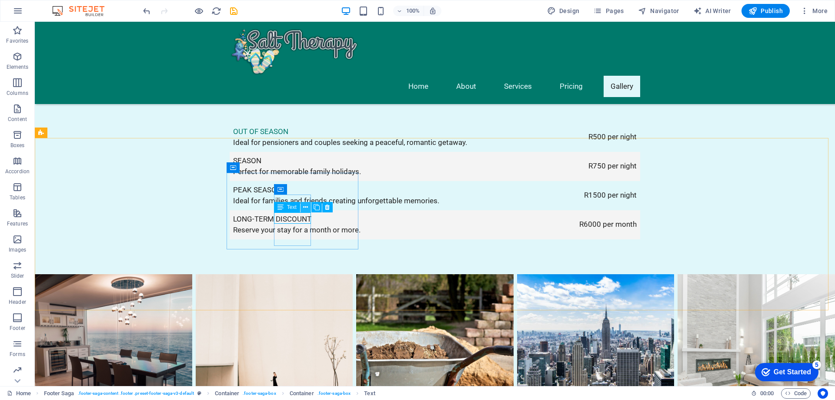
click at [308, 205] on icon at bounding box center [305, 207] width 5 height 9
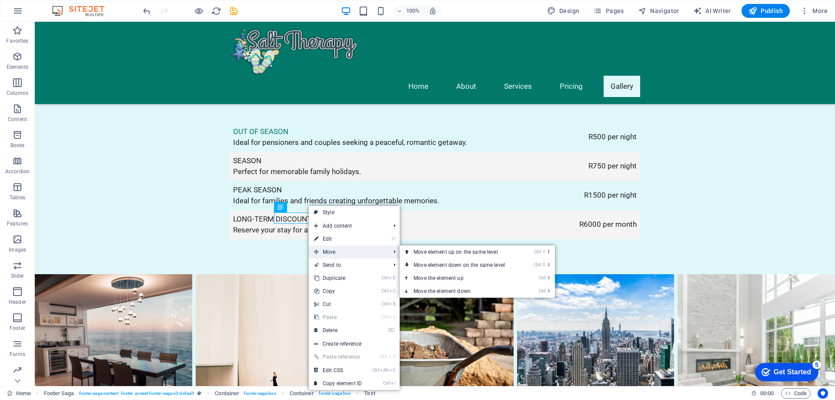
drag, startPoint x: 334, startPoint y: 249, endPoint x: 328, endPoint y: 247, distance: 6.6
click at [334, 249] on span "Move" at bounding box center [348, 251] width 78 height 13
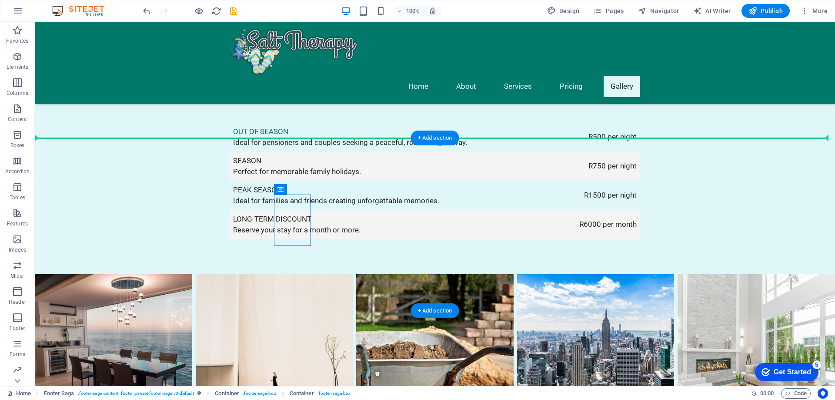
drag, startPoint x: 316, startPoint y: 214, endPoint x: 226, endPoint y: 206, distance: 90.8
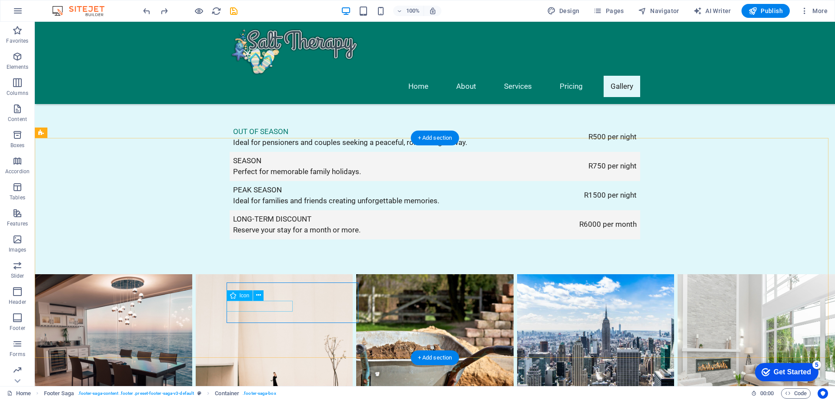
click at [229, 295] on div "Icon" at bounding box center [240, 295] width 27 height 10
click at [261, 297] on icon at bounding box center [258, 295] width 5 height 9
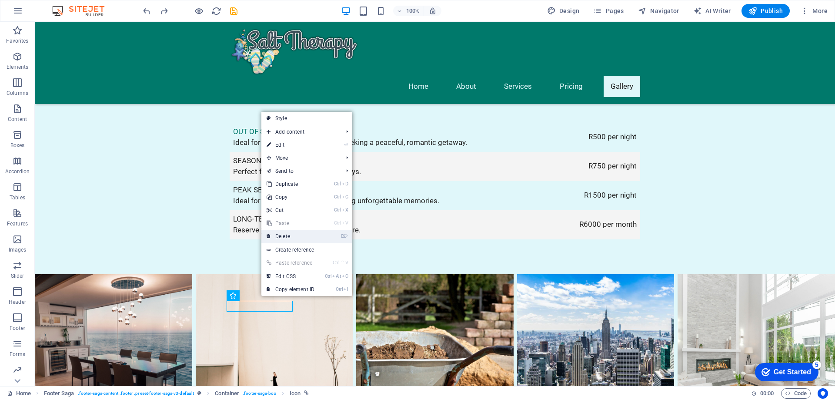
click at [270, 237] on icon at bounding box center [269, 236] width 4 height 13
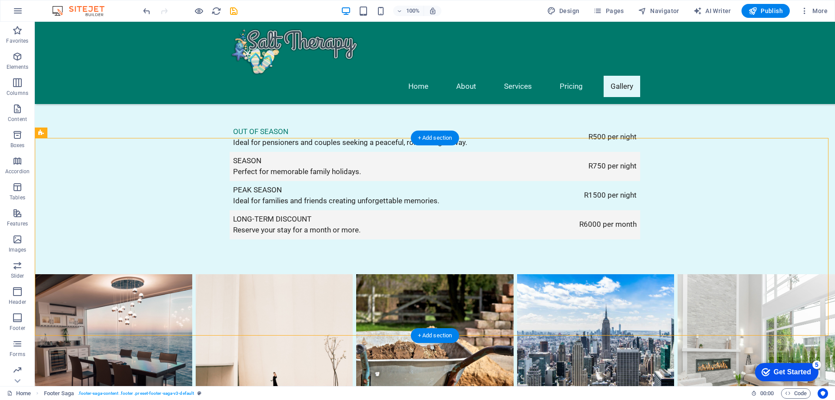
drag, startPoint x: 288, startPoint y: 295, endPoint x: 279, endPoint y: 204, distance: 91.4
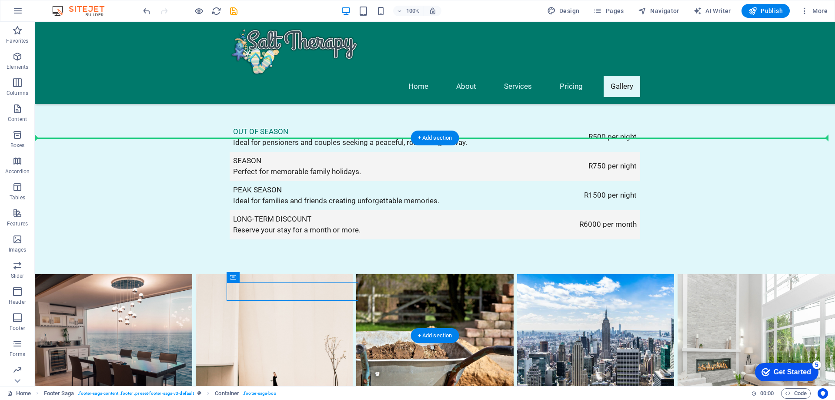
drag, startPoint x: 275, startPoint y: 298, endPoint x: 245, endPoint y: 194, distance: 107.8
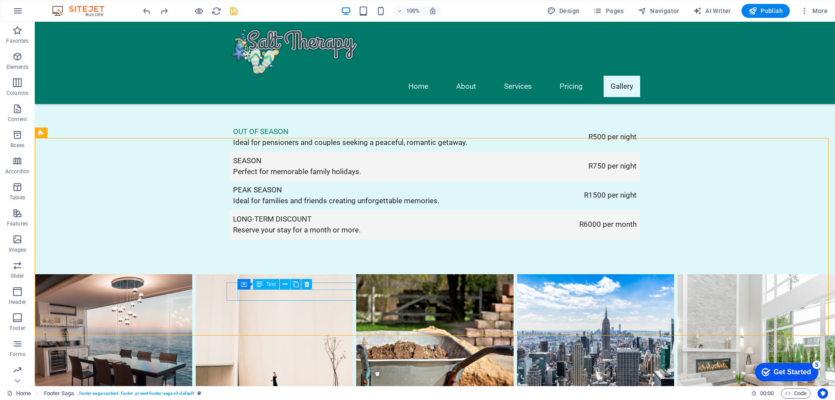
click at [266, 284] on div "Text" at bounding box center [266, 284] width 26 height 10
click at [244, 284] on icon at bounding box center [244, 284] width 6 height 10
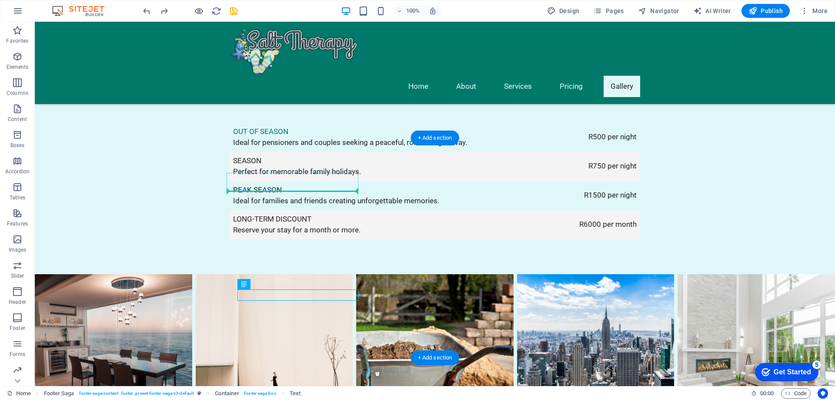
drag, startPoint x: 337, startPoint y: 299, endPoint x: 321, endPoint y: 183, distance: 117.7
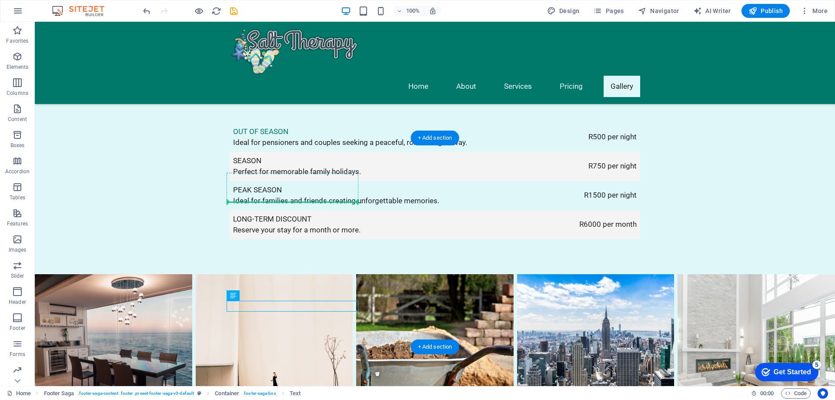
drag, startPoint x: 246, startPoint y: 306, endPoint x: 276, endPoint y: 200, distance: 110.4
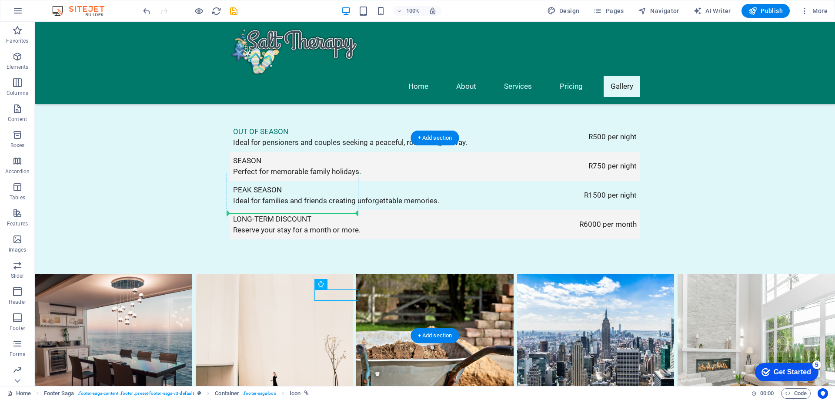
drag, startPoint x: 320, startPoint y: 295, endPoint x: 230, endPoint y: 209, distance: 124.9
drag, startPoint x: 231, startPoint y: 291, endPoint x: 237, endPoint y: 201, distance: 91.1
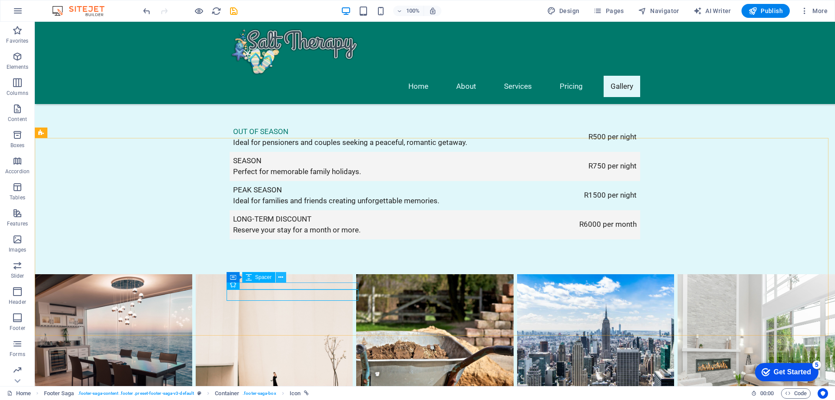
click at [282, 277] on icon at bounding box center [280, 277] width 5 height 9
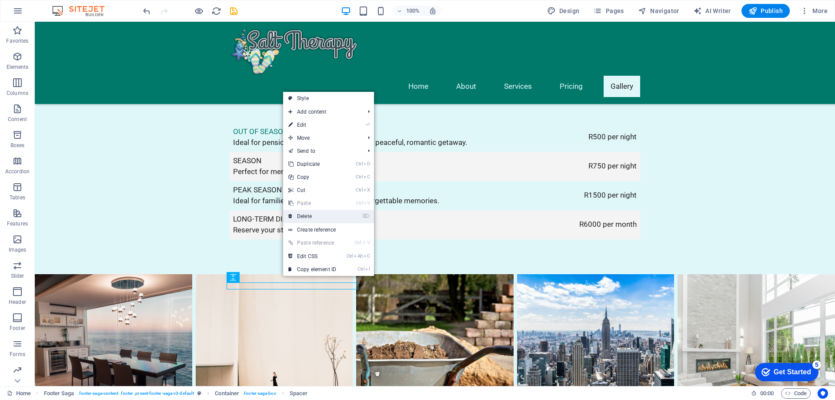
drag, startPoint x: 298, startPoint y: 214, endPoint x: 241, endPoint y: 219, distance: 56.8
click at [298, 214] on link "⌦ Delete" at bounding box center [312, 216] width 58 height 13
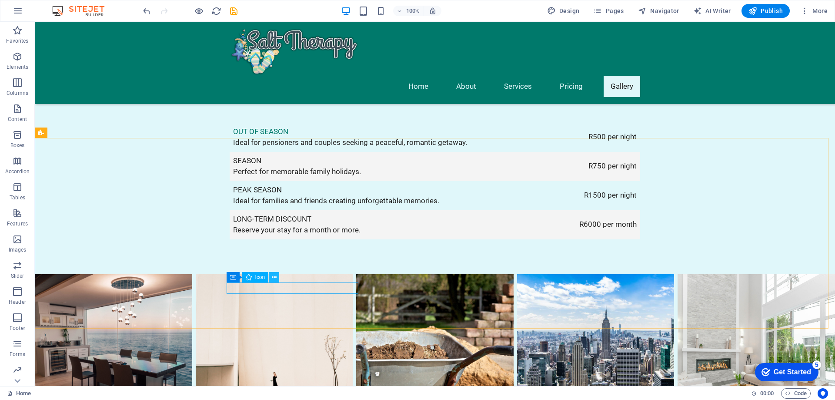
click at [273, 278] on icon at bounding box center [274, 277] width 5 height 9
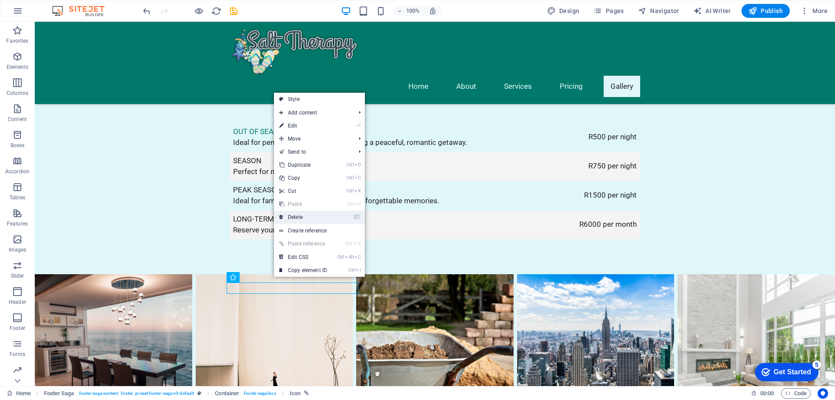
click at [287, 218] on link "⌦ Delete" at bounding box center [303, 217] width 58 height 13
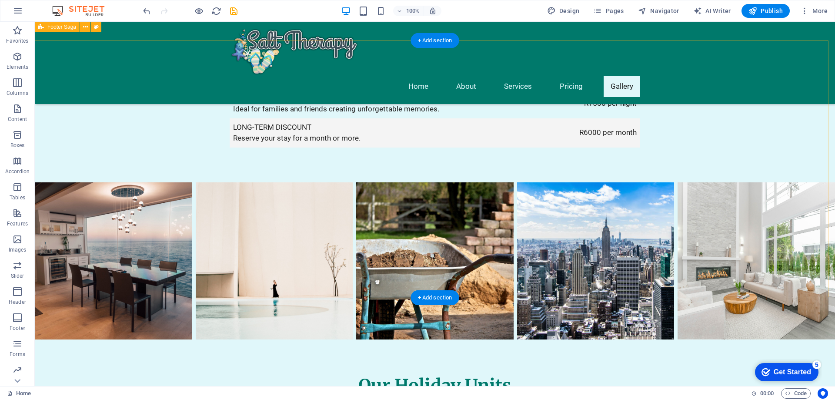
scroll to position [1772, 0]
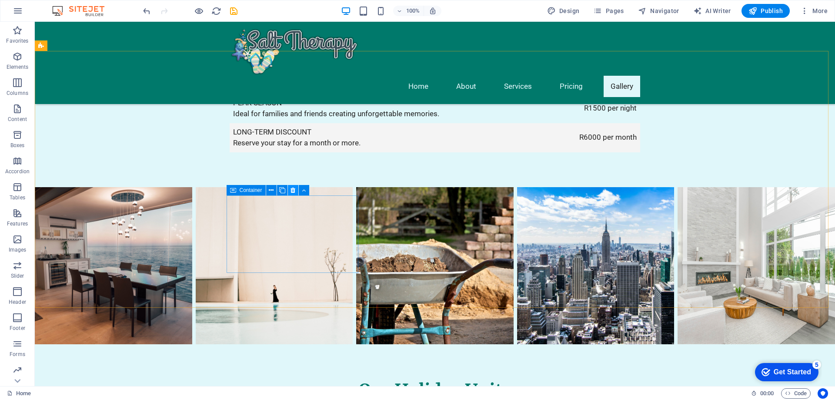
click at [292, 190] on icon at bounding box center [293, 190] width 5 height 9
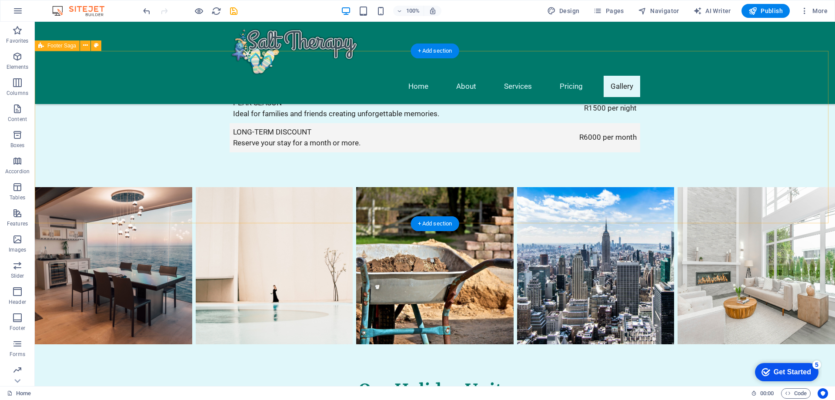
drag, startPoint x: 353, startPoint y: 110, endPoint x: 271, endPoint y: 112, distance: 82.2
drag, startPoint x: 351, startPoint y: 118, endPoint x: 259, endPoint y: 118, distance: 91.8
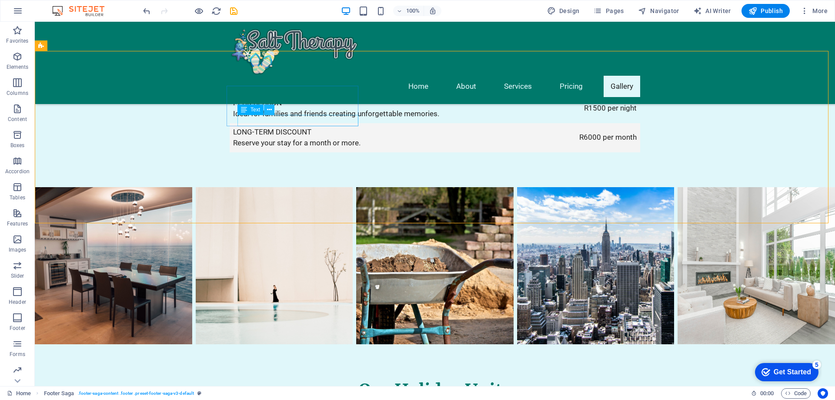
click at [266, 109] on button at bounding box center [269, 109] width 10 height 10
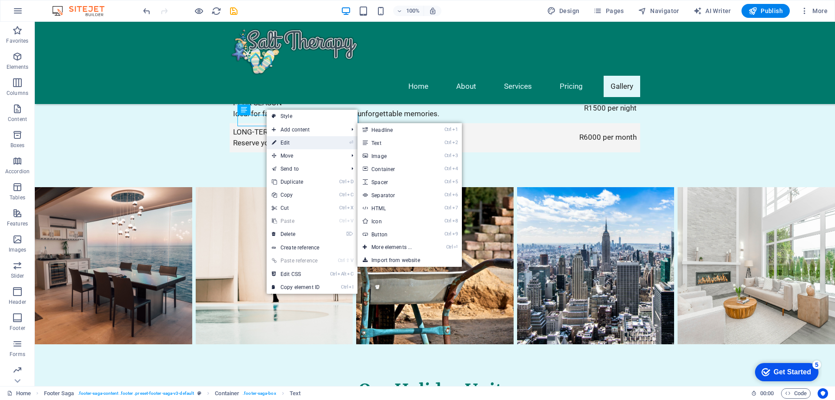
click at [288, 142] on link "⏎ Edit" at bounding box center [296, 142] width 58 height 13
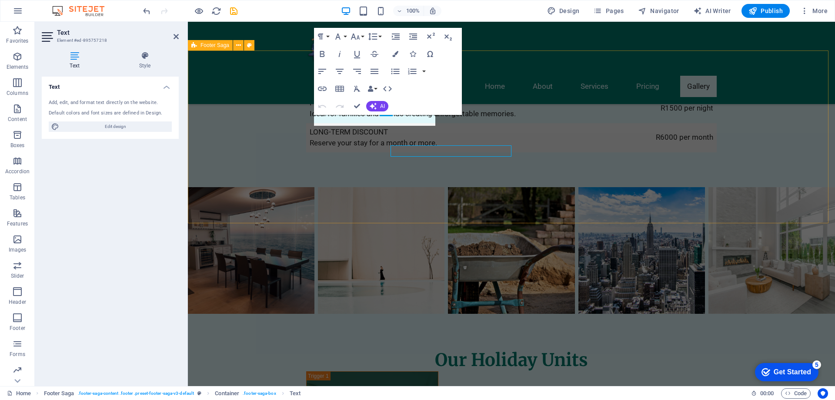
scroll to position [1742, 0]
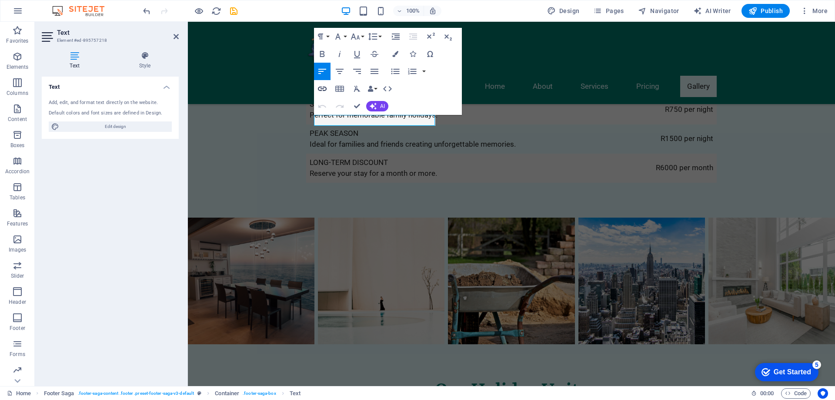
click at [323, 87] on icon "button" at bounding box center [322, 89] width 10 height 10
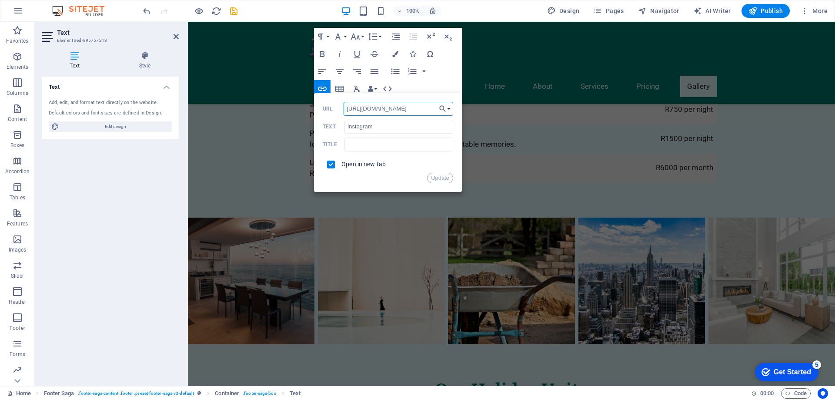
drag, startPoint x: 423, startPoint y: 109, endPoint x: 363, endPoint y: 110, distance: 60.0
click at [363, 110] on input "[URL][DOMAIN_NAME]" at bounding box center [399, 109] width 110 height 14
paste input "[URL][DOMAIN_NAME]"
type input "https://[URL][DOMAIN_NAME]"
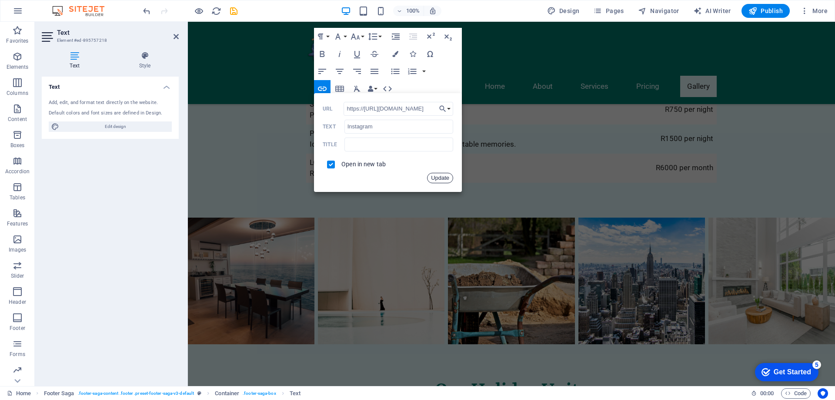
click at [438, 176] on button "Update" at bounding box center [440, 178] width 26 height 10
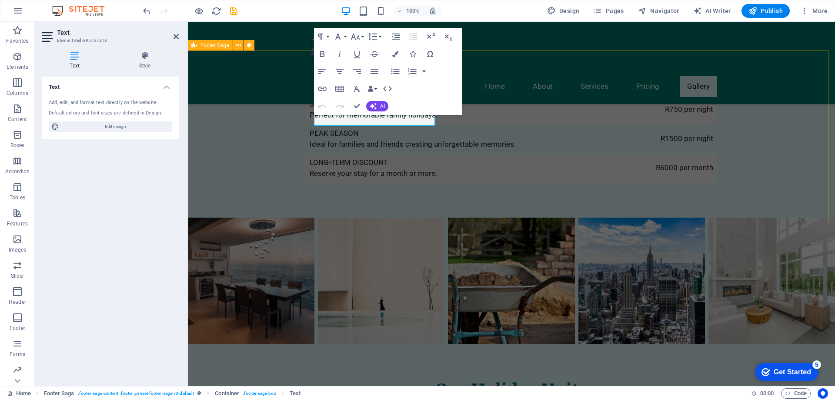
scroll to position [0, 0]
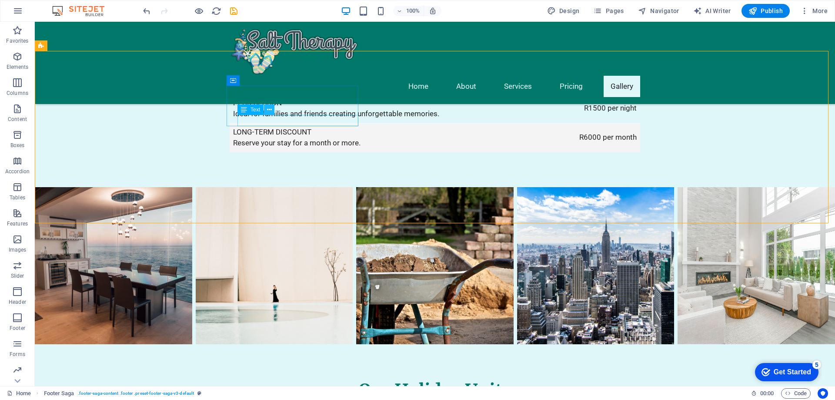
click at [265, 107] on button at bounding box center [269, 109] width 10 height 10
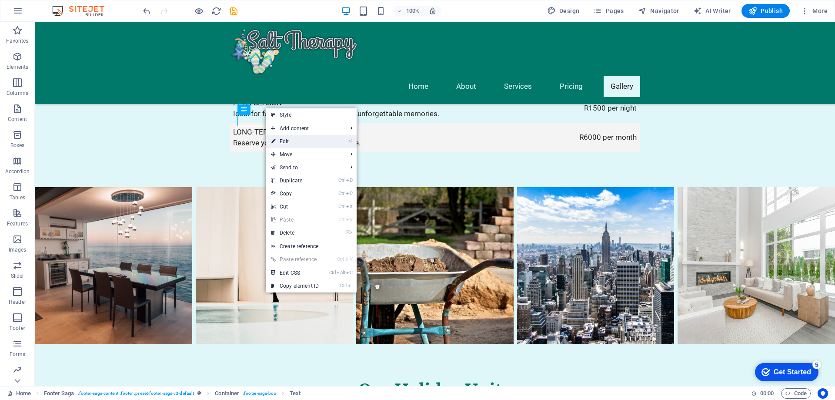
click at [293, 143] on link "⏎ Edit" at bounding box center [295, 141] width 58 height 13
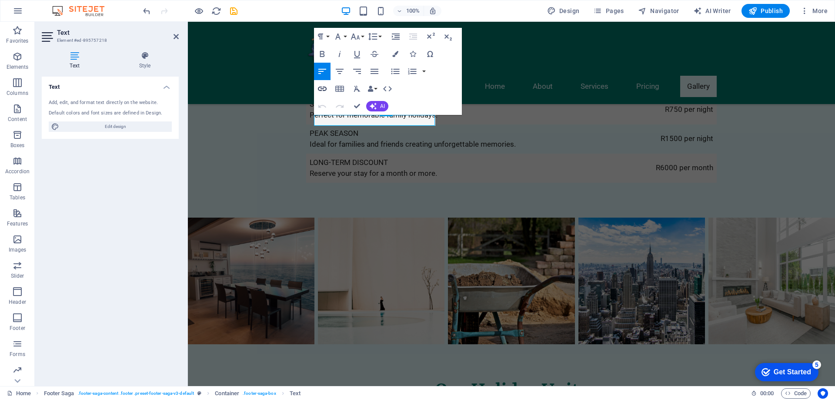
click at [320, 89] on icon "button" at bounding box center [322, 89] width 10 height 10
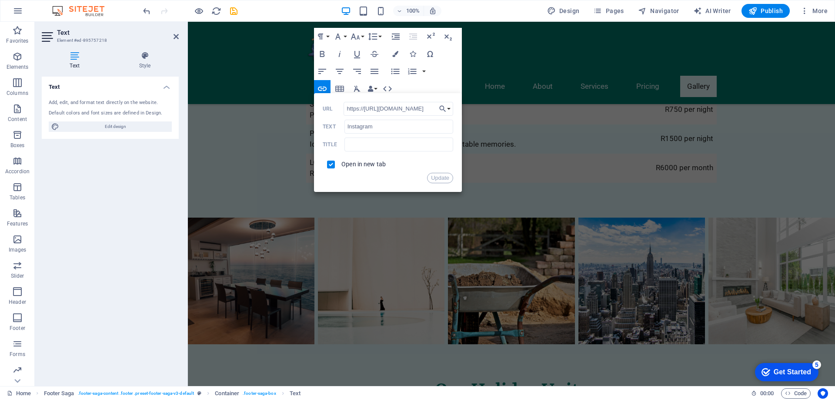
scroll to position [0, 45]
click at [369, 110] on input "https://[URL][DOMAIN_NAME]" at bounding box center [399, 109] width 110 height 14
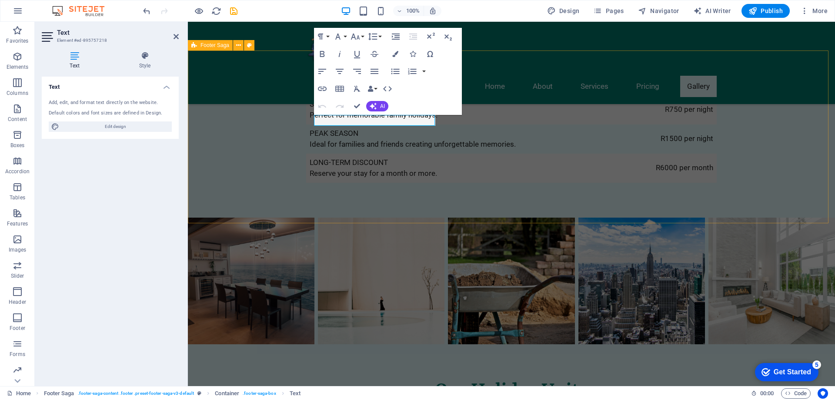
scroll to position [1772, 0]
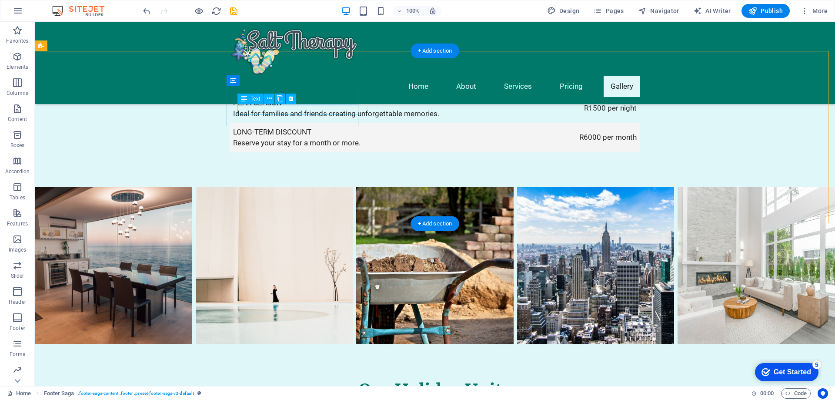
click at [270, 97] on icon at bounding box center [269, 98] width 5 height 9
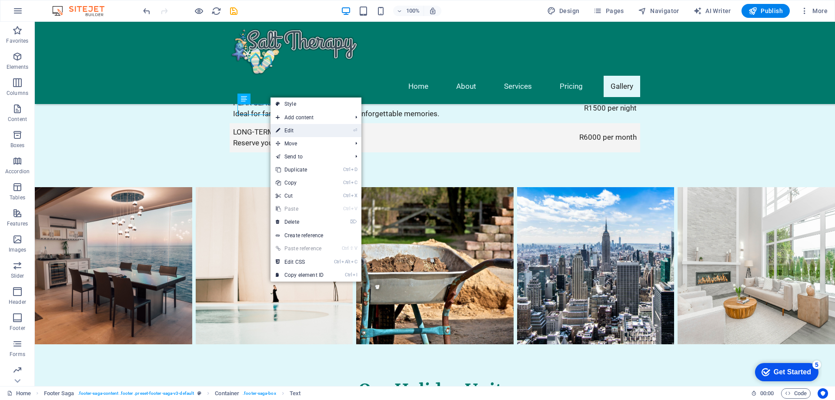
drag, startPoint x: 291, startPoint y: 126, endPoint x: 105, endPoint y: 106, distance: 187.7
click at [291, 126] on link "⏎ Edit" at bounding box center [300, 130] width 58 height 13
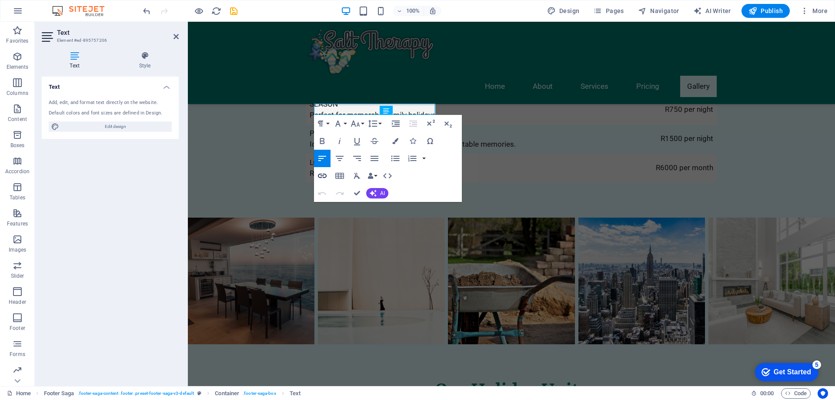
click at [321, 175] on icon "button" at bounding box center [322, 176] width 10 height 10
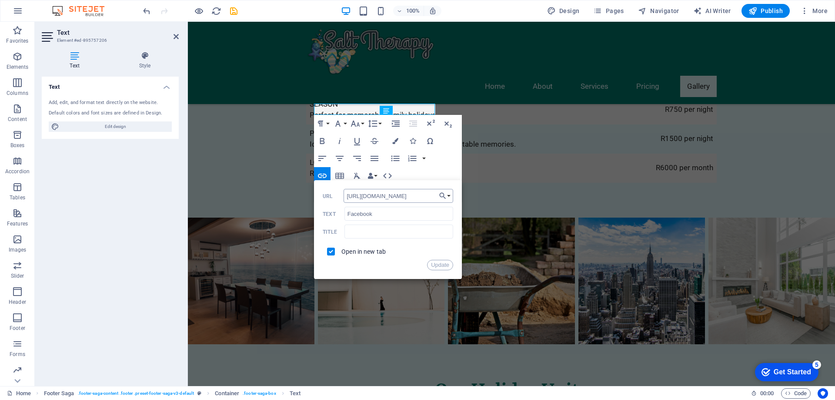
click at [421, 197] on input "[URL][DOMAIN_NAME]" at bounding box center [399, 196] width 110 height 14
type input "[URL][DOMAIN_NAME]"
click at [441, 265] on button "Update" at bounding box center [440, 265] width 26 height 10
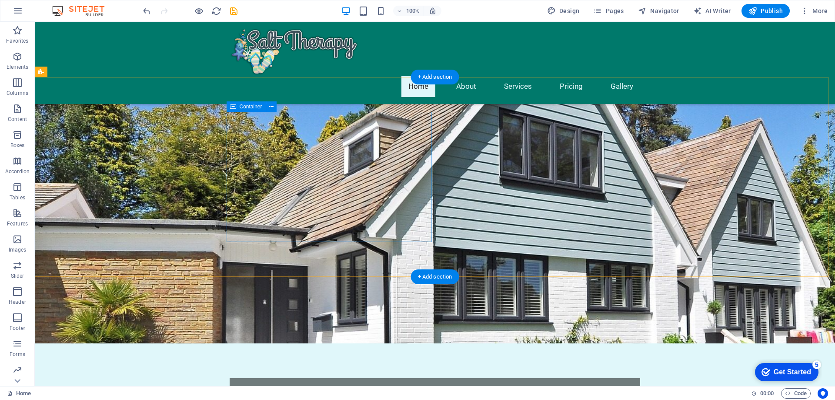
scroll to position [174, 0]
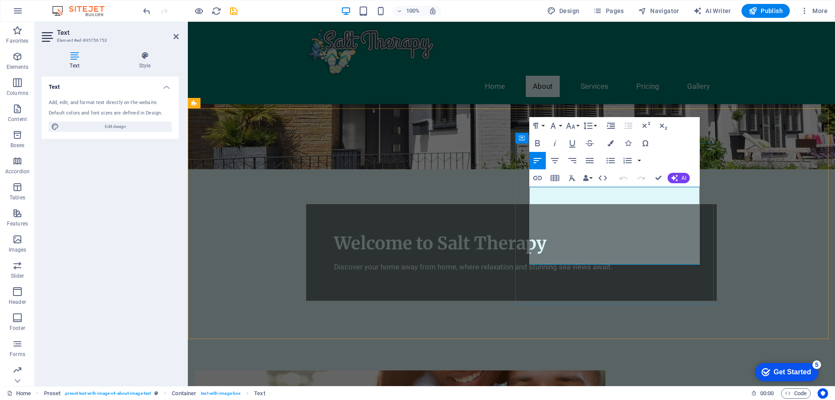
drag, startPoint x: 584, startPoint y: 258, endPoint x: 561, endPoint y: 249, distance: 24.6
drag, startPoint x: 647, startPoint y: 226, endPoint x: 524, endPoint y: 193, distance: 127.6
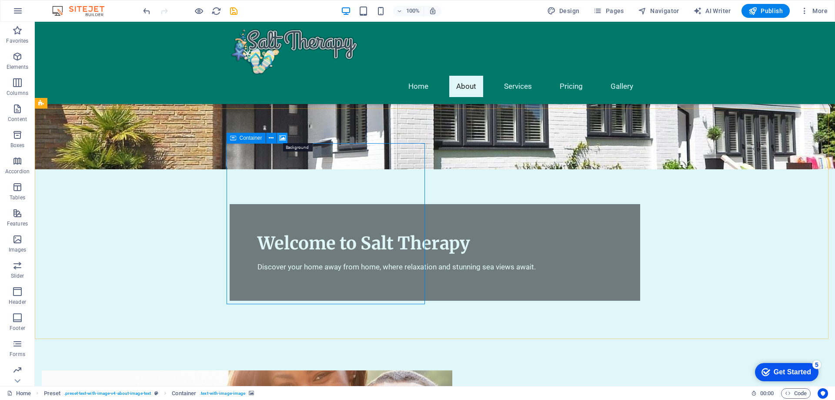
click at [281, 137] on icon at bounding box center [282, 138] width 7 height 9
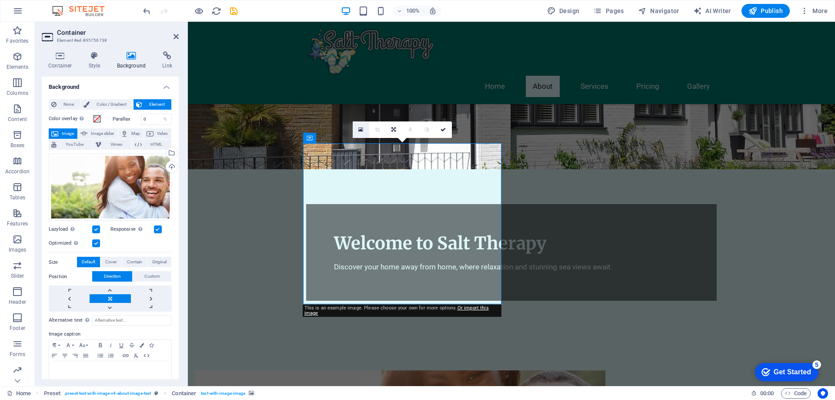
click at [359, 128] on icon at bounding box center [360, 130] width 5 height 6
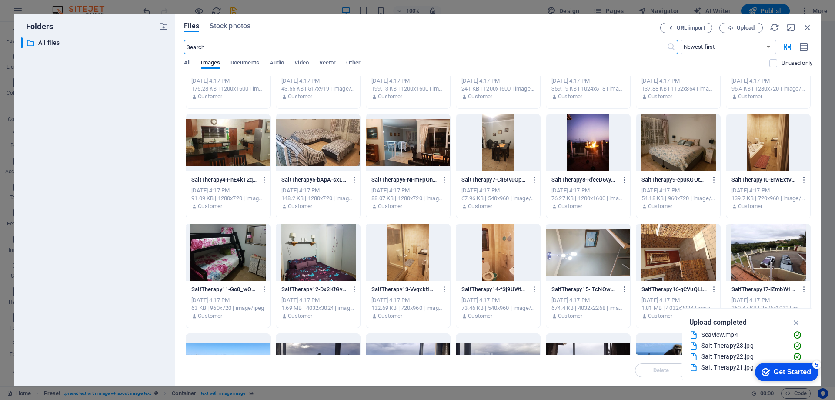
scroll to position [154, 0]
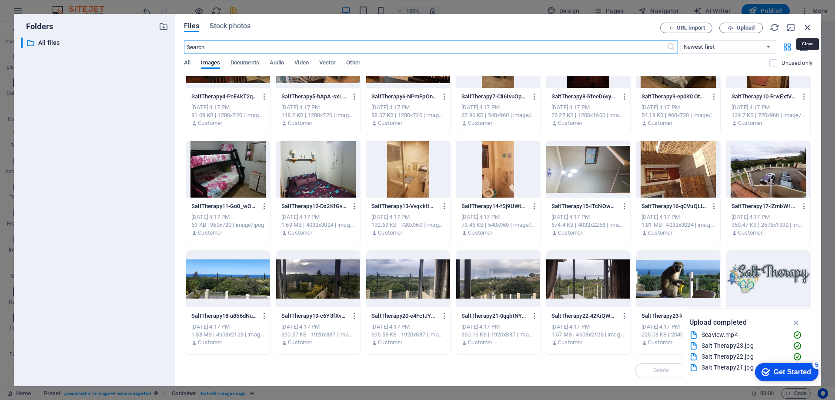
click at [807, 24] on icon "button" at bounding box center [808, 28] width 10 height 10
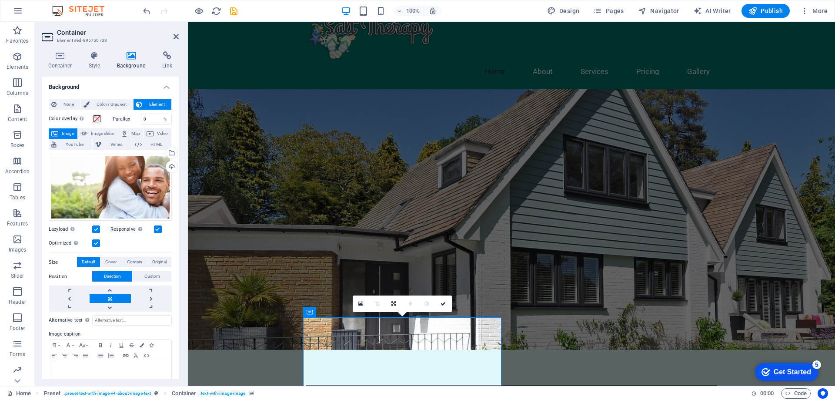
scroll to position [0, 0]
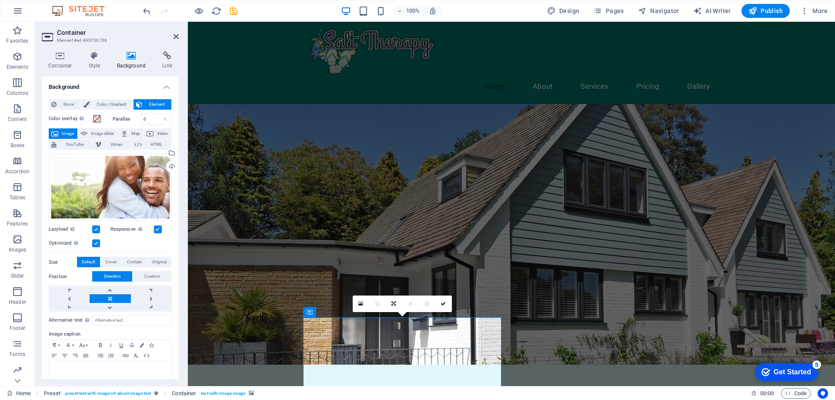
click at [233, 104] on figure at bounding box center [511, 234] width 647 height 261
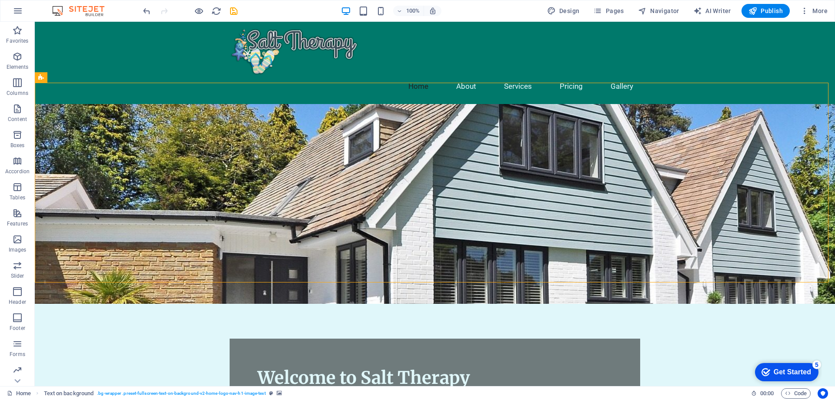
click at [104, 118] on figure at bounding box center [435, 204] width 800 height 200
click at [116, 117] on figure at bounding box center [435, 204] width 800 height 200
click at [73, 109] on figure at bounding box center [435, 204] width 800 height 200
click at [95, 113] on figure at bounding box center [435, 204] width 800 height 200
click at [97, 112] on figure at bounding box center [435, 204] width 800 height 200
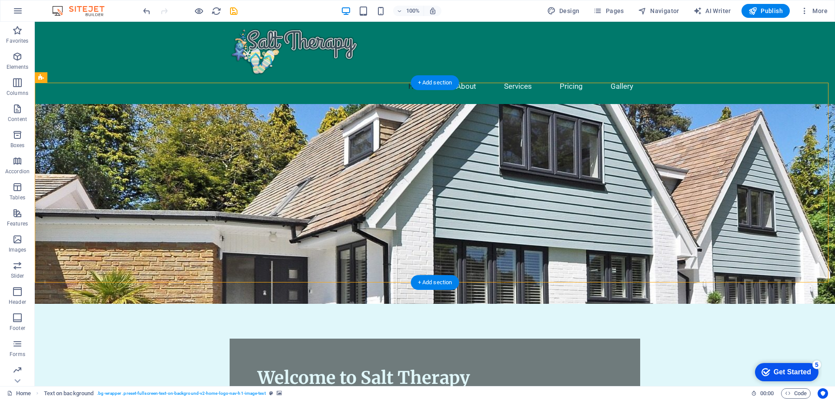
click at [97, 112] on figure at bounding box center [435, 204] width 800 height 200
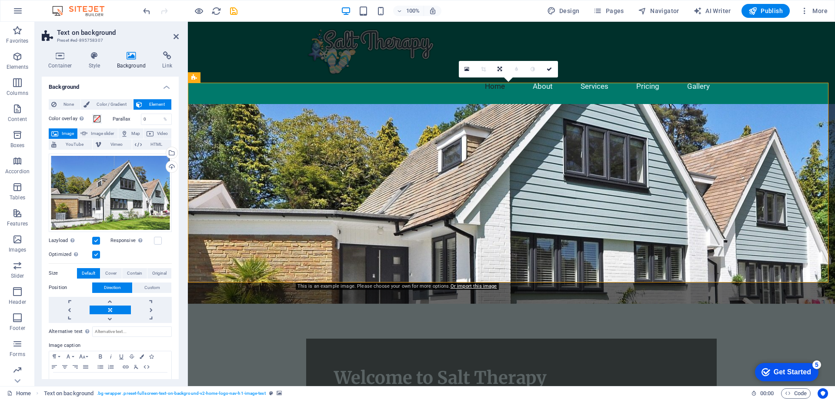
click at [135, 58] on icon at bounding box center [131, 55] width 42 height 9
click at [170, 151] on div "Select files from the file manager, stock photos, or upload file(s)" at bounding box center [170, 153] width 13 height 13
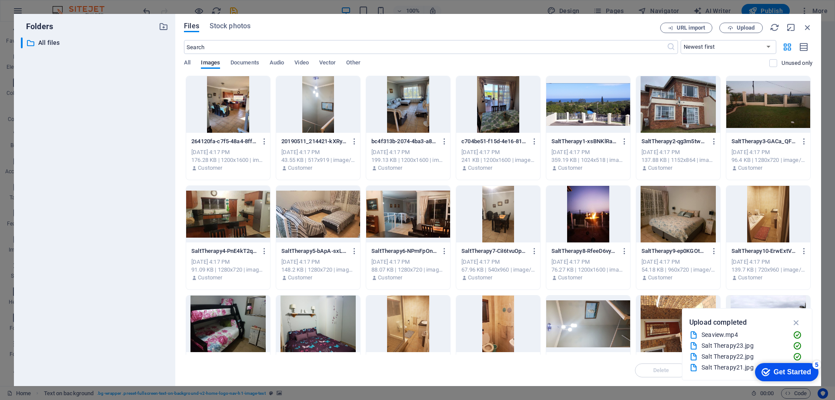
click at [599, 112] on div at bounding box center [588, 104] width 84 height 57
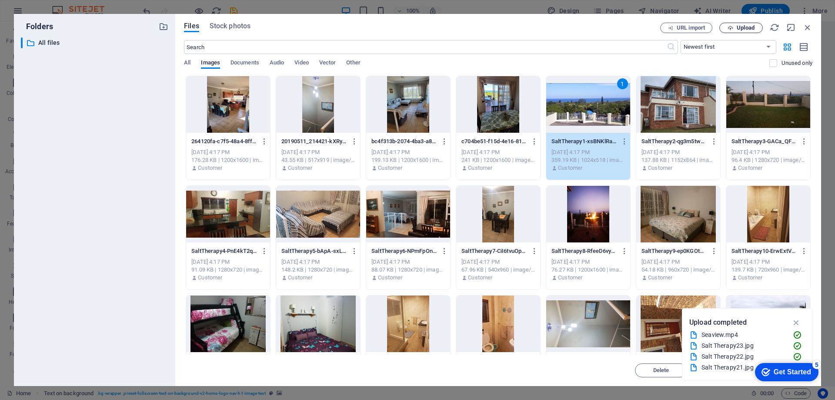
click at [746, 29] on span "Upload" at bounding box center [746, 27] width 18 height 5
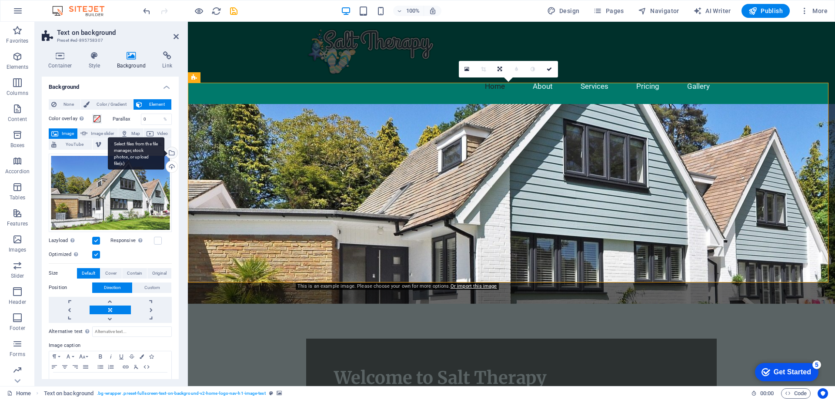
click at [164, 150] on div "Select files from the file manager, stock photos, or upload file(s)" at bounding box center [136, 153] width 57 height 33
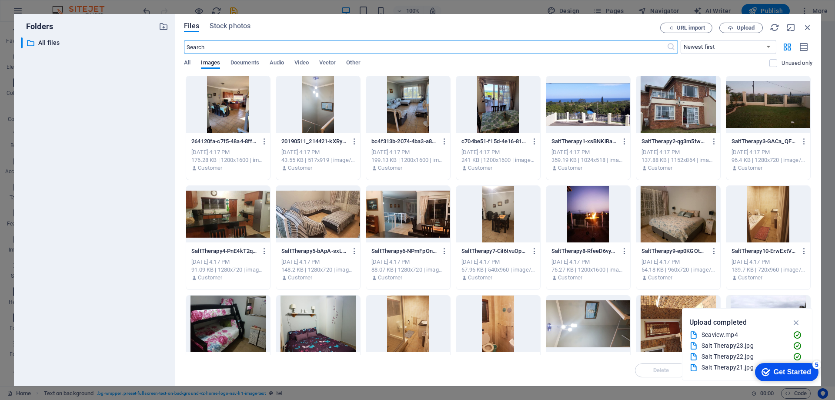
click at [575, 106] on div at bounding box center [588, 104] width 84 height 57
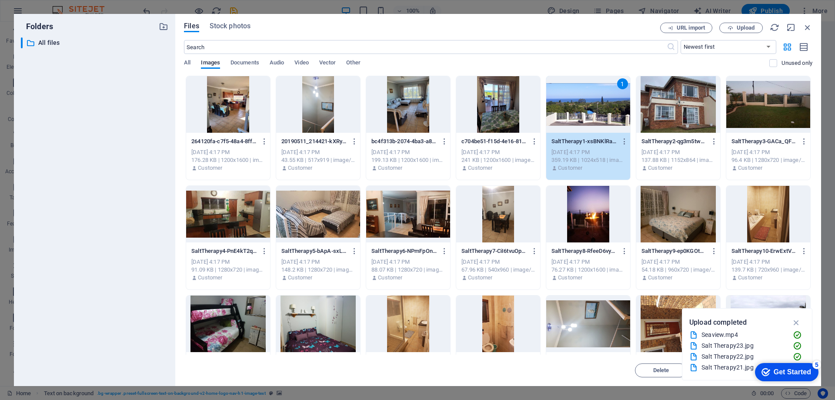
click at [575, 106] on div "1" at bounding box center [588, 104] width 84 height 57
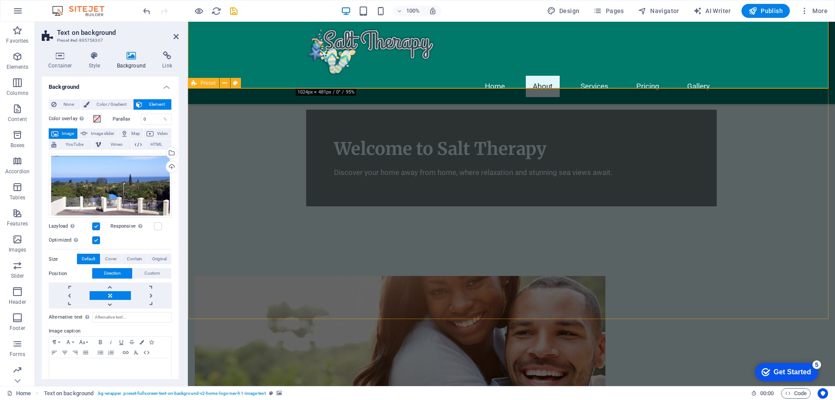
scroll to position [217, 0]
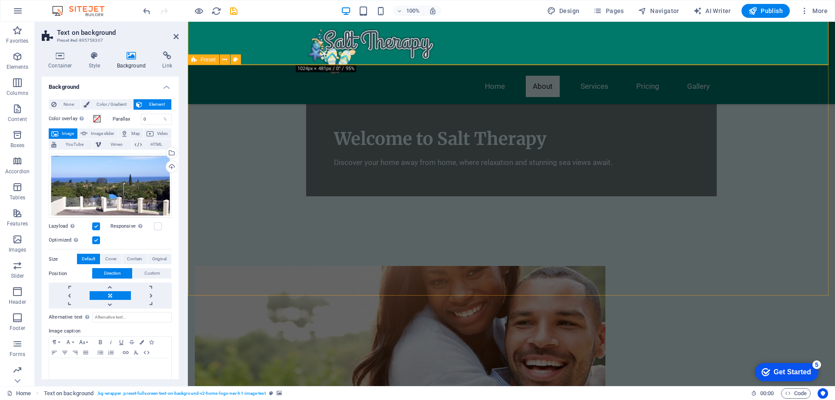
click at [426, 266] on figure at bounding box center [400, 346] width 411 height 161
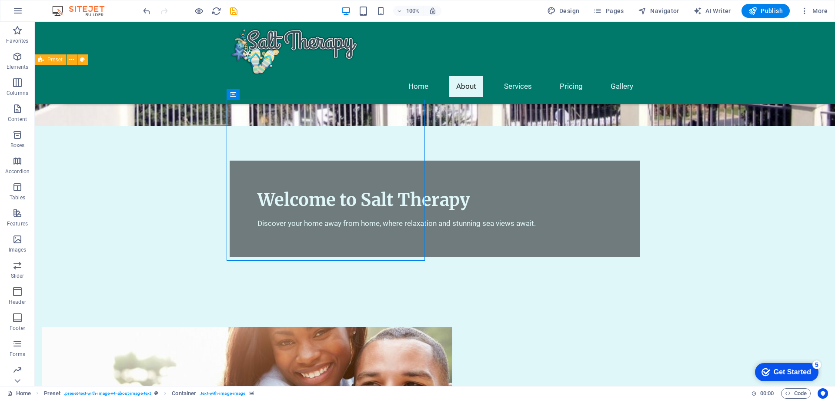
click at [324, 327] on figure at bounding box center [247, 407] width 411 height 161
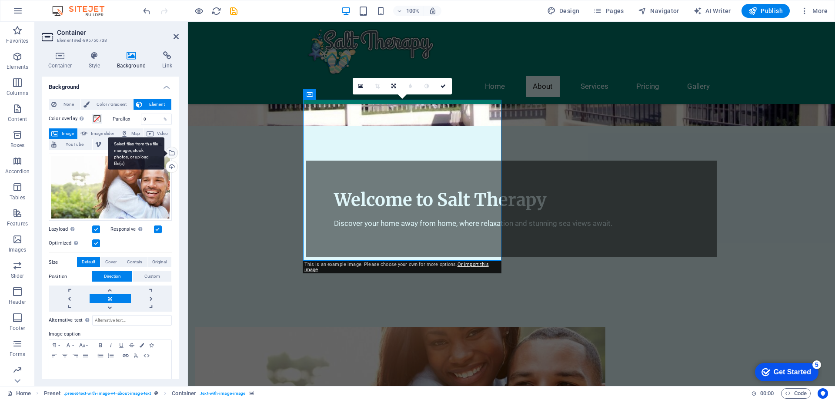
click at [164, 151] on div "Select files from the file manager, stock photos, or upload file(s)" at bounding box center [136, 153] width 57 height 33
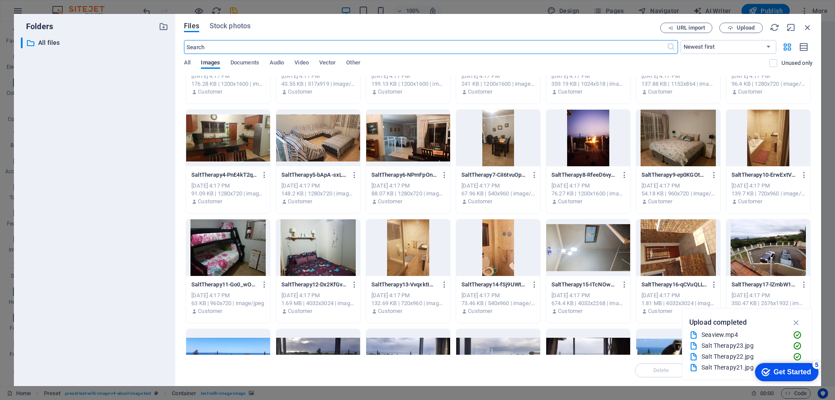
scroll to position [0, 0]
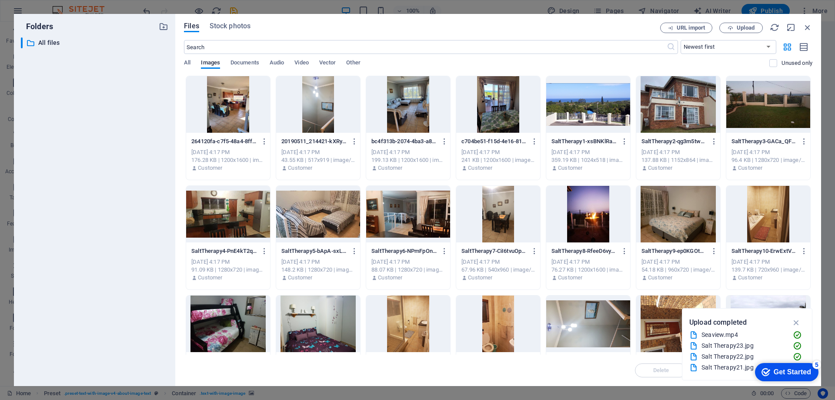
click at [673, 119] on div at bounding box center [678, 104] width 84 height 57
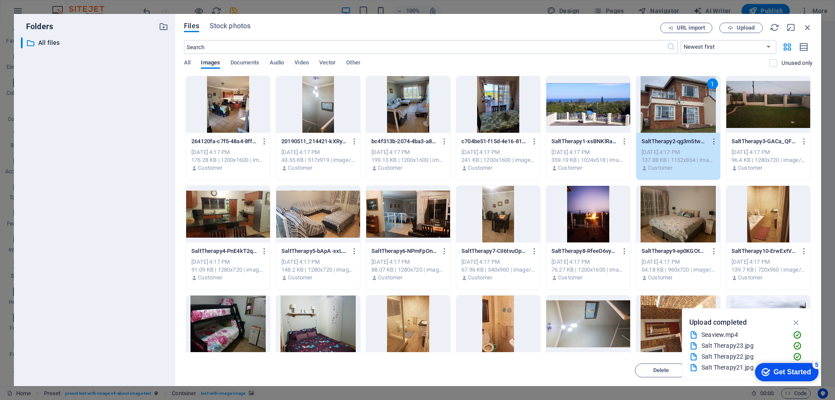
click at [673, 119] on div "1" at bounding box center [678, 104] width 84 height 57
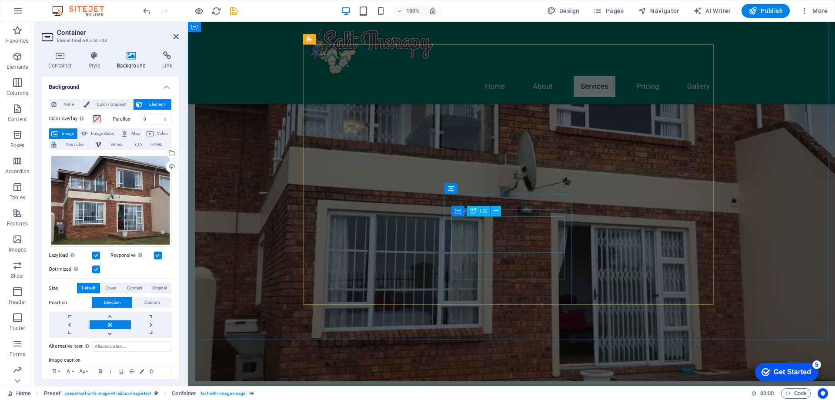
scroll to position [522, 0]
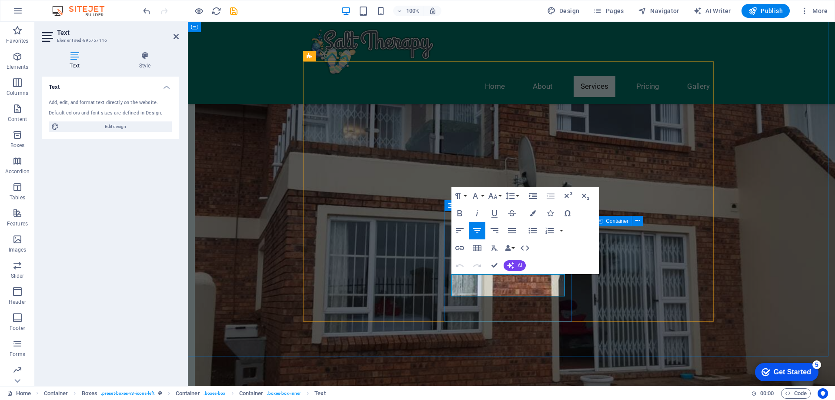
drag, startPoint x: 453, startPoint y: 278, endPoint x: 508, endPoint y: 279, distance: 55.2
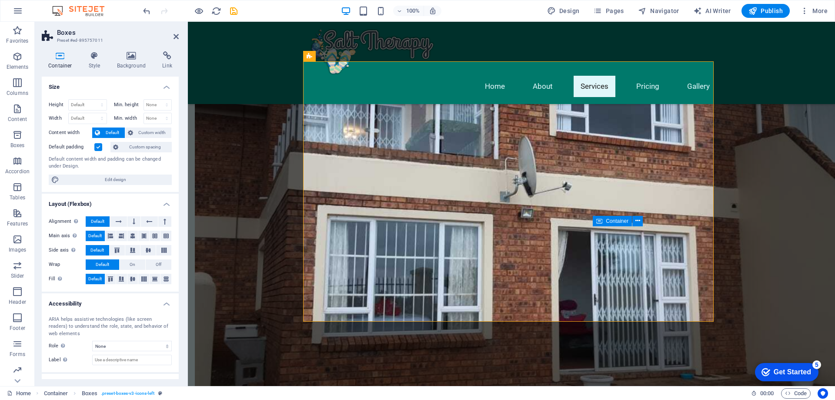
scroll to position [35, 0]
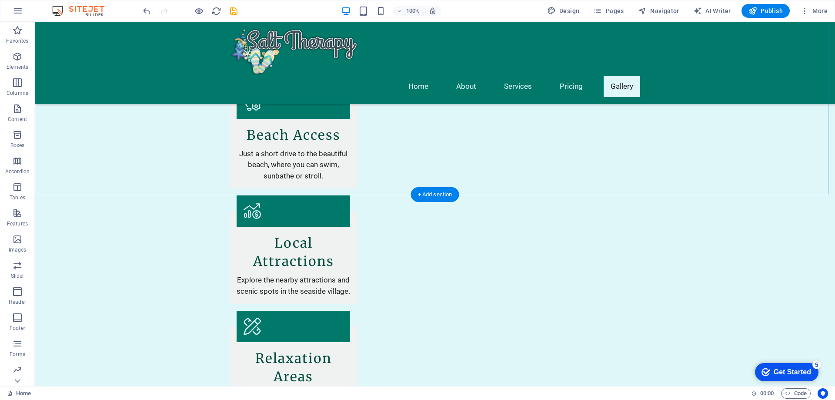
scroll to position [1000, 0]
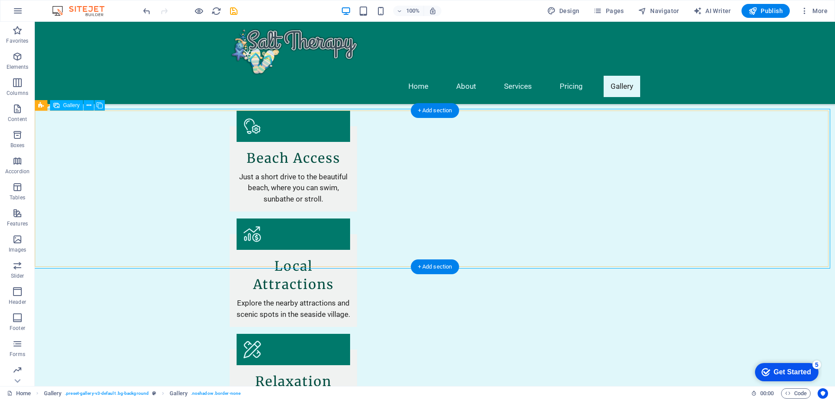
select select "px"
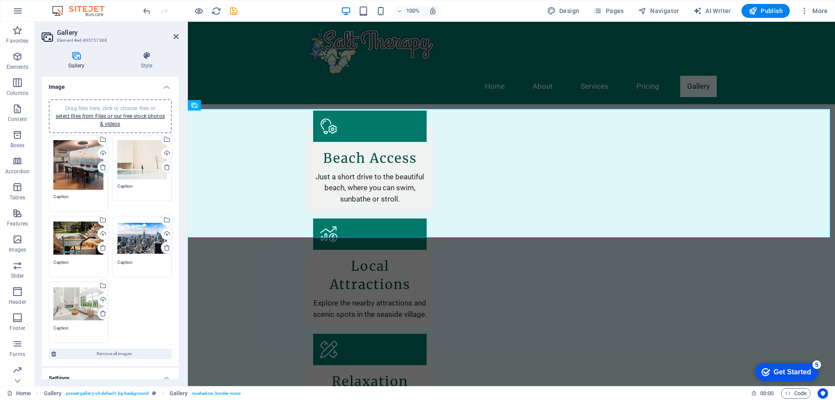
click at [101, 166] on icon at bounding box center [103, 167] width 7 height 7
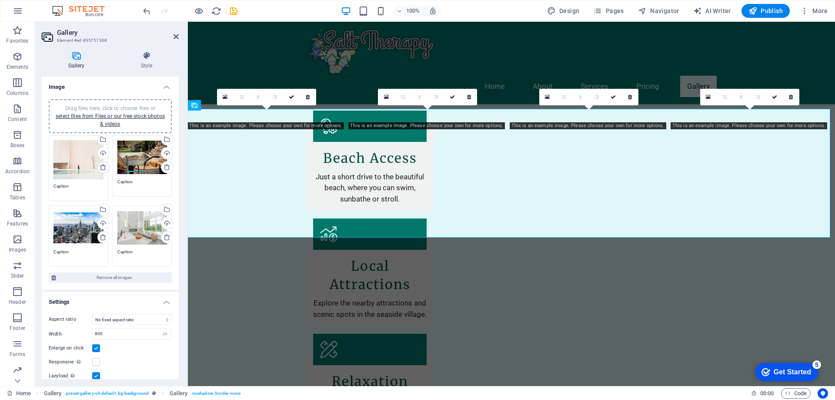
click at [101, 167] on icon at bounding box center [103, 167] width 7 height 7
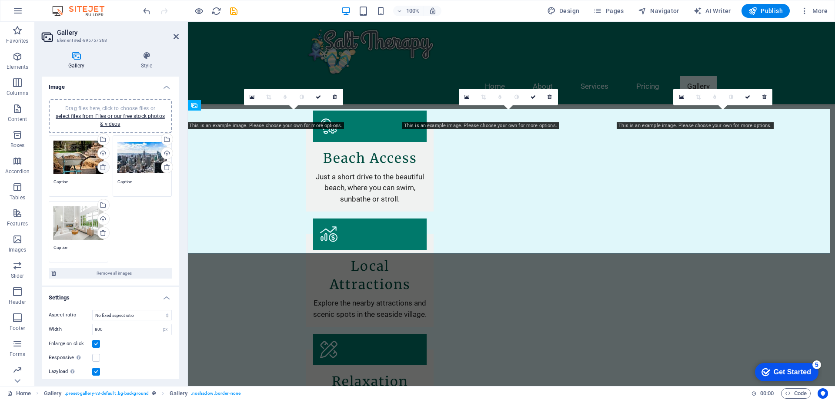
click at [101, 167] on icon at bounding box center [103, 167] width 7 height 7
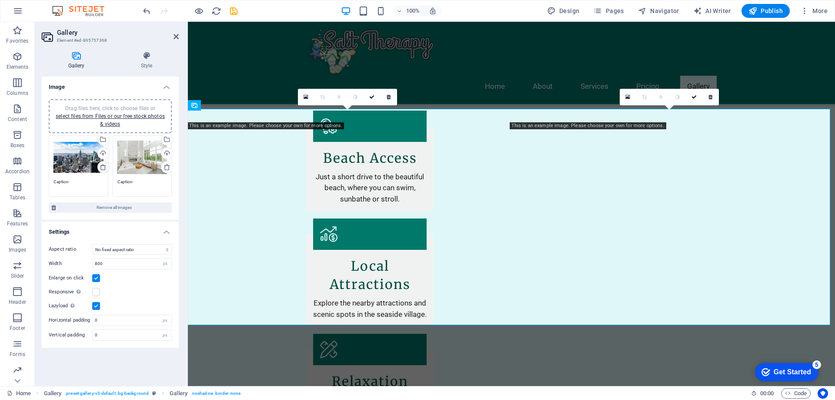
click at [101, 167] on icon at bounding box center [103, 167] width 7 height 7
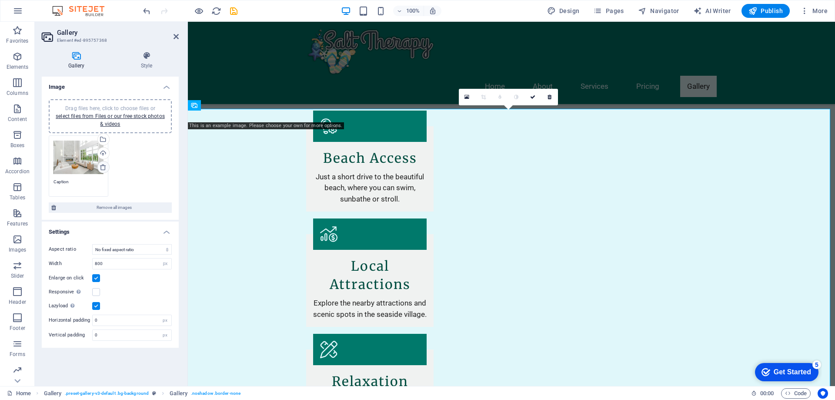
click at [101, 167] on icon at bounding box center [103, 167] width 7 height 7
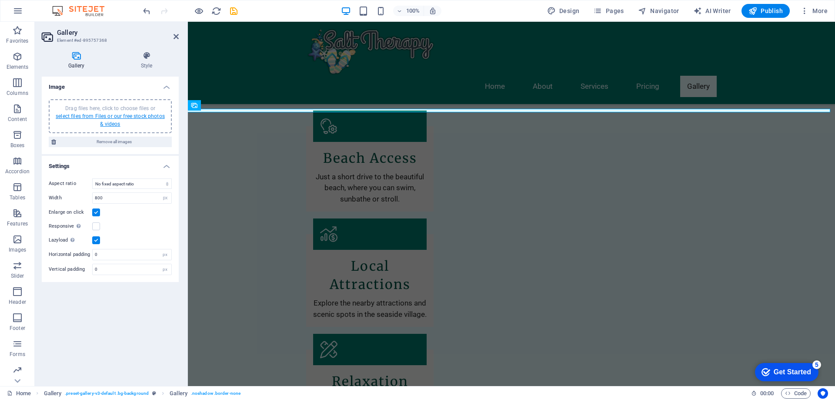
click at [102, 117] on link "select files from Files or our free stock photos & videos" at bounding box center [110, 120] width 109 height 14
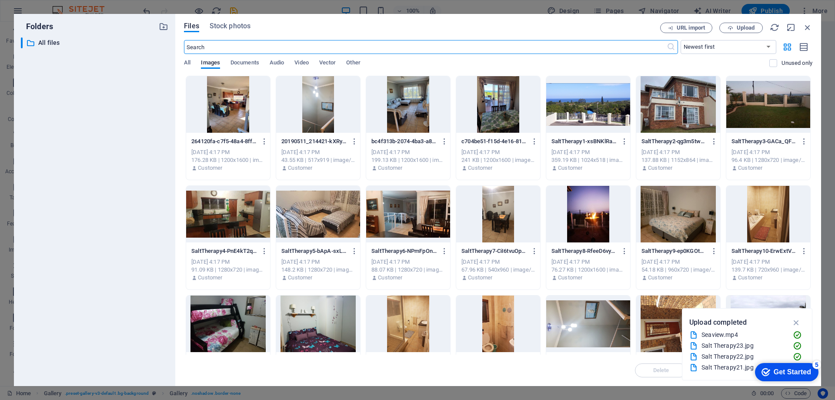
click at [238, 97] on div at bounding box center [228, 104] width 84 height 57
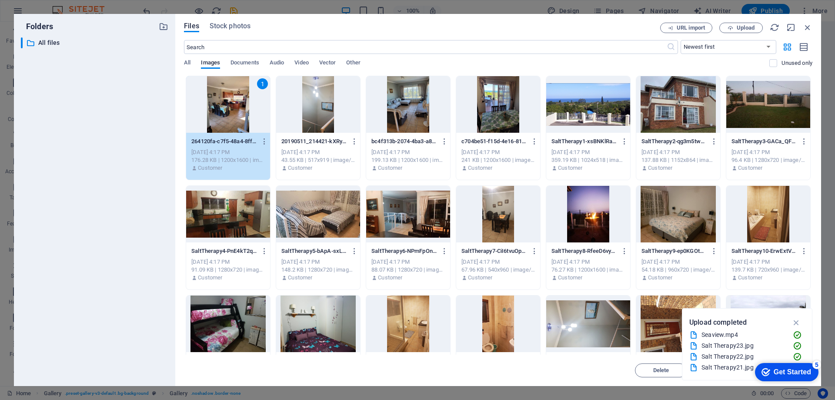
click at [409, 124] on div at bounding box center [408, 104] width 84 height 57
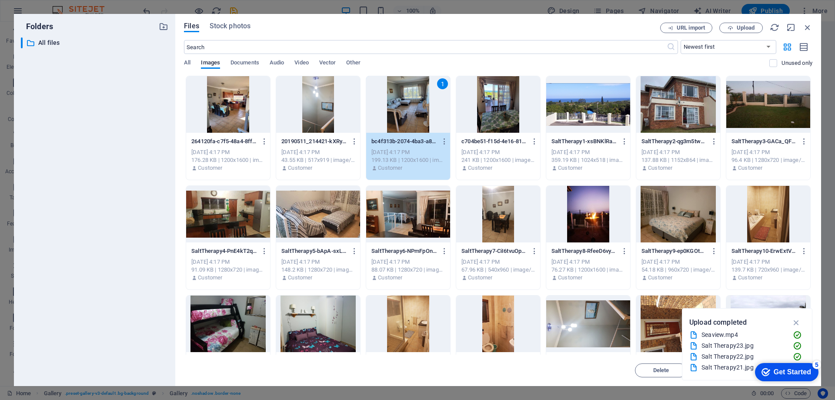
click at [502, 127] on div at bounding box center [498, 104] width 84 height 57
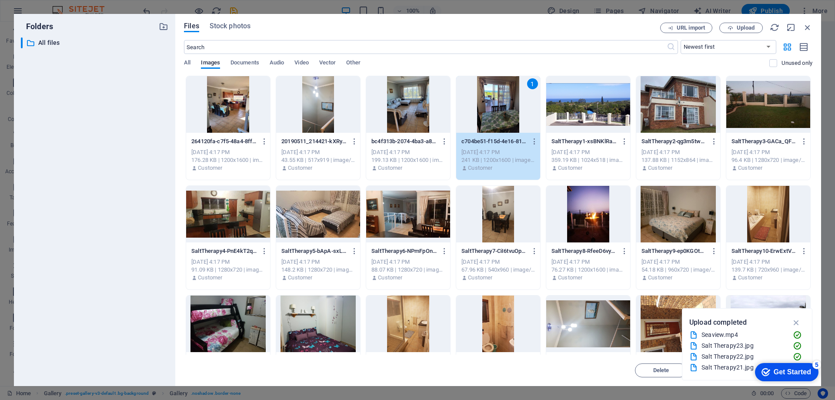
click at [770, 118] on div at bounding box center [768, 104] width 84 height 57
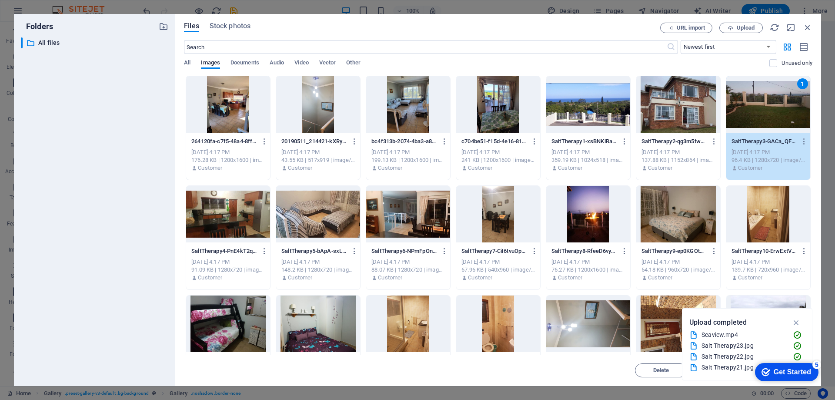
click at [769, 229] on div at bounding box center [768, 214] width 84 height 57
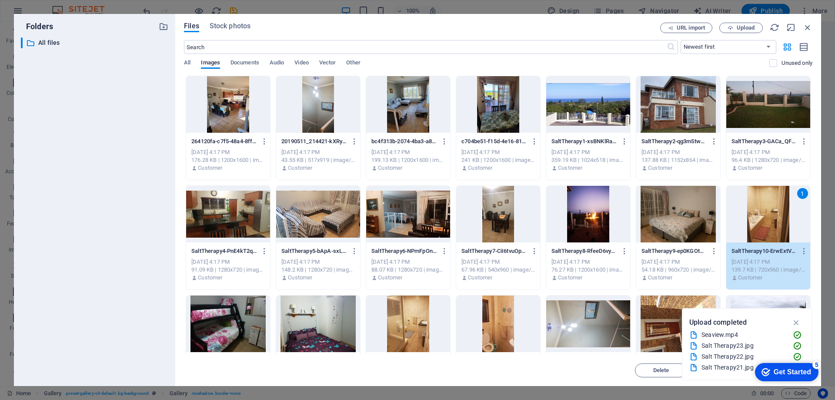
click at [685, 231] on div at bounding box center [678, 214] width 84 height 57
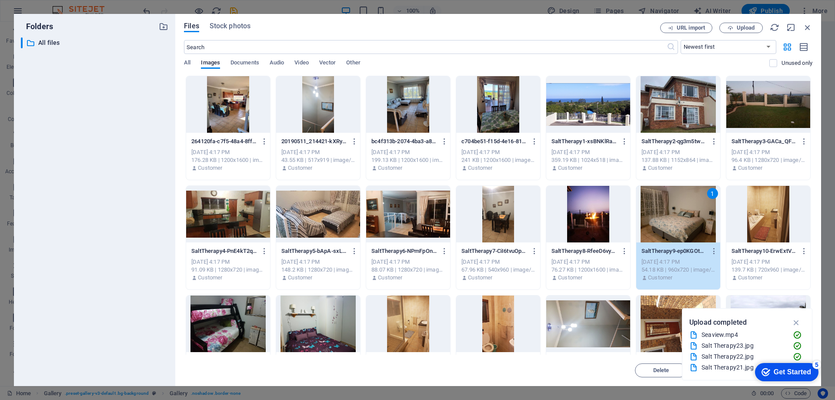
click at [592, 231] on div at bounding box center [588, 214] width 84 height 57
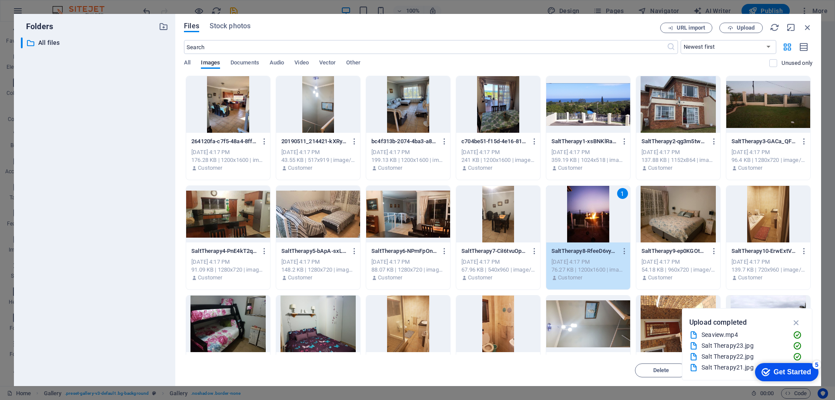
click at [500, 221] on div at bounding box center [498, 214] width 84 height 57
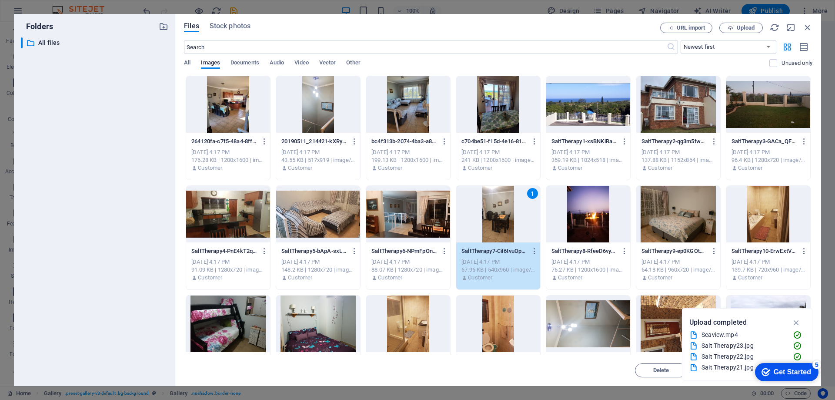
click at [401, 227] on div at bounding box center [408, 214] width 84 height 57
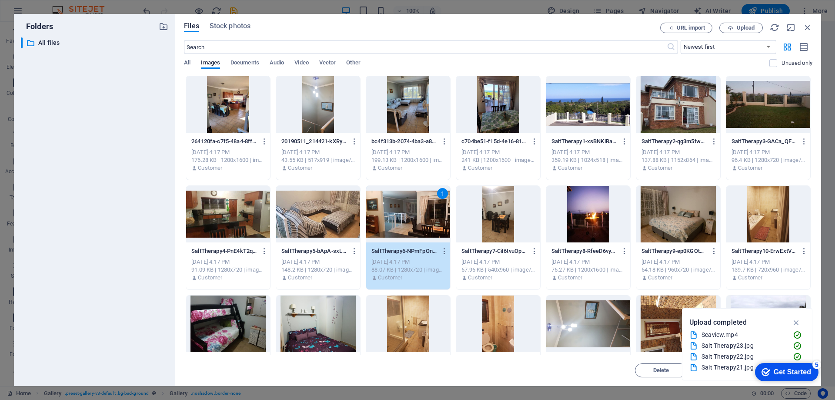
click at [222, 223] on div at bounding box center [228, 214] width 84 height 57
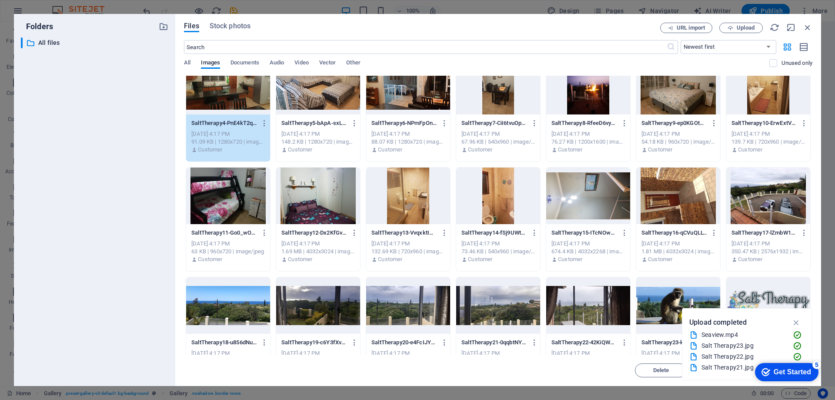
scroll to position [130, 0]
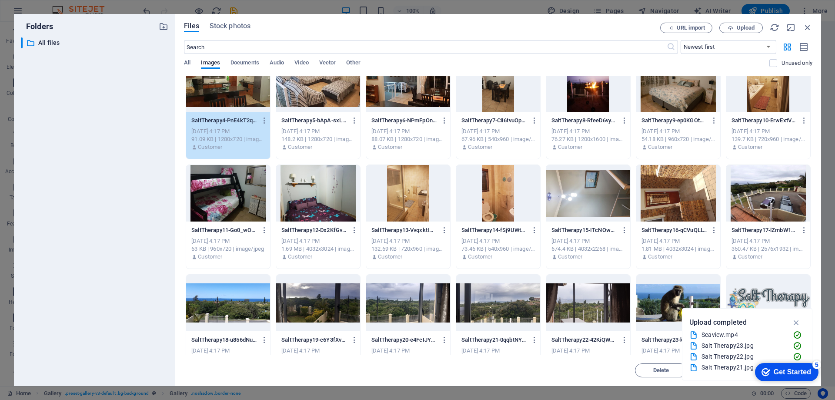
click at [229, 201] on div at bounding box center [228, 193] width 84 height 57
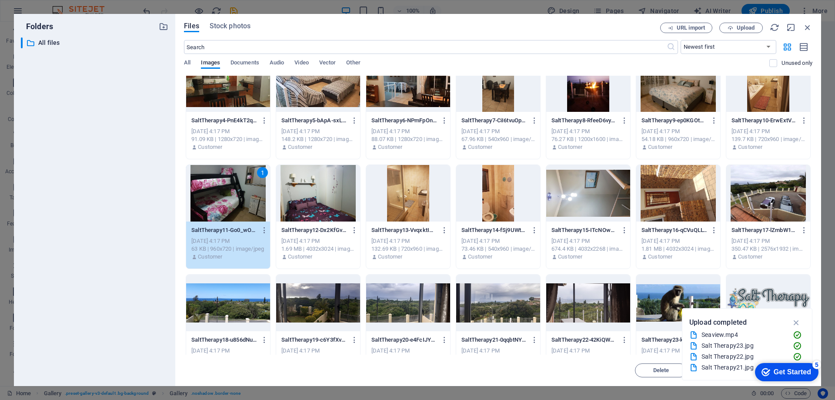
click at [333, 208] on div at bounding box center [318, 193] width 84 height 57
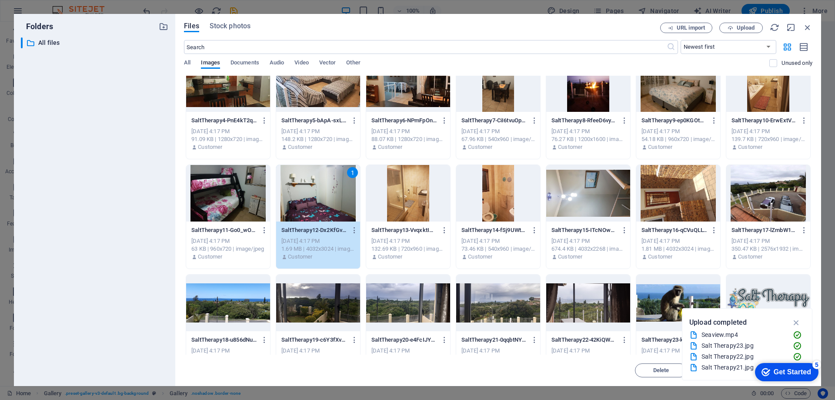
click at [408, 211] on div at bounding box center [408, 193] width 84 height 57
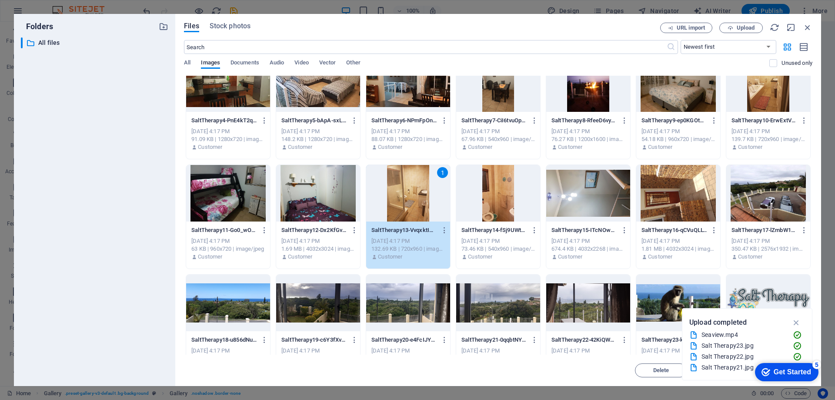
click at [505, 211] on div at bounding box center [498, 193] width 84 height 57
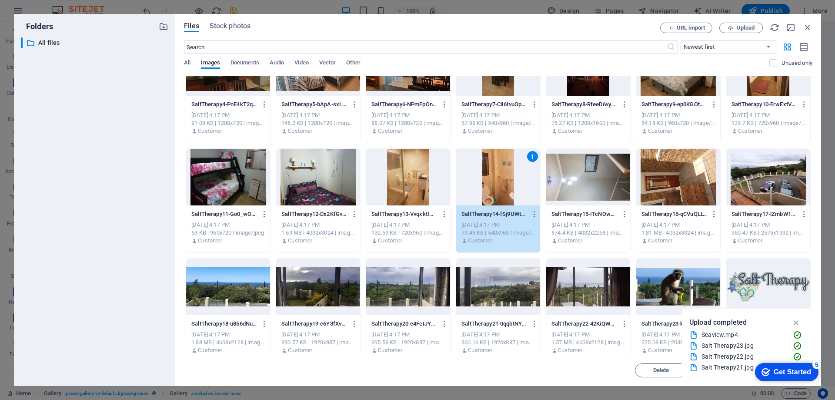
scroll to position [154, 0]
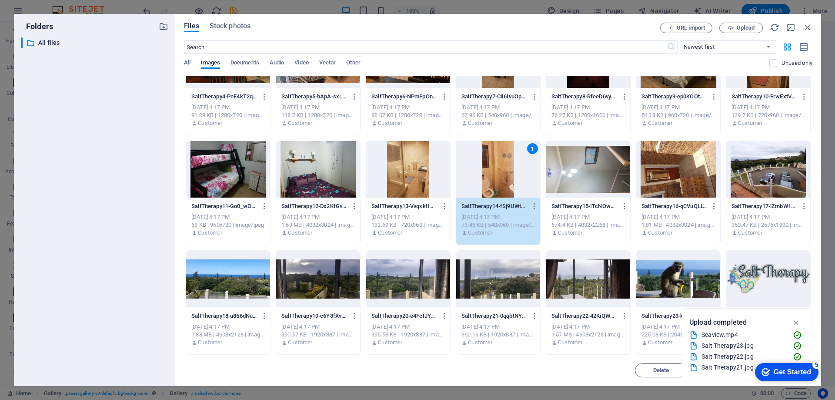
click at [686, 279] on div at bounding box center [678, 279] width 84 height 57
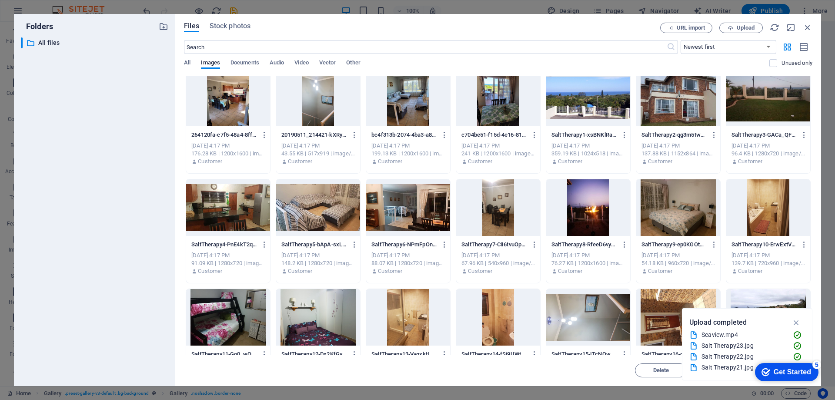
scroll to position [0, 0]
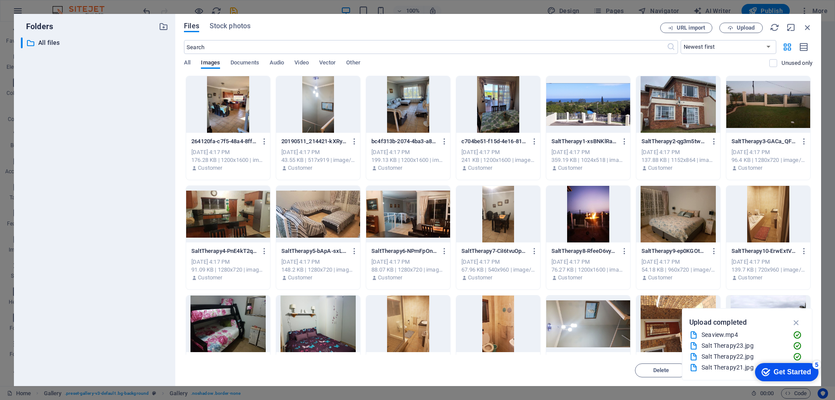
click at [225, 114] on div at bounding box center [228, 104] width 84 height 57
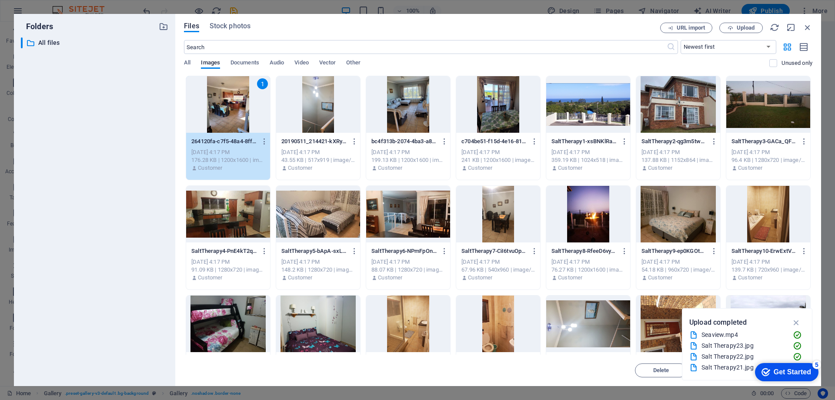
click at [334, 122] on div at bounding box center [318, 104] width 84 height 57
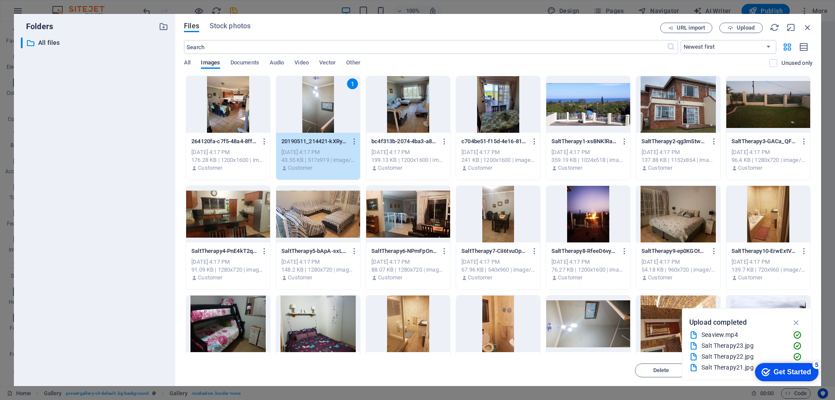
click at [233, 123] on div at bounding box center [228, 104] width 84 height 57
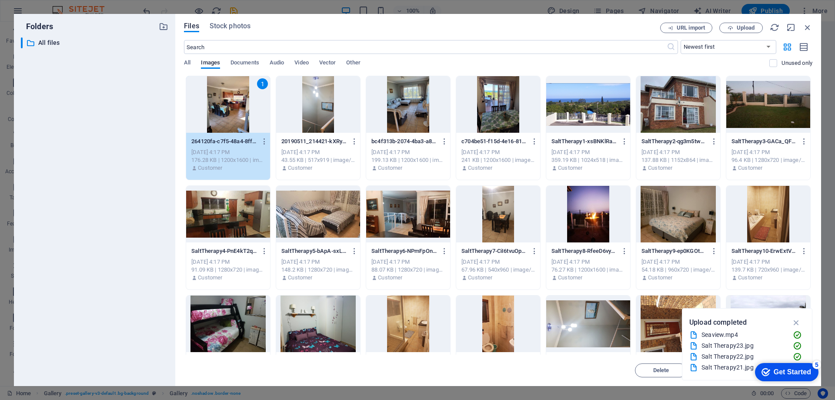
click at [415, 124] on div at bounding box center [408, 104] width 84 height 57
click at [503, 126] on div at bounding box center [498, 104] width 84 height 57
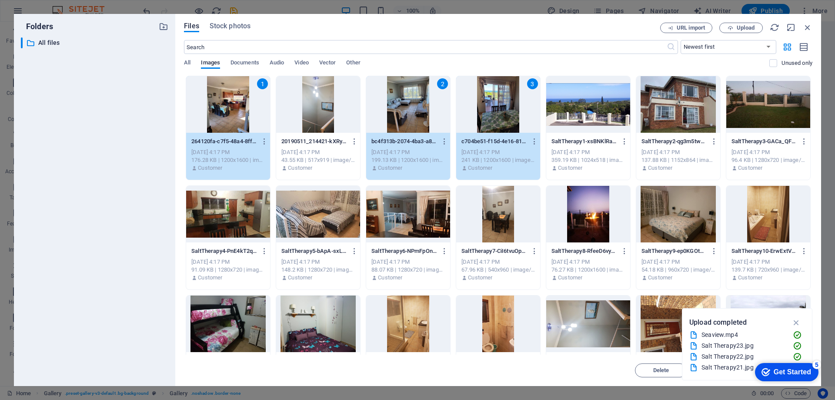
click at [582, 124] on div at bounding box center [588, 104] width 84 height 57
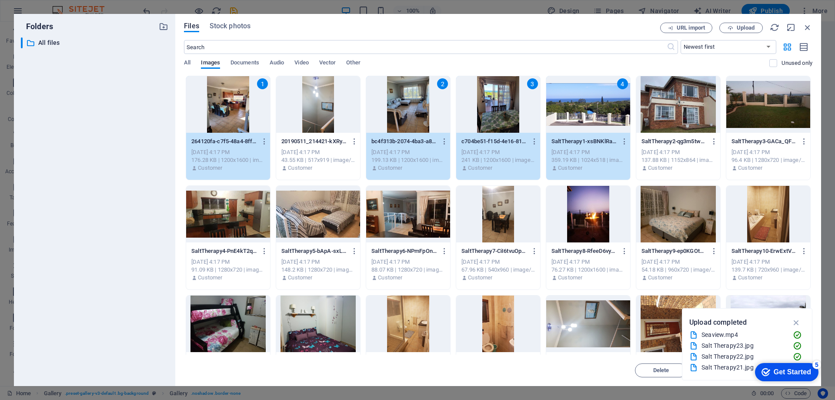
click at [685, 109] on div at bounding box center [678, 104] width 84 height 57
click at [757, 111] on div at bounding box center [768, 104] width 84 height 57
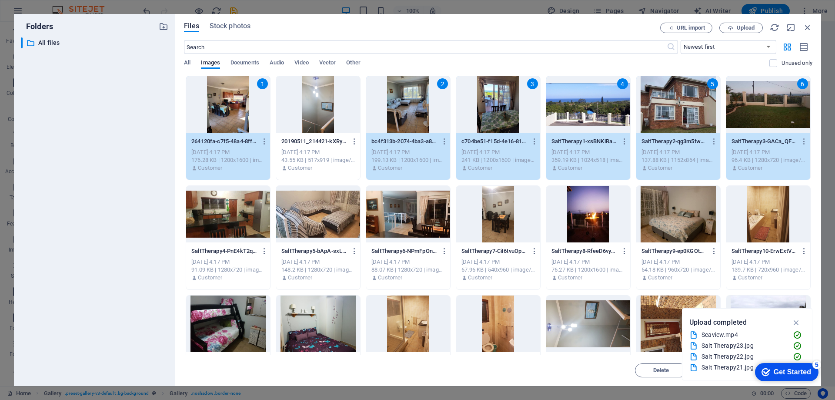
click at [773, 216] on div at bounding box center [768, 214] width 84 height 57
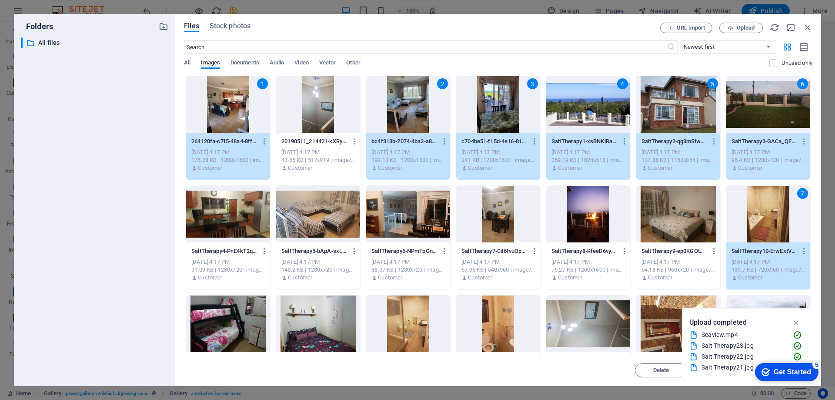
click at [690, 216] on div at bounding box center [678, 214] width 84 height 57
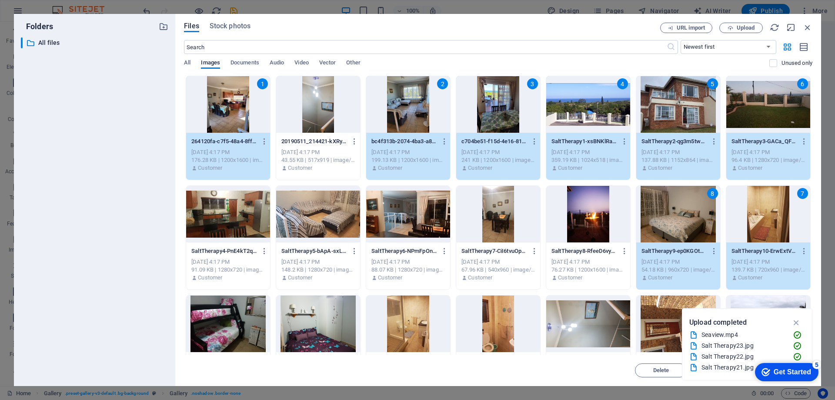
click at [601, 226] on div at bounding box center [588, 214] width 84 height 57
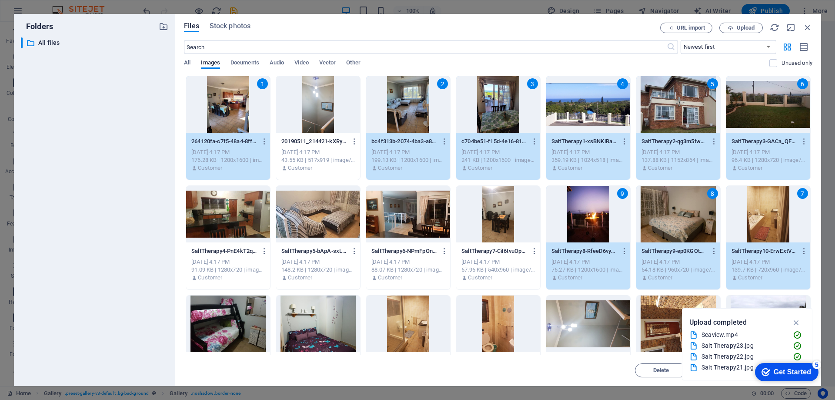
click at [478, 227] on div at bounding box center [498, 214] width 84 height 57
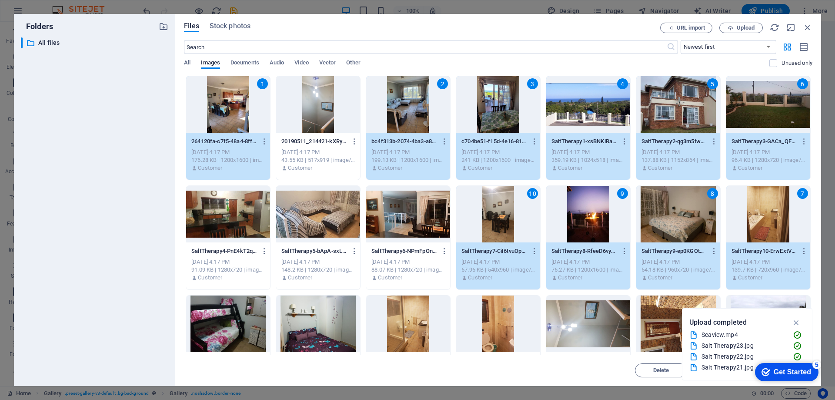
click at [398, 225] on div at bounding box center [408, 214] width 84 height 57
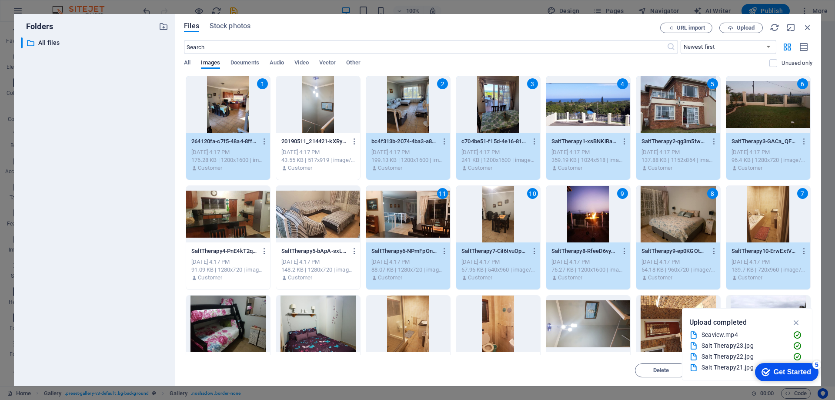
click at [305, 217] on div at bounding box center [318, 214] width 84 height 57
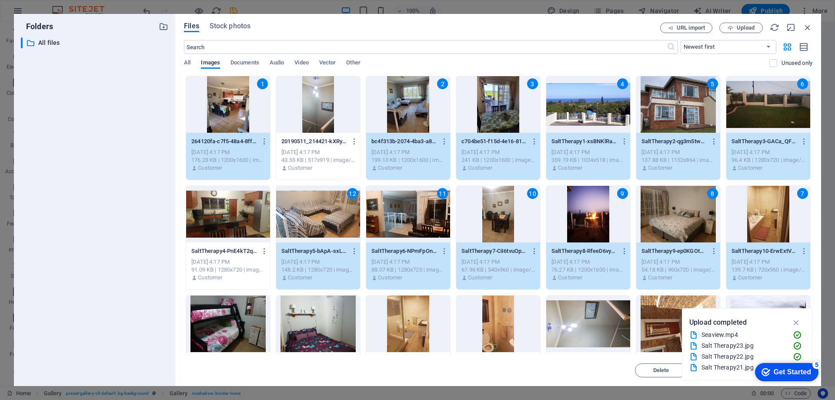
click at [206, 216] on div at bounding box center [228, 214] width 84 height 57
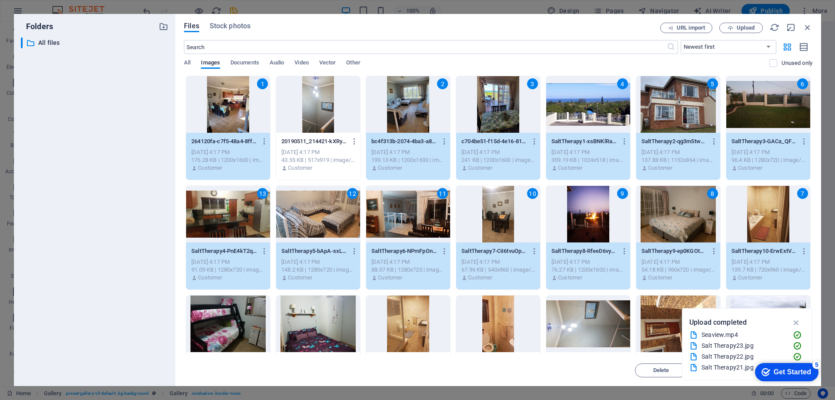
click at [239, 316] on div at bounding box center [228, 323] width 84 height 57
click at [326, 324] on div at bounding box center [318, 323] width 84 height 57
click at [419, 332] on div at bounding box center [408, 323] width 84 height 57
click at [502, 329] on div at bounding box center [498, 323] width 84 height 57
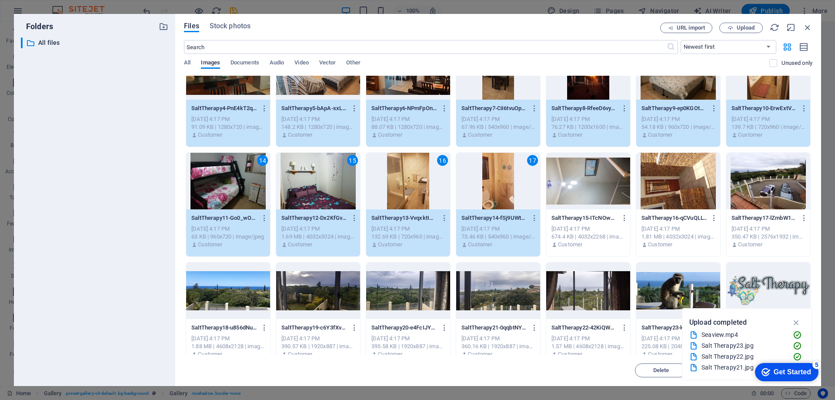
scroll to position [111, 0]
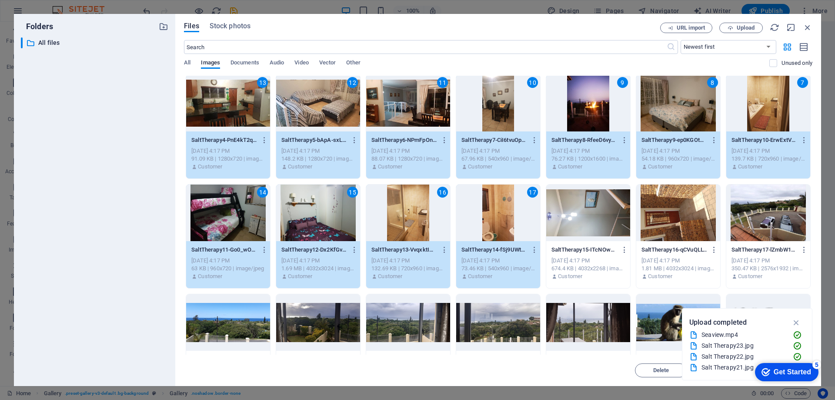
click at [655, 321] on div at bounding box center [678, 322] width 84 height 57
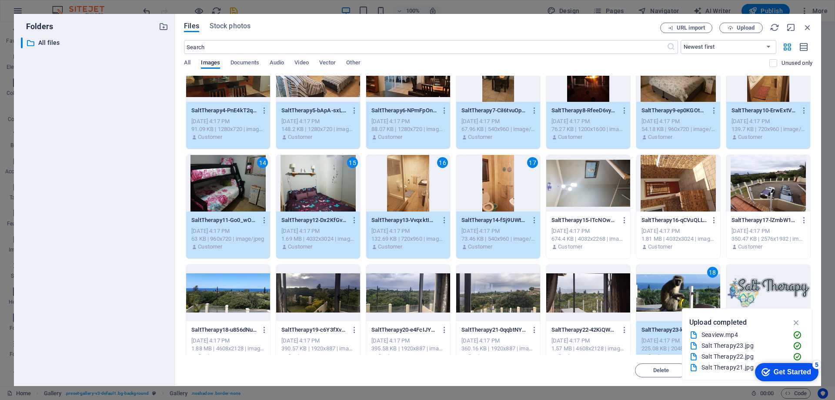
scroll to position [154, 0]
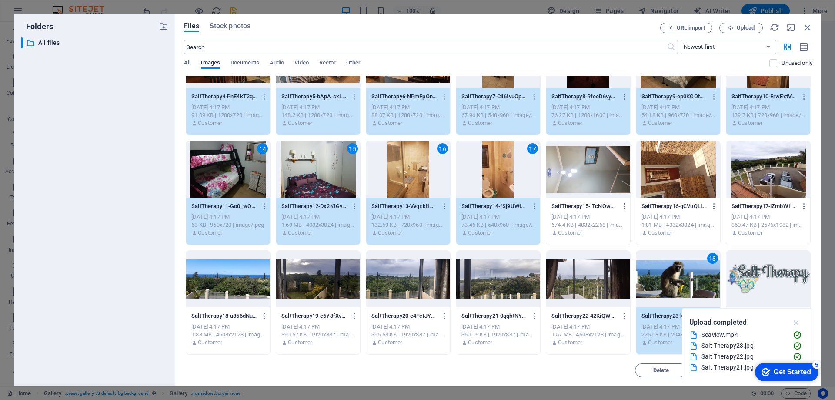
click at [798, 322] on icon "button" at bounding box center [797, 323] width 10 height 10
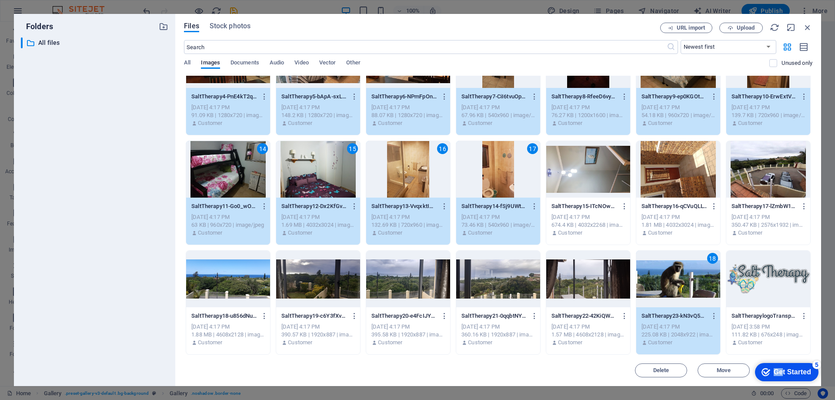
drag, startPoint x: 779, startPoint y: 372, endPoint x: 804, endPoint y: 267, distance: 108.1
click html "checkmark Get Started 5 First Steps in the Editor Let's guide you through the t…"
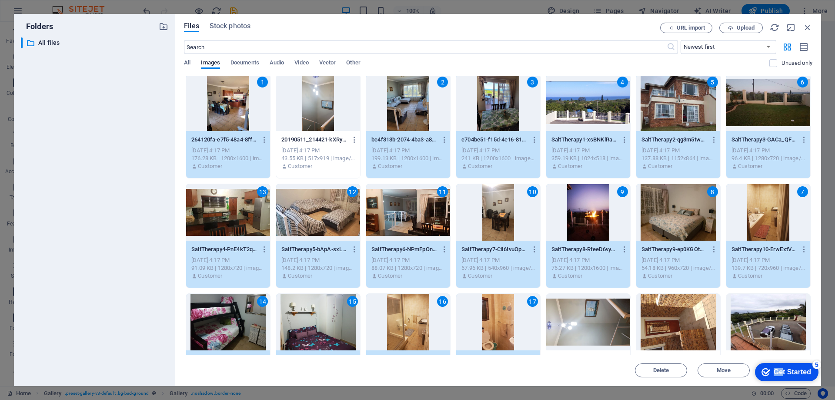
scroll to position [0, 0]
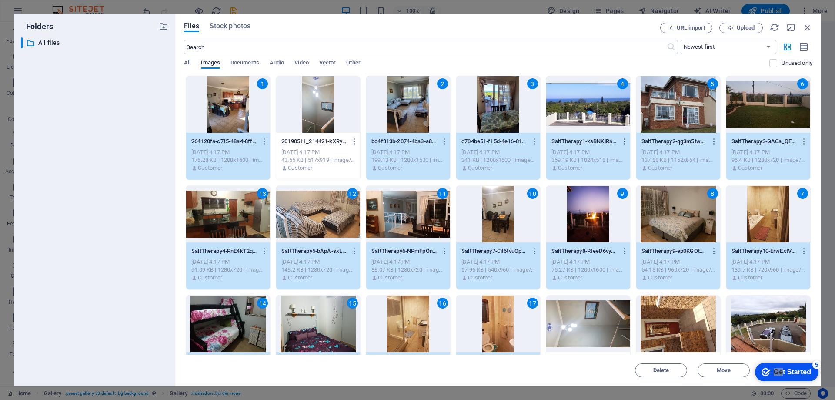
click at [227, 93] on div "1" at bounding box center [228, 104] width 84 height 57
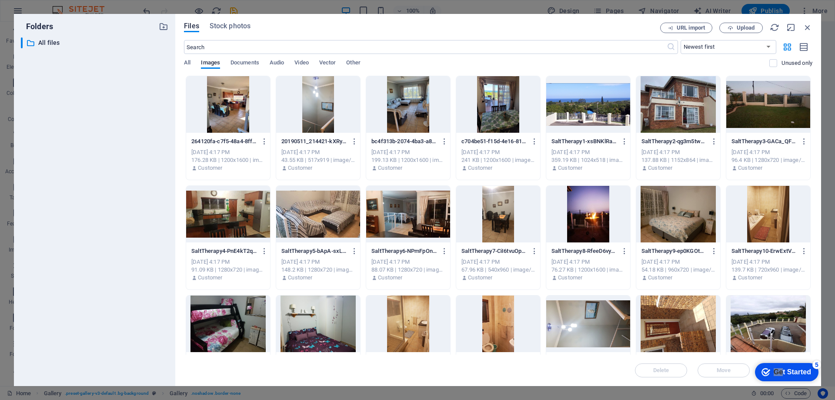
click at [227, 93] on div at bounding box center [228, 104] width 84 height 57
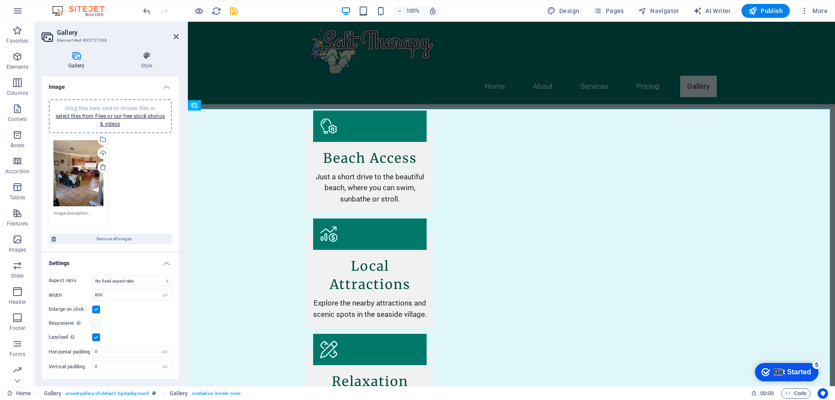
click at [159, 160] on div "Drag files here, click to choose files or select files from Files or our free s…" at bounding box center [110, 181] width 127 height 97
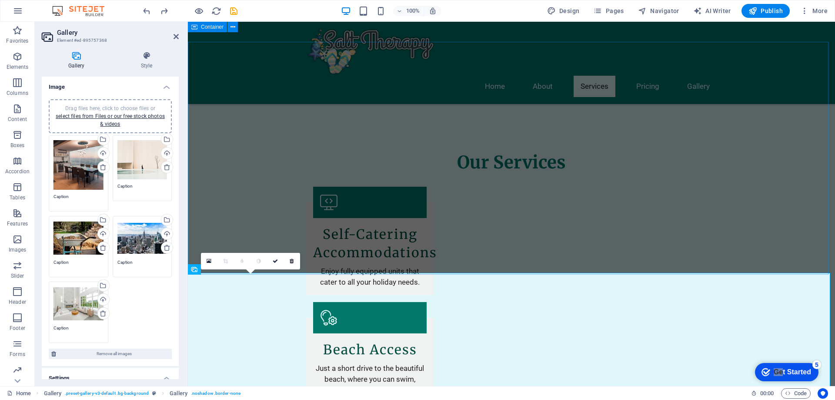
scroll to position [603, 0]
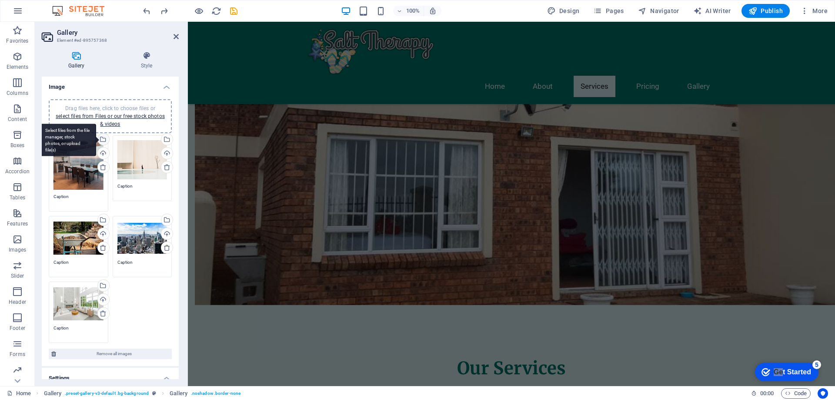
click at [96, 137] on div "Select files from the file manager, stock photos, or upload file(s)" at bounding box center [68, 140] width 57 height 33
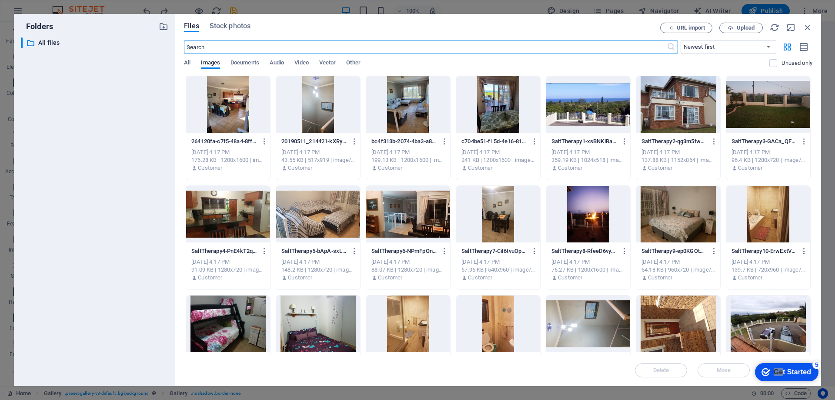
click at [499, 120] on div at bounding box center [498, 104] width 84 height 57
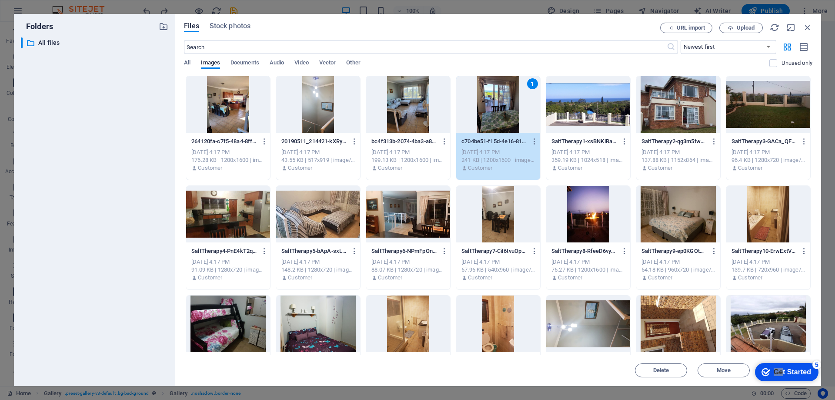
click at [499, 120] on div "1" at bounding box center [498, 104] width 84 height 57
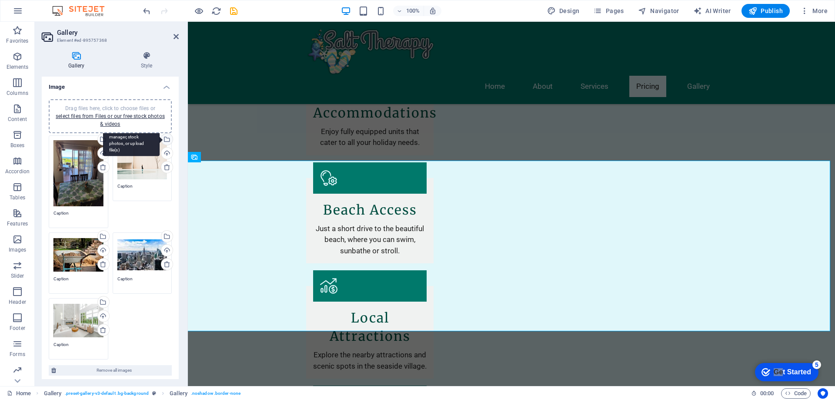
click at [166, 140] on div "Select files from the file manager, stock photos, or upload file(s)" at bounding box center [166, 140] width 13 height 13
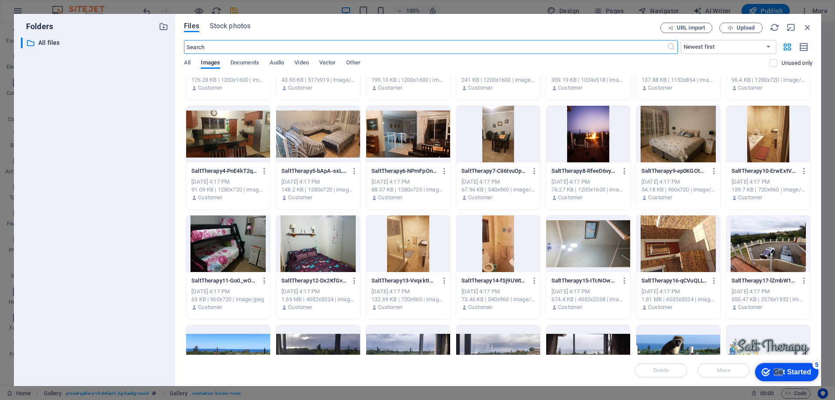
scroll to position [87, 0]
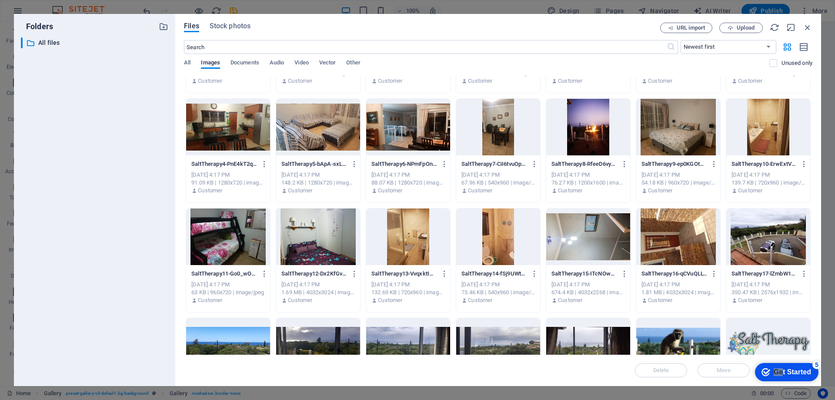
click at [670, 133] on div at bounding box center [678, 127] width 84 height 57
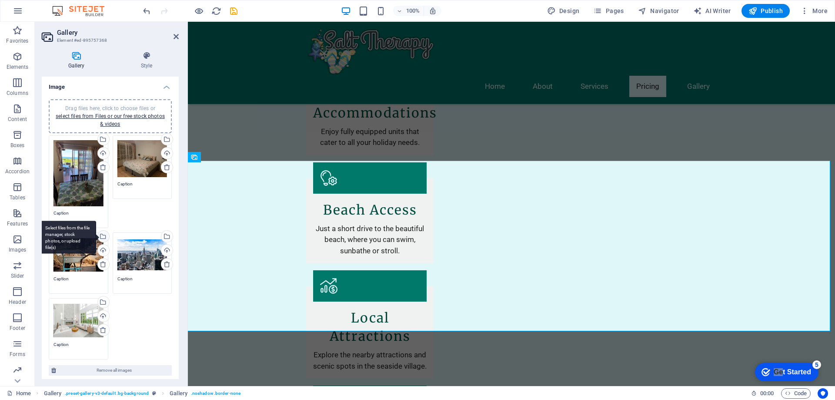
click at [102, 234] on div "Select files from the file manager, stock photos, or upload file(s)" at bounding box center [102, 237] width 13 height 13
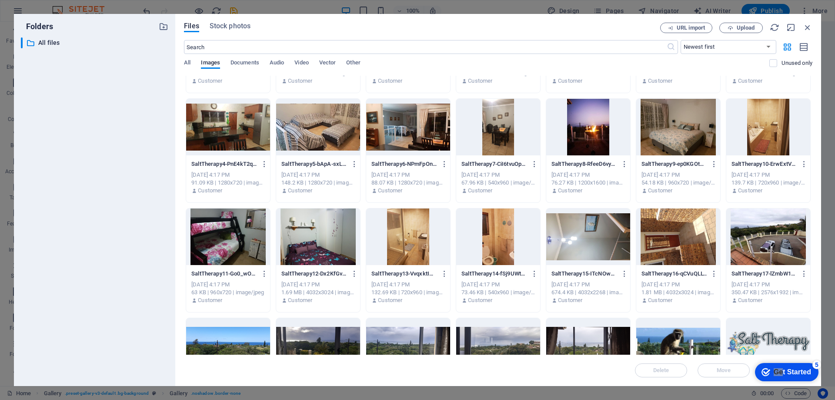
click at [216, 232] on div at bounding box center [228, 236] width 84 height 57
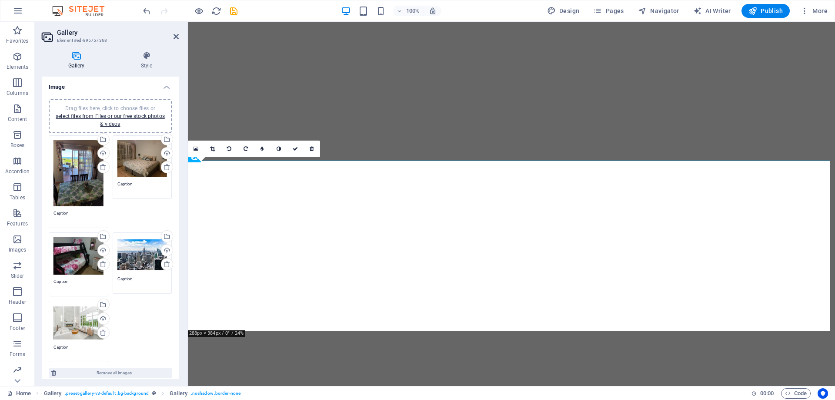
select select "px"
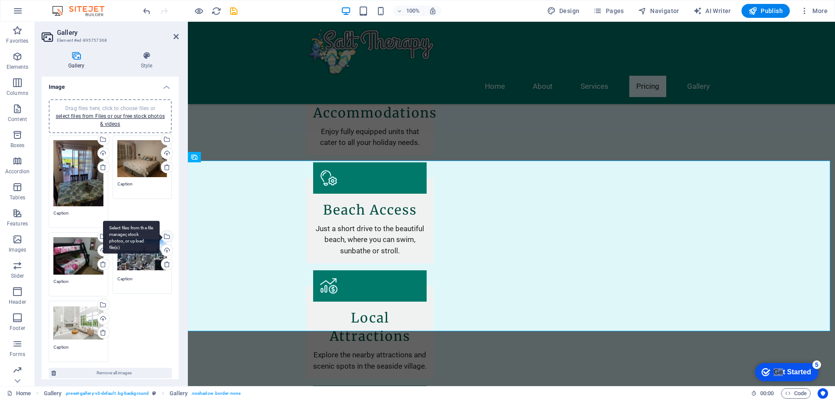
click at [160, 233] on div "Select files from the file manager, stock photos, or upload file(s)" at bounding box center [131, 237] width 57 height 33
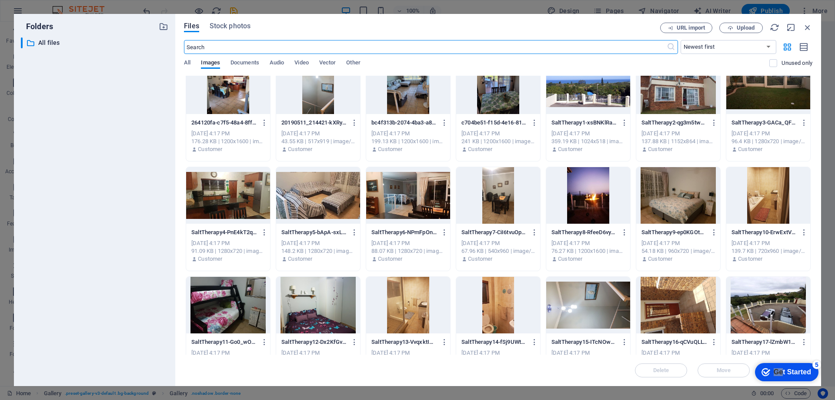
scroll to position [43, 0]
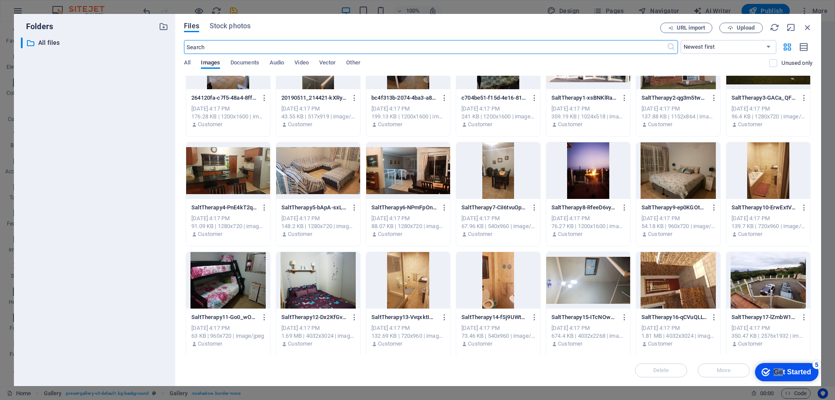
click at [321, 277] on div at bounding box center [318, 280] width 84 height 57
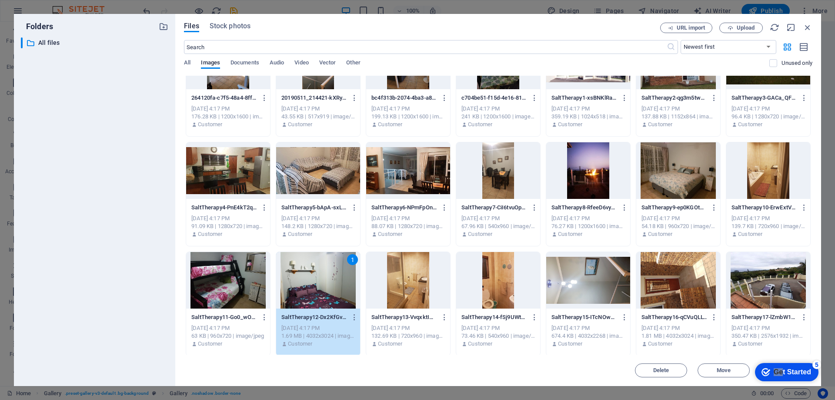
click at [321, 277] on div "1" at bounding box center [318, 280] width 84 height 57
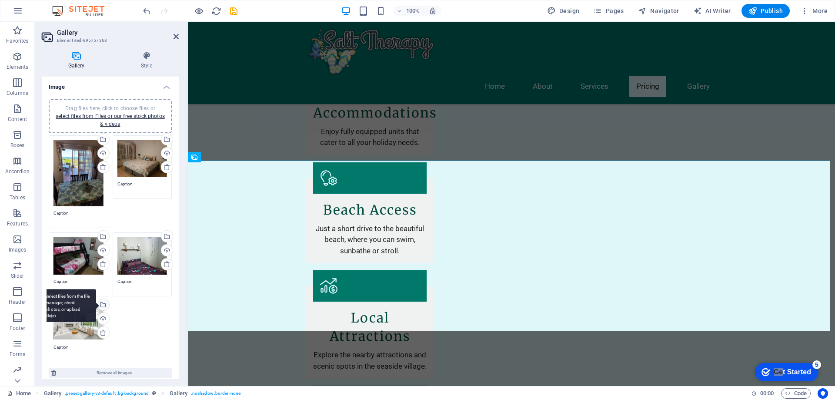
click at [104, 303] on div "Select files from the file manager, stock photos, or upload file(s)" at bounding box center [102, 305] width 13 height 13
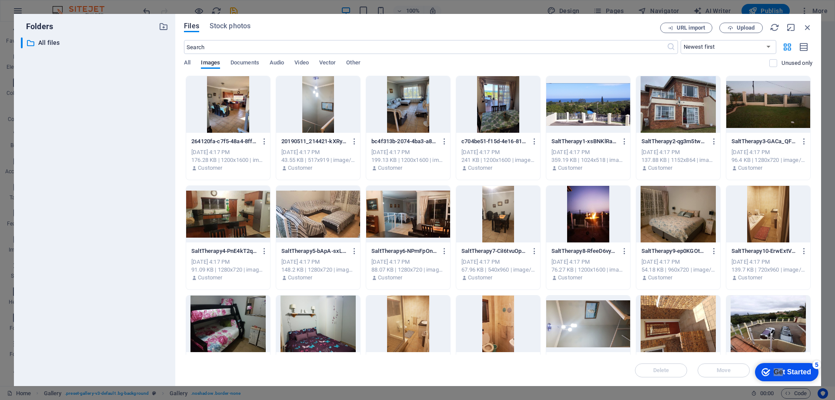
click at [224, 214] on div at bounding box center [228, 214] width 84 height 57
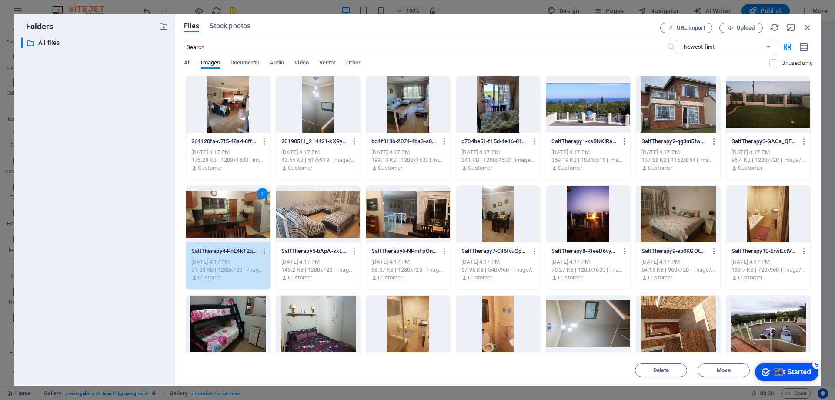
click at [224, 214] on div "1" at bounding box center [228, 214] width 84 height 57
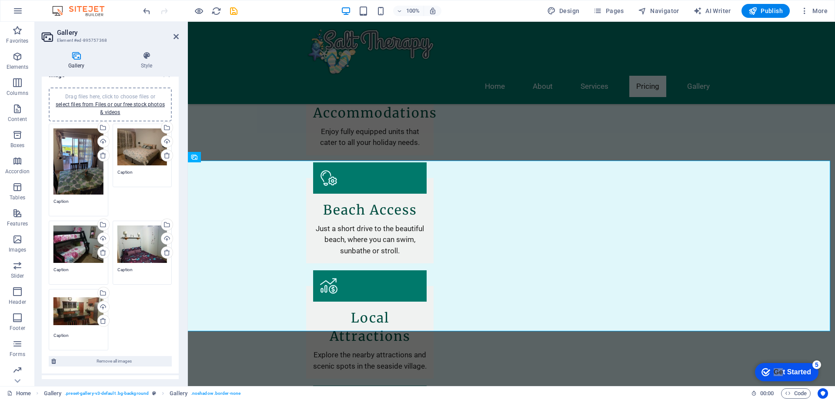
scroll to position [0, 0]
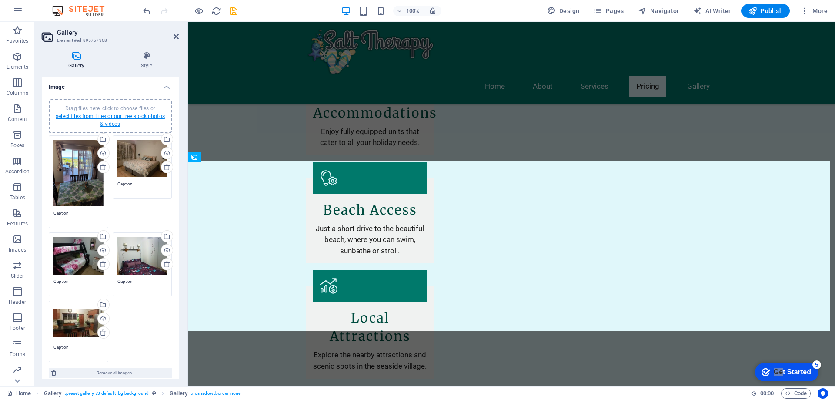
click at [141, 116] on link "select files from Files or our free stock photos & videos" at bounding box center [110, 120] width 109 height 14
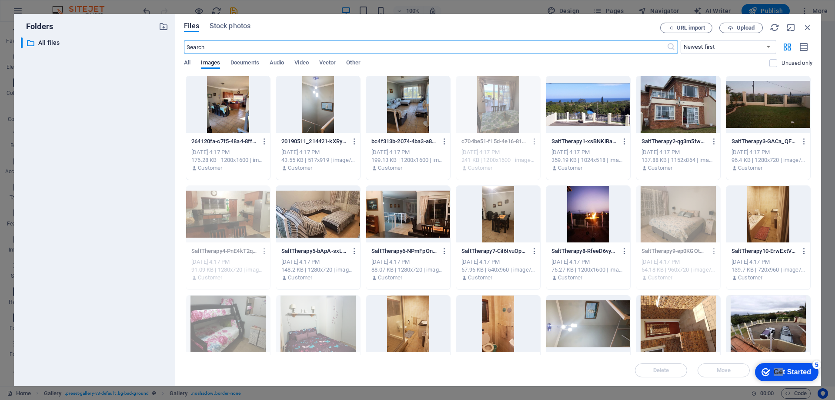
click at [417, 120] on div at bounding box center [408, 104] width 84 height 57
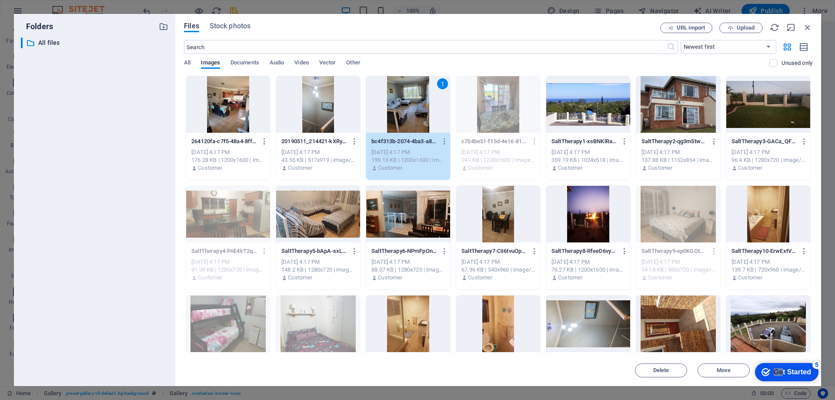
click at [233, 107] on div at bounding box center [228, 104] width 84 height 57
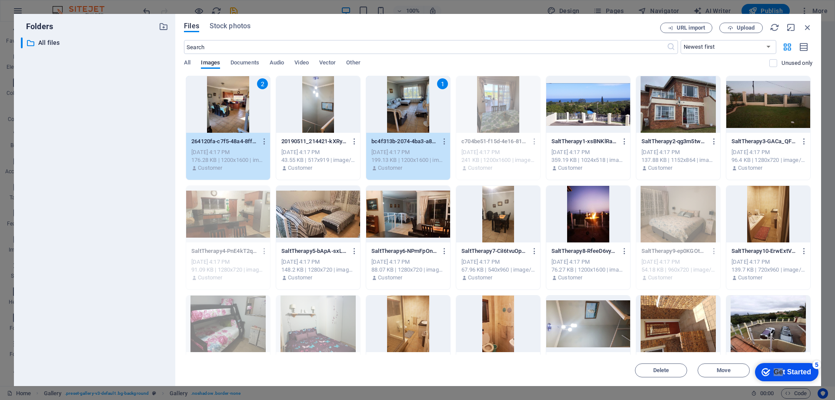
click at [409, 221] on div at bounding box center [408, 214] width 84 height 57
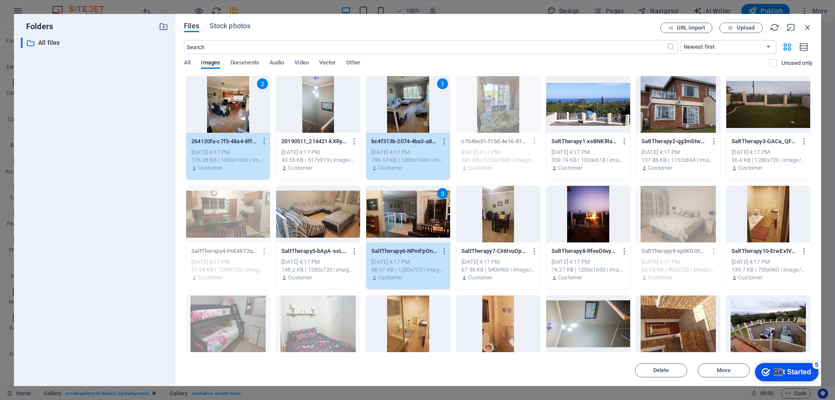
click at [503, 223] on div at bounding box center [498, 214] width 84 height 57
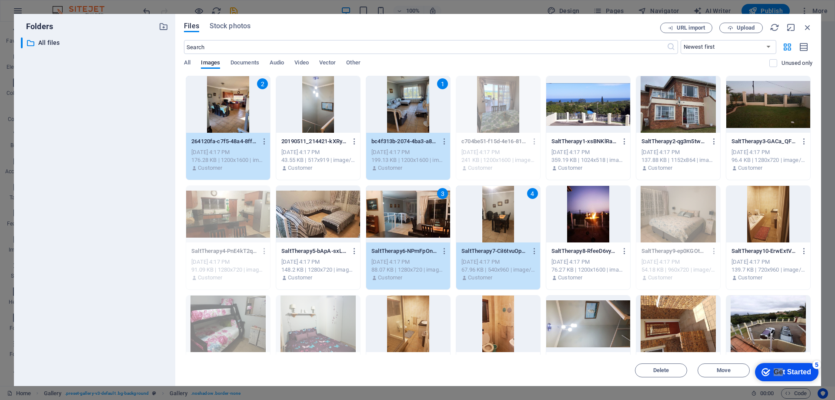
click at [589, 222] on div at bounding box center [588, 214] width 84 height 57
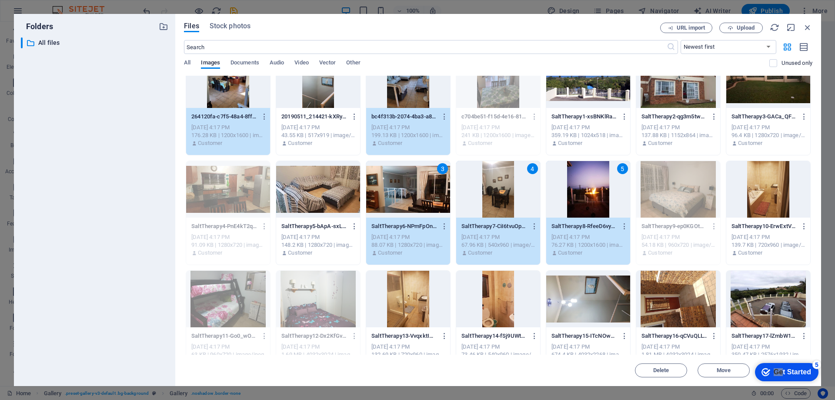
scroll to position [43, 0]
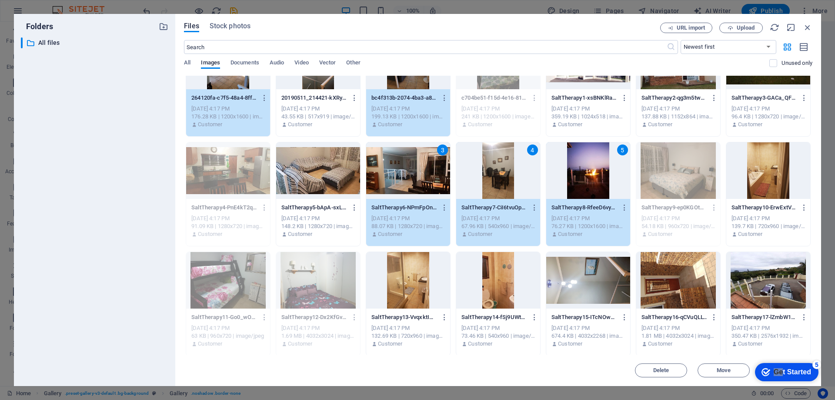
click at [768, 187] on div at bounding box center [768, 170] width 84 height 57
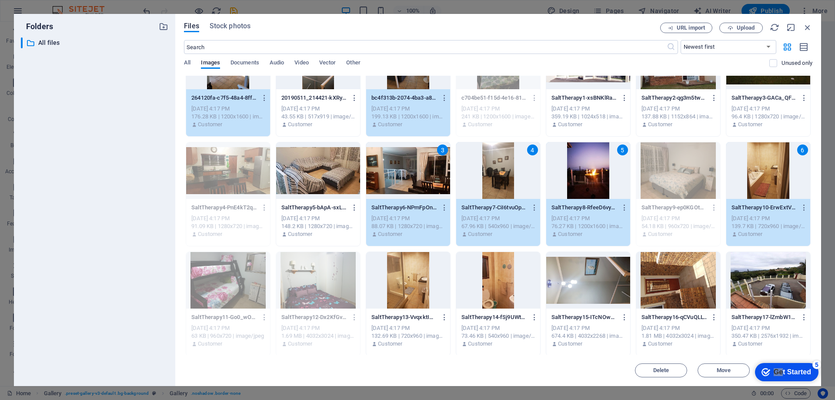
click at [409, 296] on div at bounding box center [408, 280] width 84 height 57
click at [480, 287] on div at bounding box center [498, 280] width 84 height 57
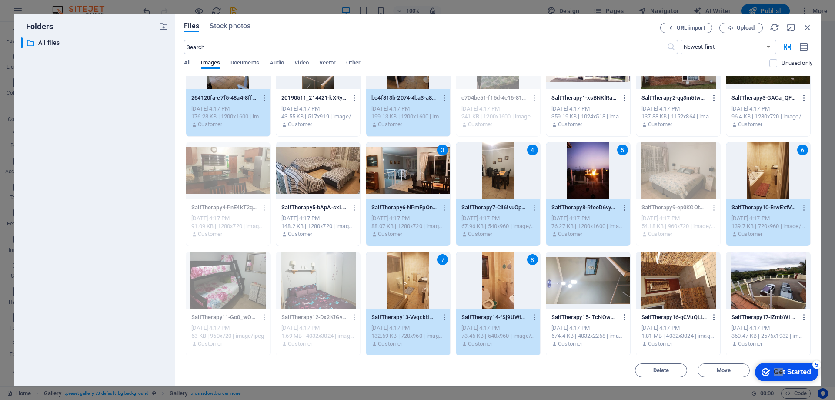
click at [772, 78] on div at bounding box center [768, 61] width 84 height 57
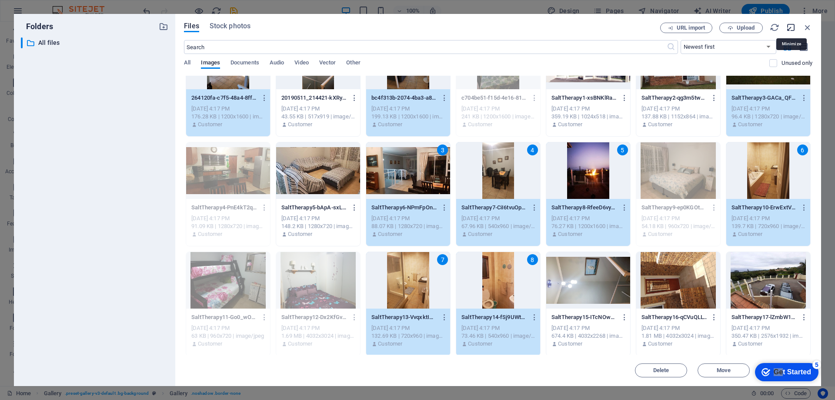
click at [791, 26] on icon "button" at bounding box center [791, 28] width 10 height 10
select select "image"
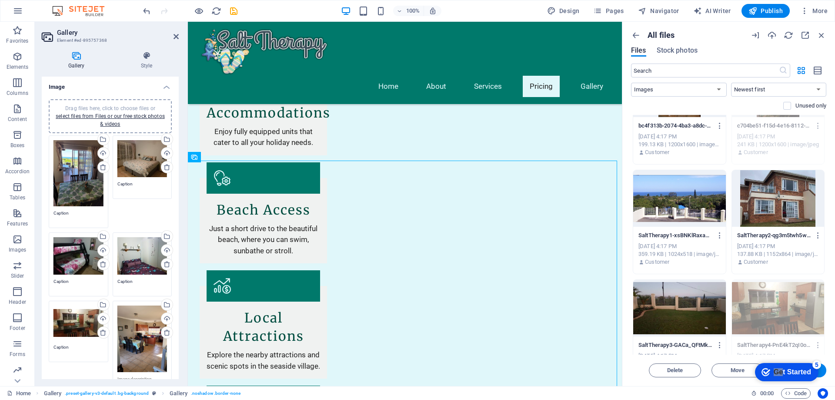
scroll to position [174, 0]
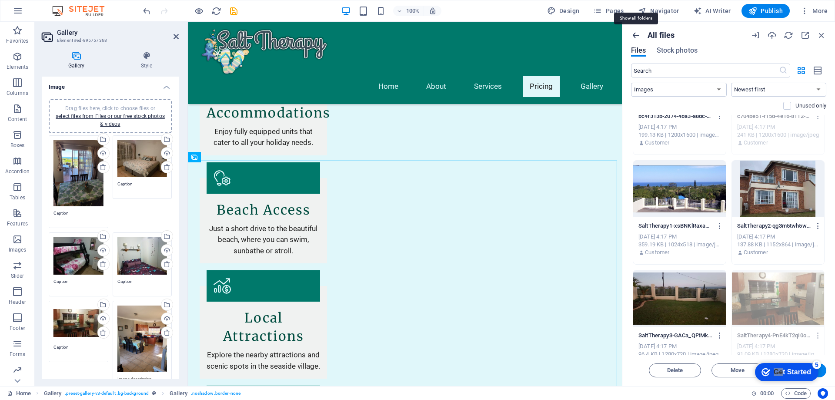
click at [637, 35] on icon "button" at bounding box center [636, 35] width 10 height 10
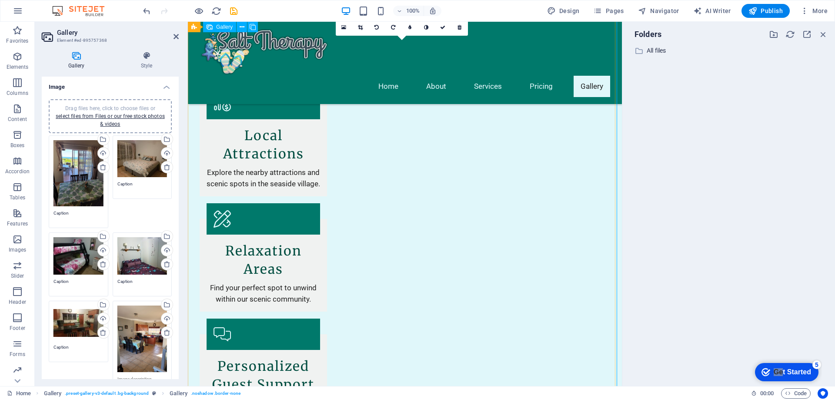
scroll to position [1123, 0]
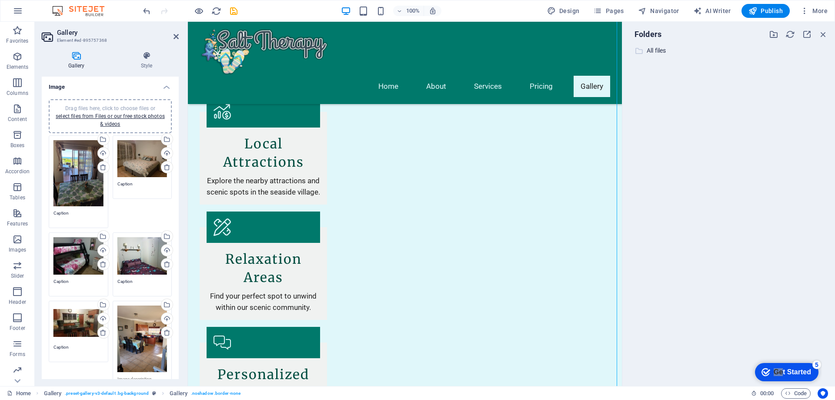
click at [661, 53] on p "All files" at bounding box center [729, 51] width 165 height 10
select select "image"
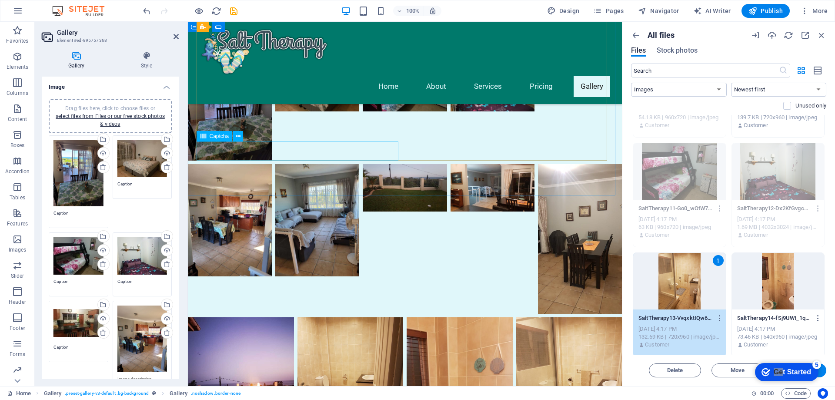
scroll to position [1628, 0]
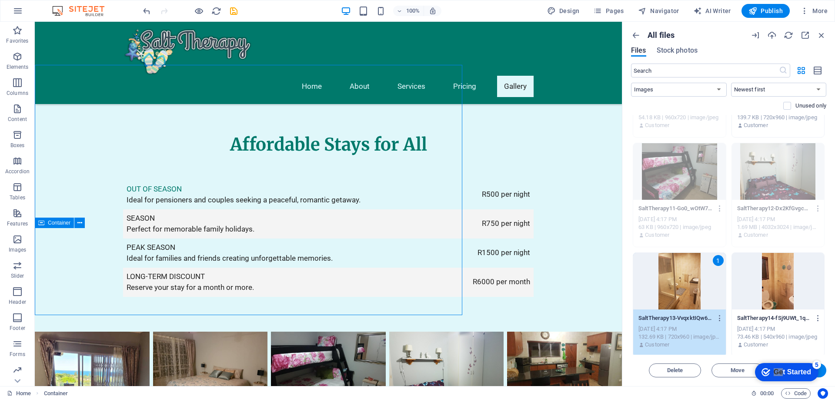
scroll to position [1791, 0]
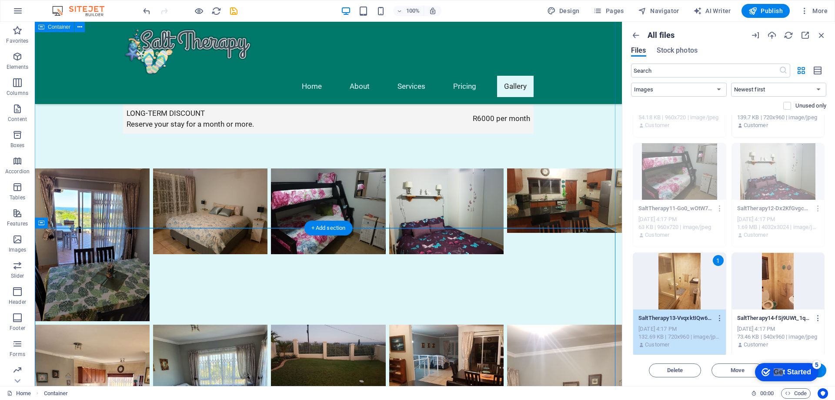
click at [822, 33] on icon "button" at bounding box center [822, 35] width 10 height 10
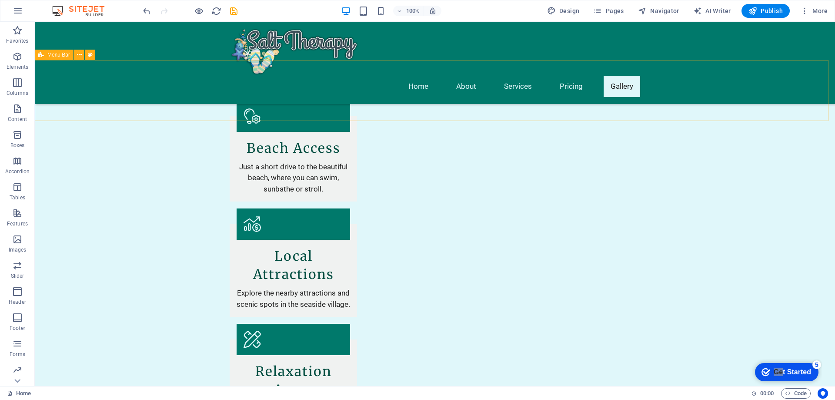
scroll to position [1000, 0]
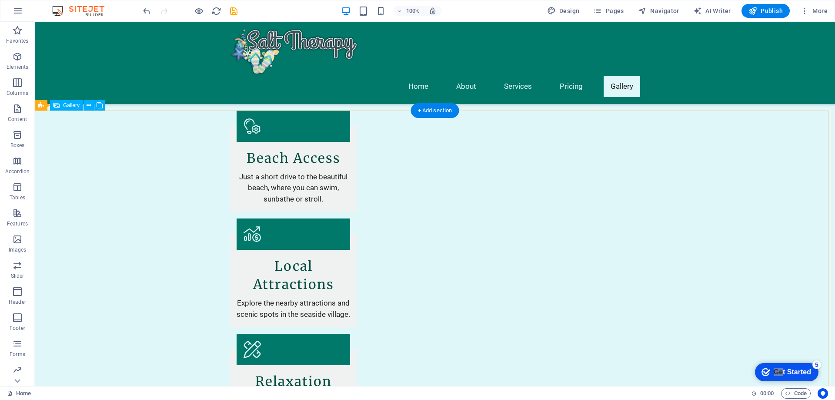
select select "px"
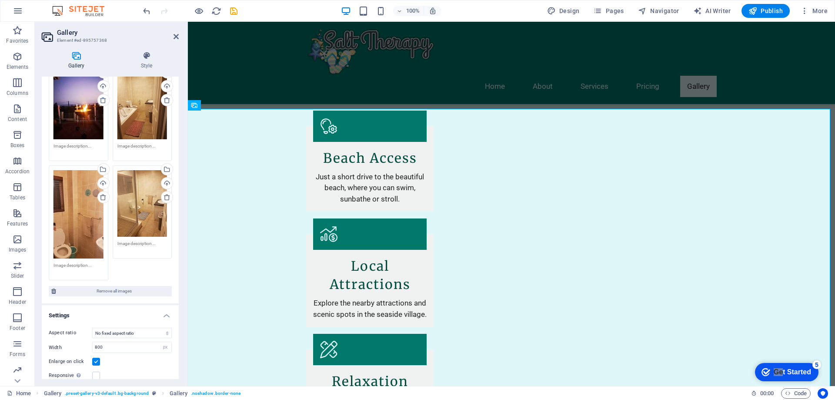
scroll to position [590, 0]
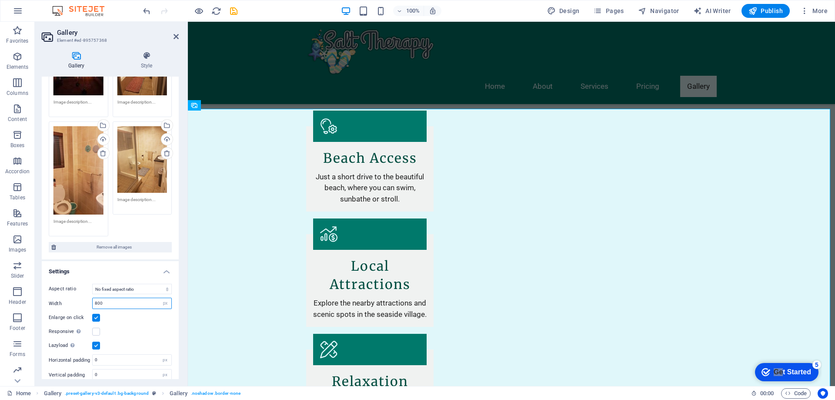
drag, startPoint x: 120, startPoint y: 295, endPoint x: 60, endPoint y: 291, distance: 59.7
click at [60, 298] on div "Width 800 px %" at bounding box center [110, 303] width 123 height 11
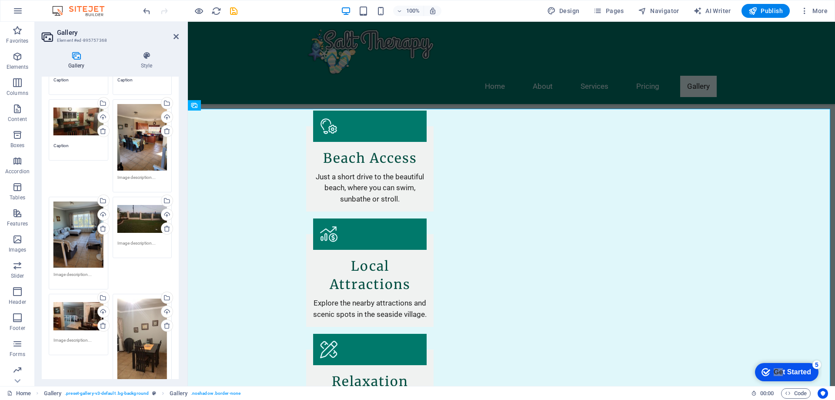
scroll to position [199, 0]
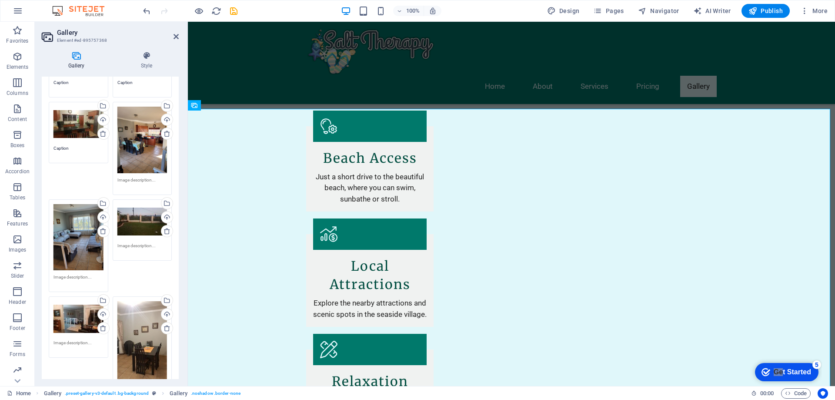
click at [75, 126] on div "Drag files here, click to choose files or select files from Files or our free s…" at bounding box center [79, 124] width 50 height 35
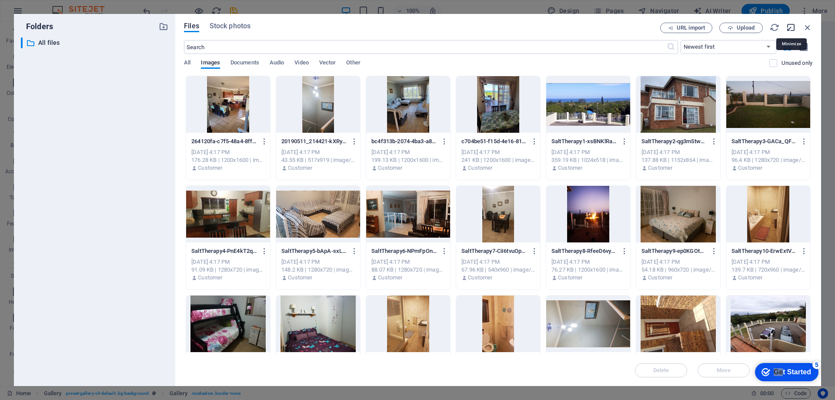
click at [792, 27] on icon "button" at bounding box center [791, 28] width 10 height 10
select select "image"
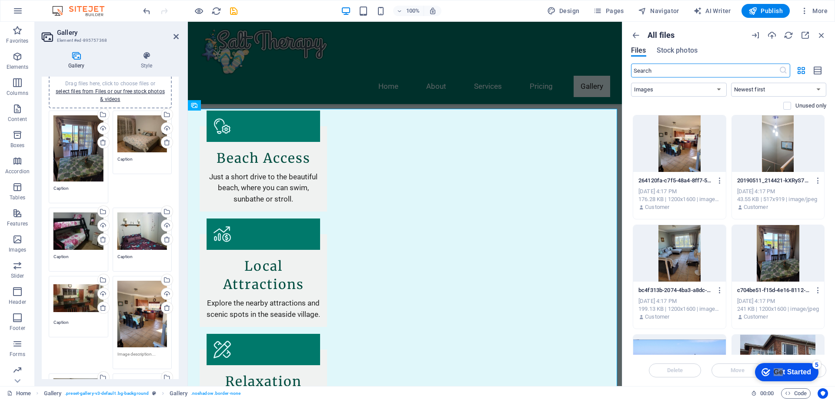
scroll to position [0, 0]
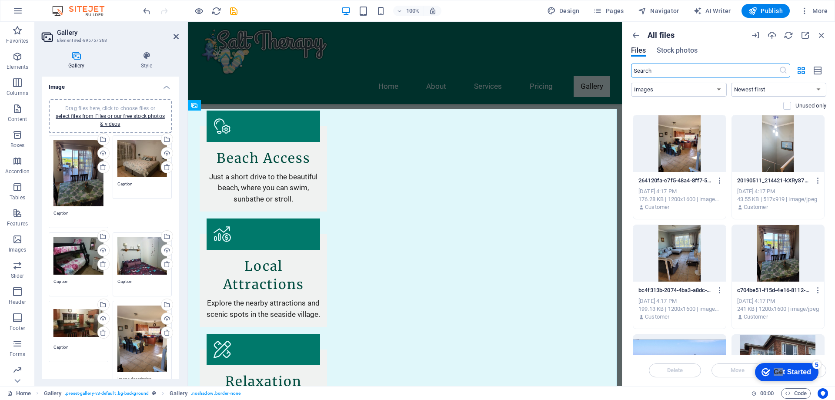
click at [90, 182] on div "Drag files here, click to choose files or select files from Files or our free s…" at bounding box center [79, 173] width 50 height 67
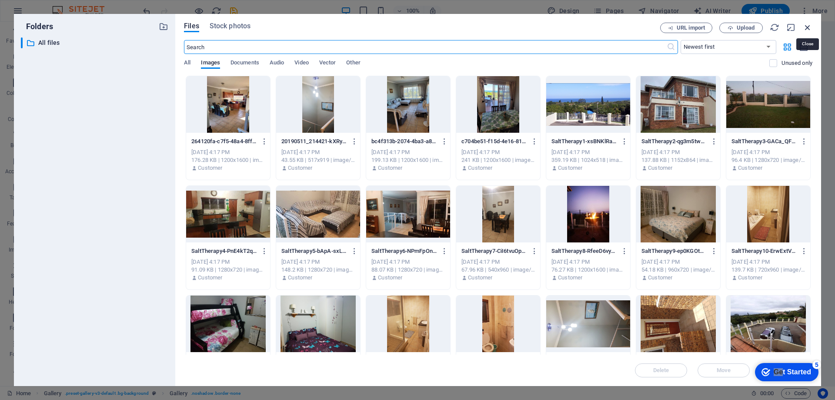
click at [807, 28] on icon "button" at bounding box center [808, 28] width 10 height 10
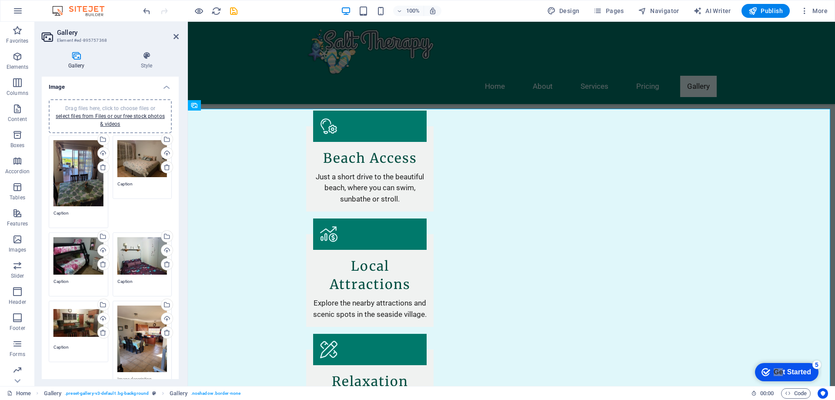
click at [84, 180] on div "Drag files here, click to choose files or select files from Files or our free s…" at bounding box center [79, 173] width 50 height 67
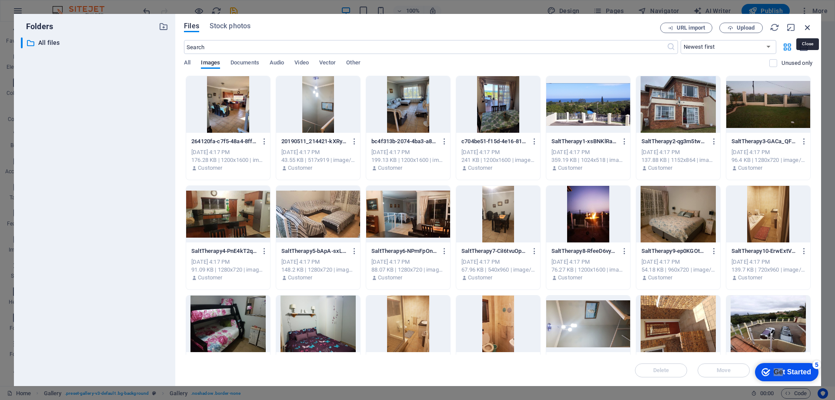
click at [808, 27] on icon "button" at bounding box center [808, 28] width 10 height 10
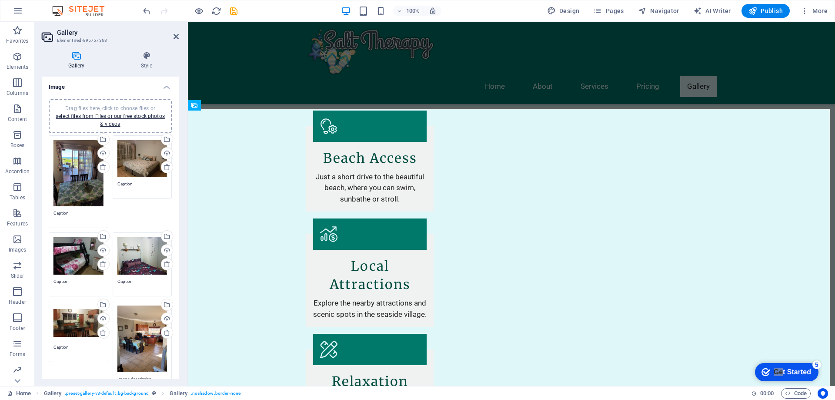
click at [136, 166] on div "Drag files here, click to choose files or select files from Files or our free s…" at bounding box center [142, 158] width 50 height 37
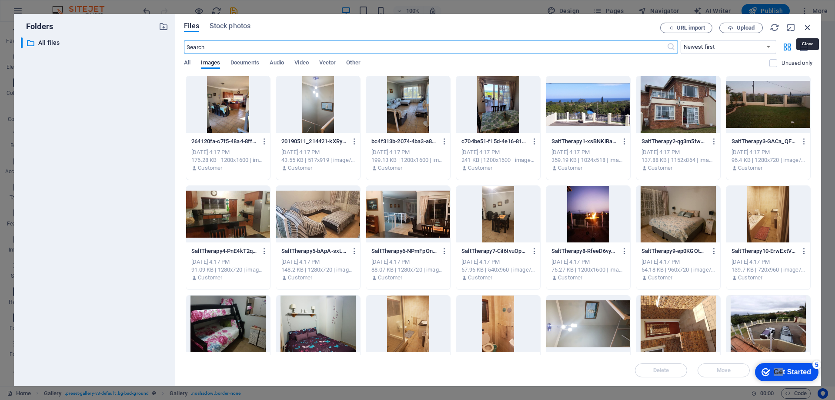
click at [812, 28] on icon "button" at bounding box center [808, 28] width 10 height 10
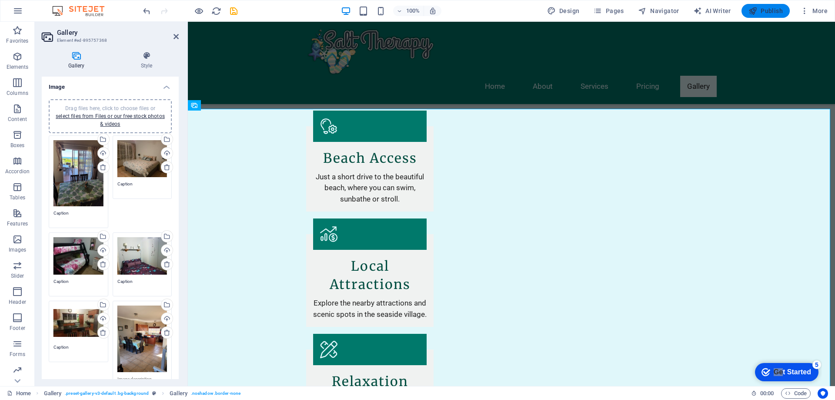
click at [772, 10] on span "Publish" at bounding box center [766, 11] width 34 height 9
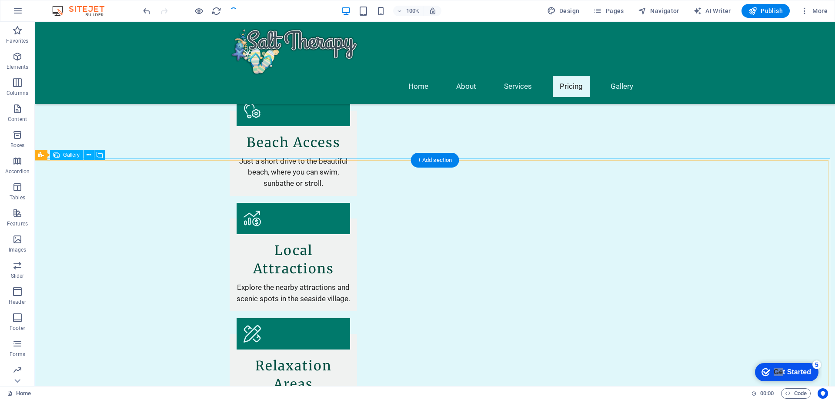
scroll to position [957, 0]
